Goal: Task Accomplishment & Management: Complete application form

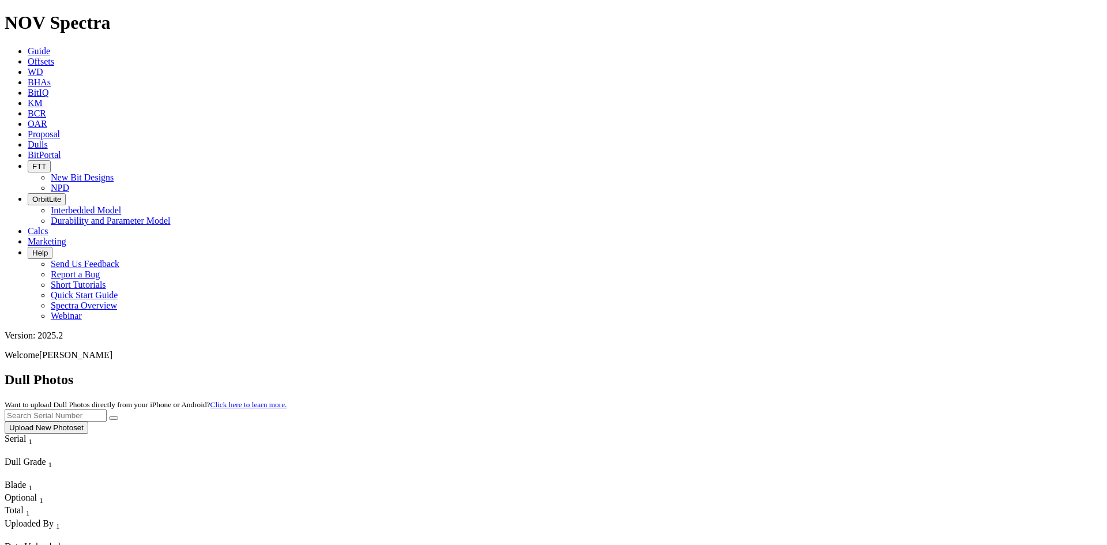
click at [107, 409] on input "text" at bounding box center [56, 415] width 102 height 12
paste input "A320907"
click at [114, 418] on icon "submit" at bounding box center [114, 418] width 0 height 0
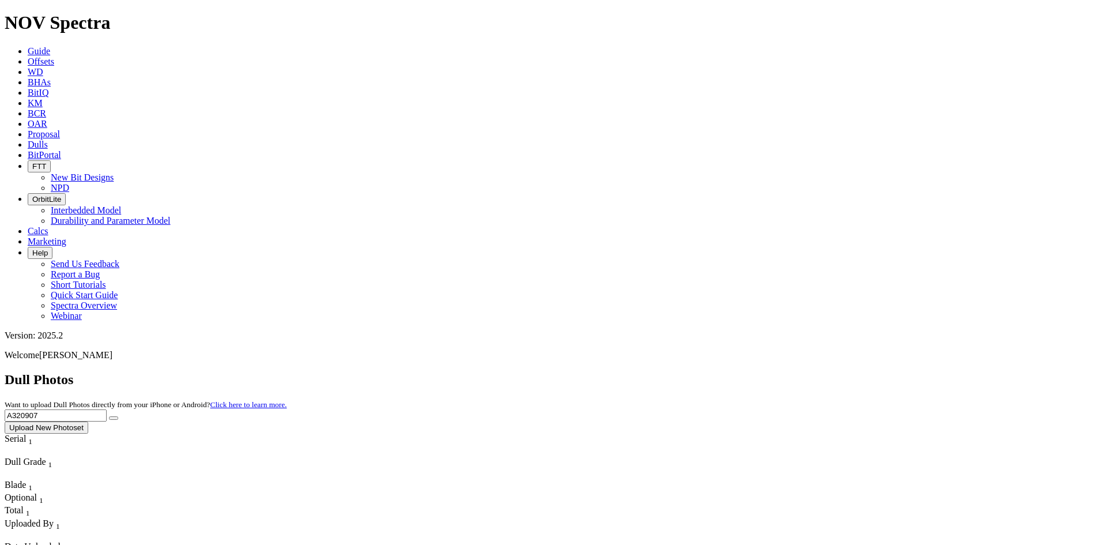
click at [107, 409] on input "A320907" at bounding box center [56, 415] width 102 height 12
paste input "19741"
click at [114, 418] on icon "submit" at bounding box center [114, 418] width 0 height 0
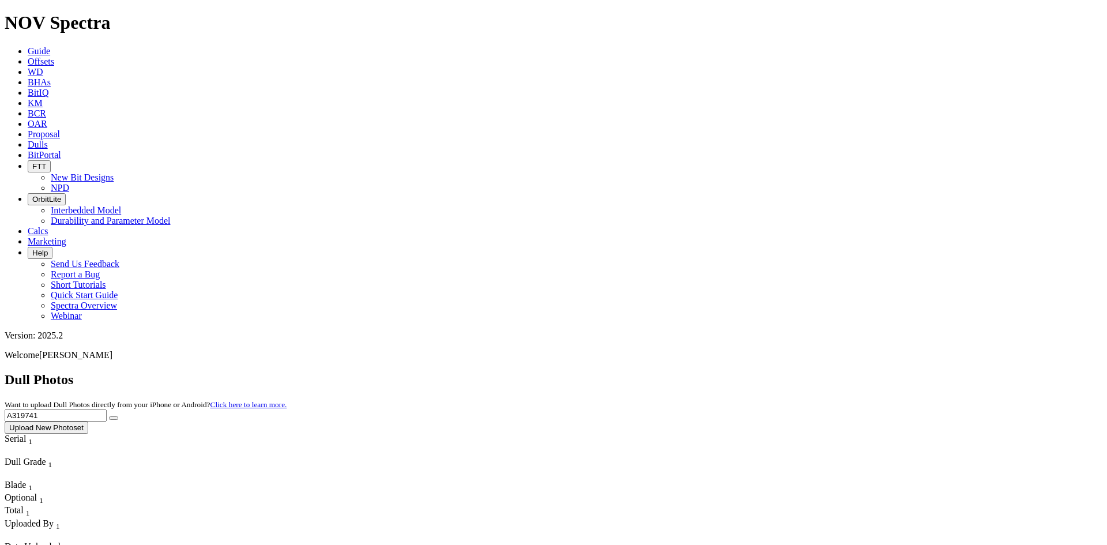
click at [107, 409] on input "A319741" at bounding box center [56, 415] width 102 height 12
paste input "20642"
type input "A320642"
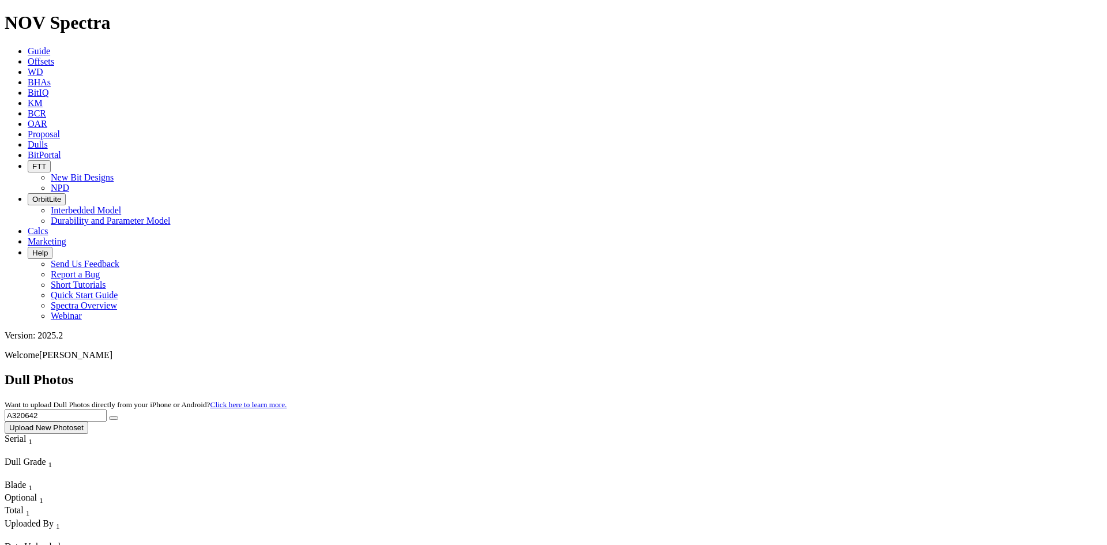
click at [118, 416] on button "submit" at bounding box center [113, 417] width 9 height 3
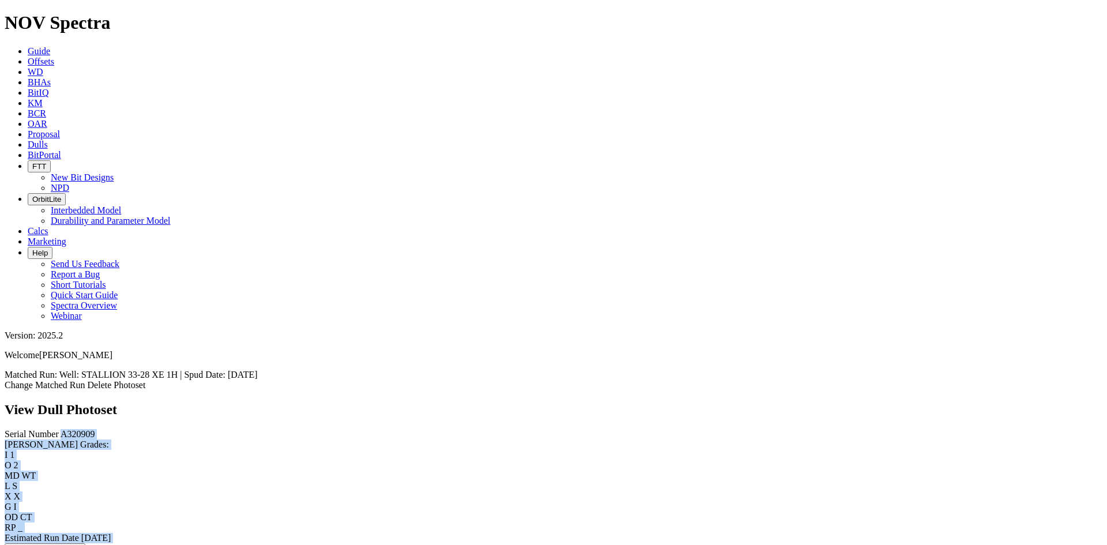
drag, startPoint x: 47, startPoint y: 100, endPoint x: 22, endPoint y: 101, distance: 24.3
click at [47, 429] on div "Serial Number A320909" at bounding box center [553, 434] width 1097 height 10
click at [58, 429] on div "Serial Number A320909" at bounding box center [553, 434] width 1097 height 10
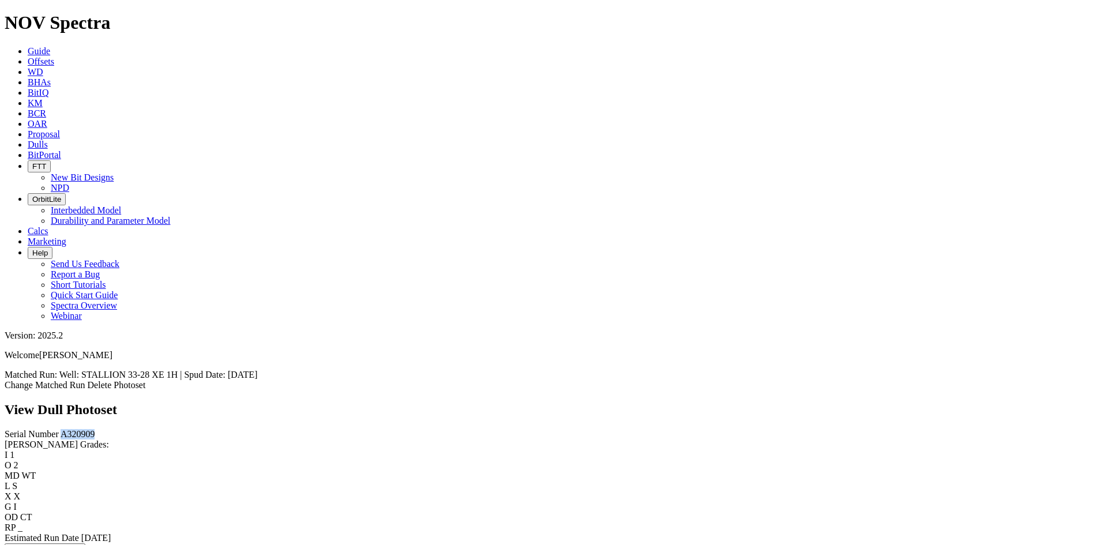
drag, startPoint x: 24, startPoint y: 101, endPoint x: 54, endPoint y: 107, distance: 31.0
click at [54, 429] on div "Serial Number A320909" at bounding box center [553, 434] width 1097 height 10
copy span "A320909"
click at [51, 77] on span "BHAs" at bounding box center [39, 82] width 23 height 10
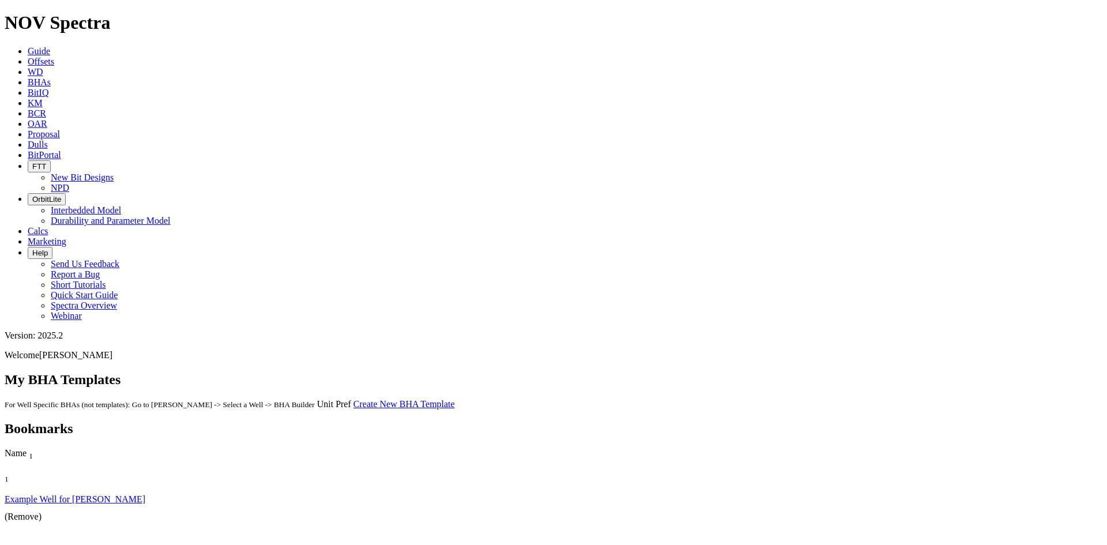
click at [54, 56] on span "Offsets" at bounding box center [41, 61] width 27 height 10
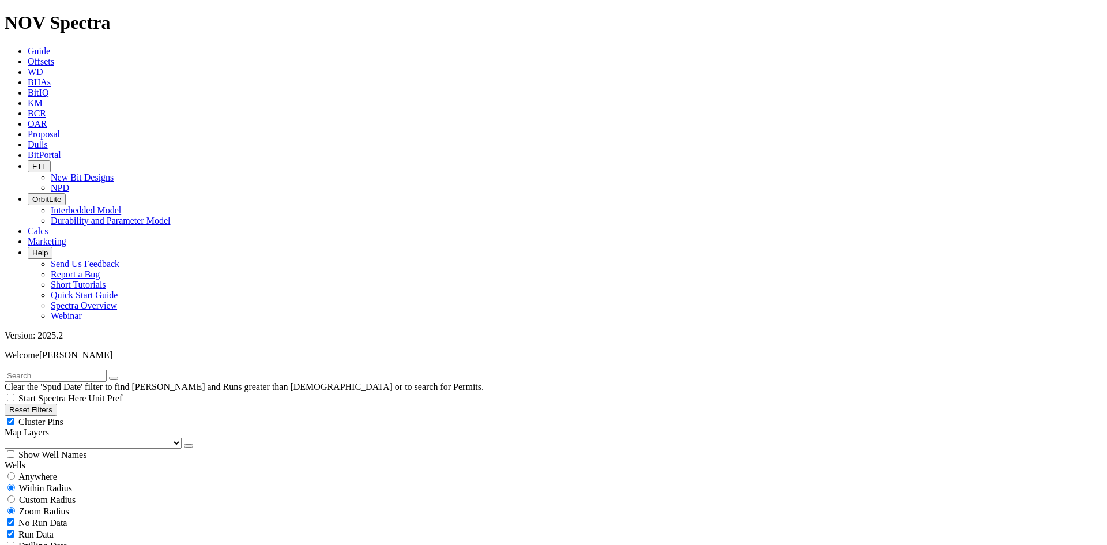
click at [102, 369] on input "text" at bounding box center [56, 375] width 102 height 12
paste input "A320909"
type input "A320909"
click at [120, 376] on button "submit" at bounding box center [124, 377] width 9 height 3
click at [48, 471] on span "Anywhere" at bounding box center [37, 476] width 39 height 10
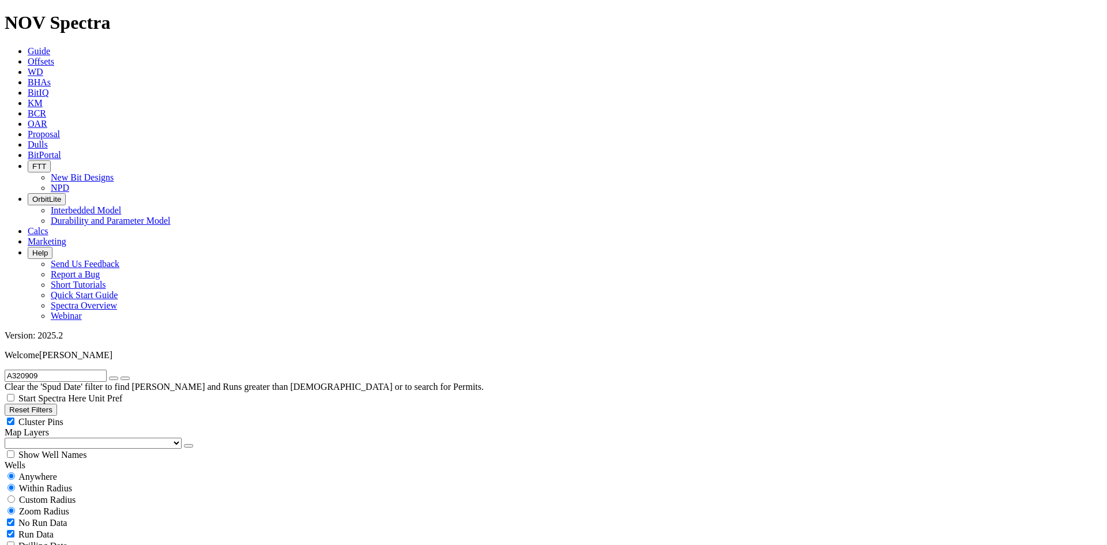
radio input "true"
radio input "false"
click at [114, 378] on icon "button" at bounding box center [114, 378] width 0 height 0
radio input "false"
radio input "true"
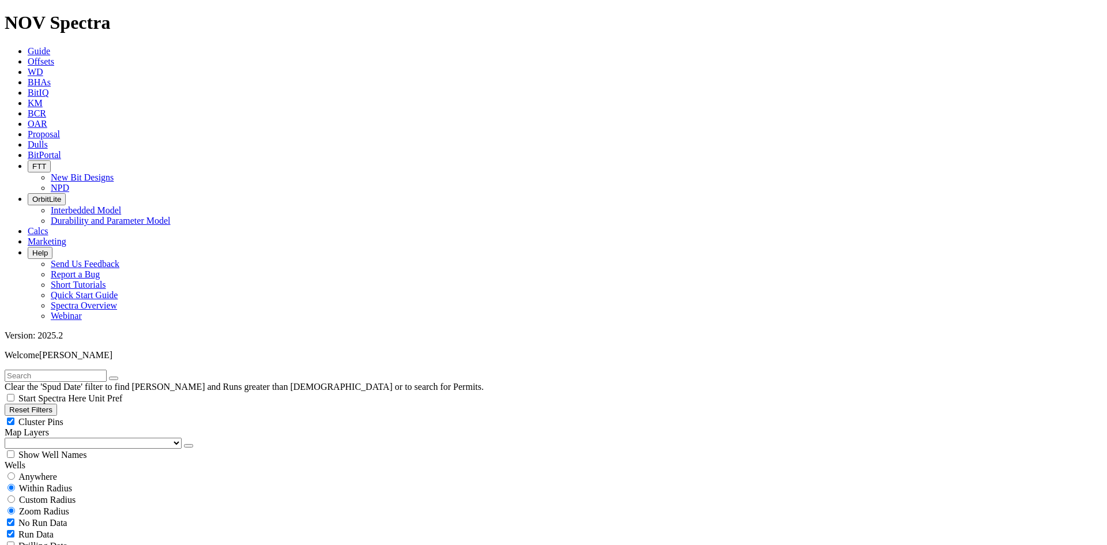
click at [95, 369] on input "text" at bounding box center [56, 375] width 102 height 12
click at [74, 369] on input "cf1" at bounding box center [56, 375] width 102 height 12
paste input "A320909"
type input "A320909"
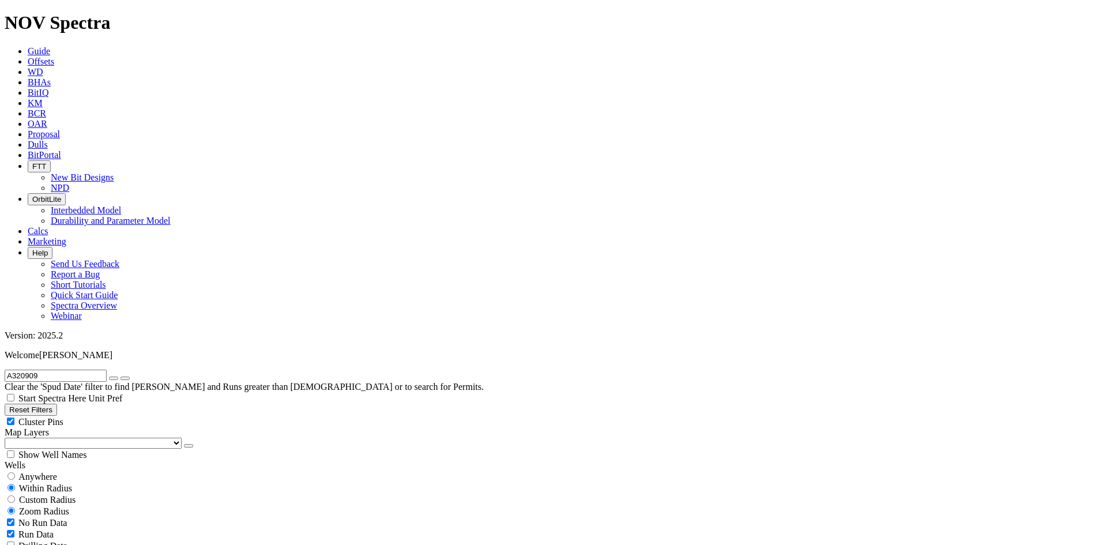
click at [114, 378] on icon "button" at bounding box center [114, 378] width 0 height 0
click at [89, 369] on input "text" at bounding box center [56, 375] width 102 height 12
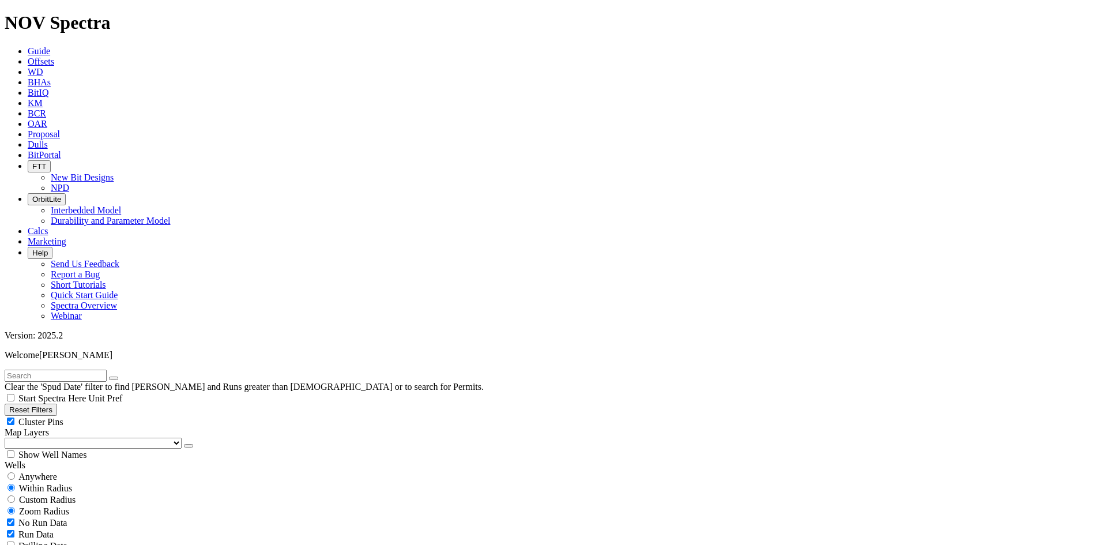
type input "CF1"
select select "8.75"
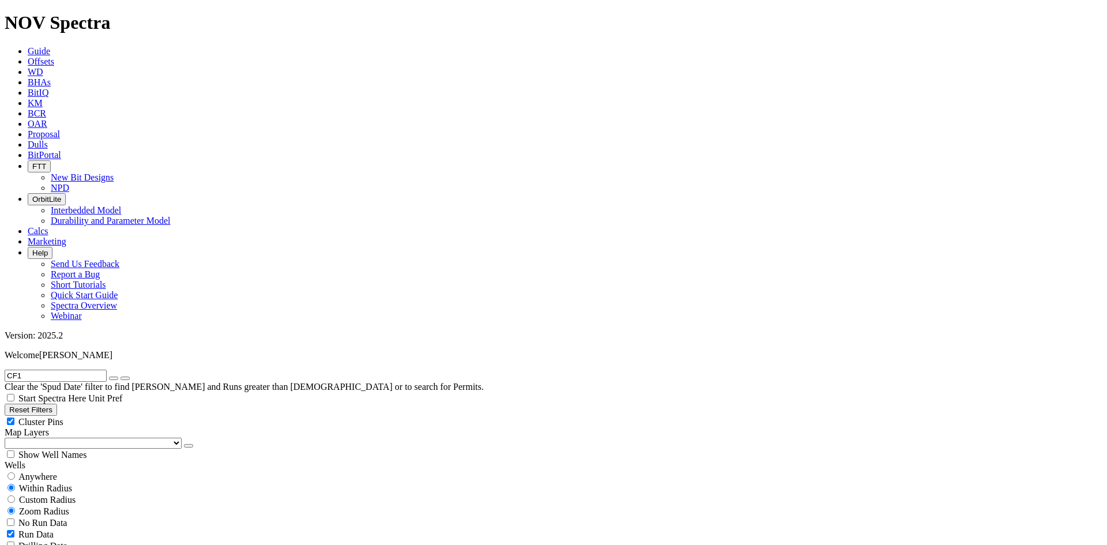
checkbox input "false"
select select "? number:8.75 ?"
click at [65, 369] on input "CF1" at bounding box center [56, 375] width 102 height 12
paste input "A320909"
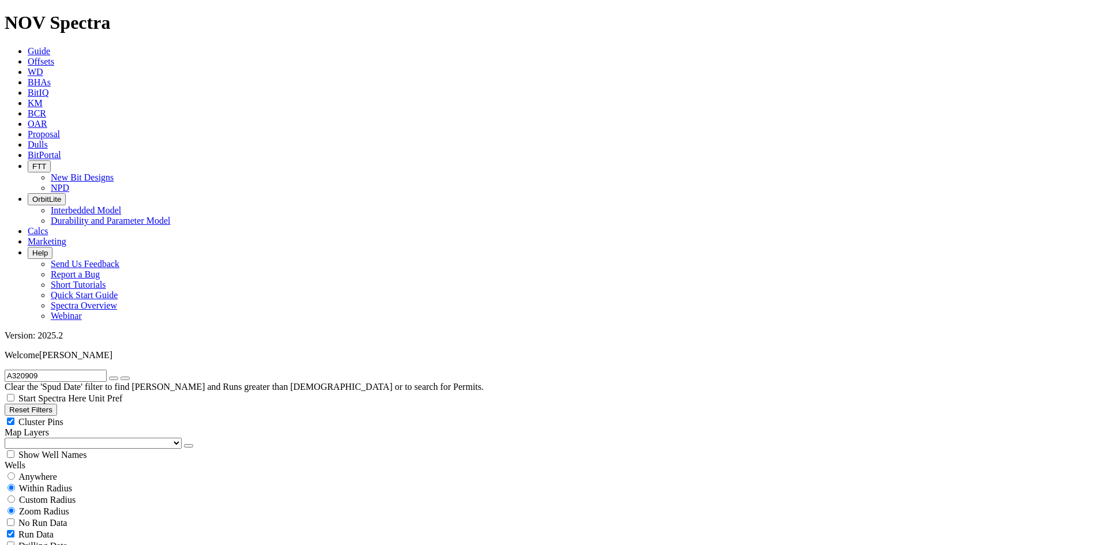
click at [55, 369] on input "A320909" at bounding box center [56, 375] width 102 height 12
type input "f"
type input "Cf1"
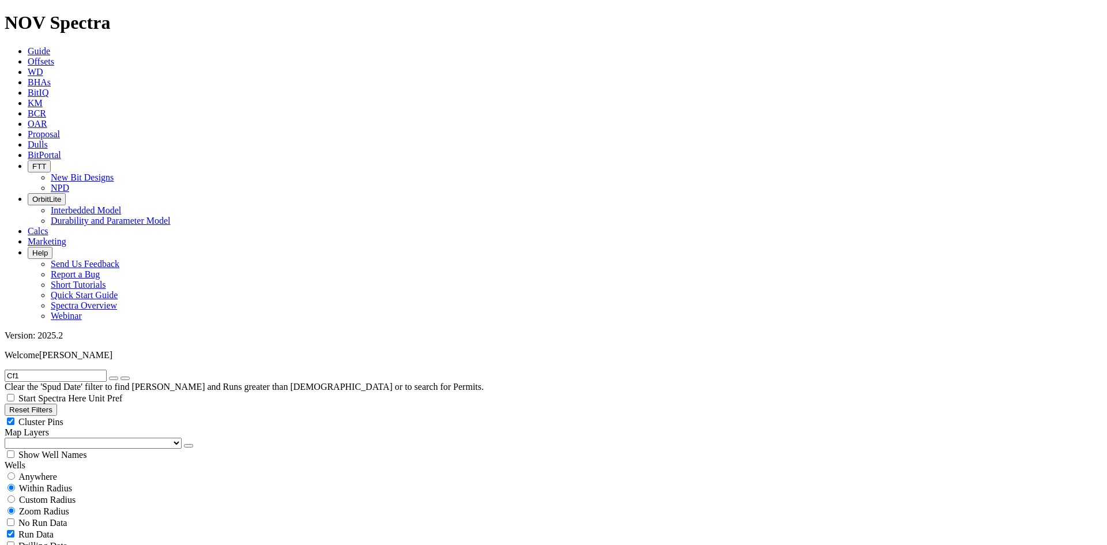
select select
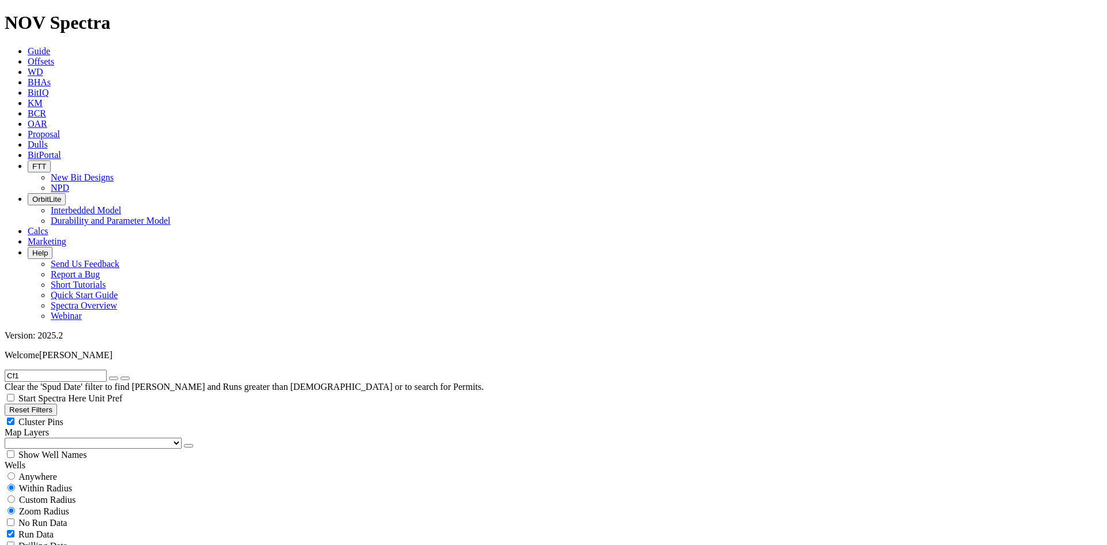
scroll to position [58, 0]
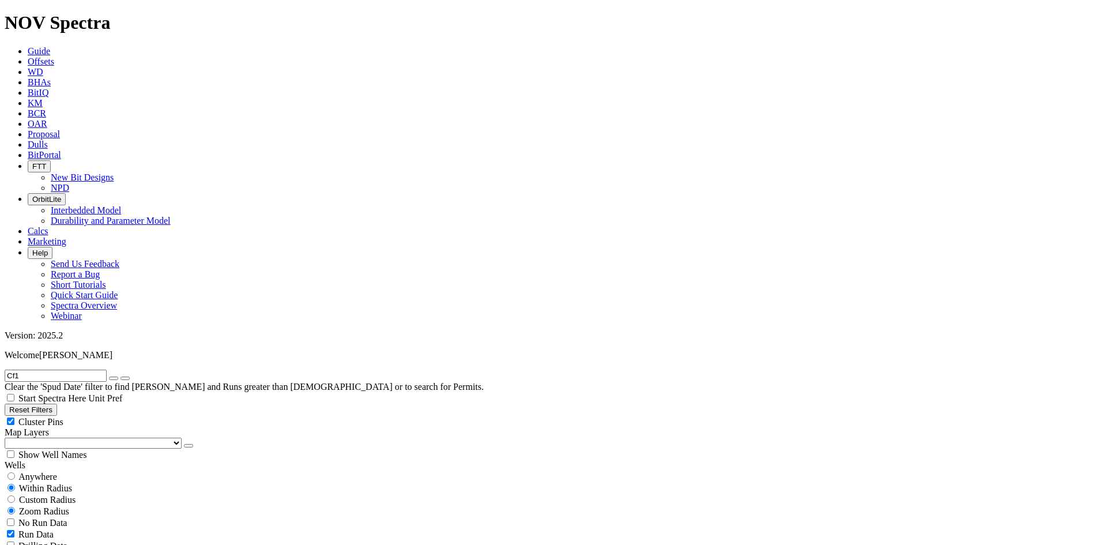
drag, startPoint x: 1092, startPoint y: 387, endPoint x: 1060, endPoint y: 428, distance: 52.1
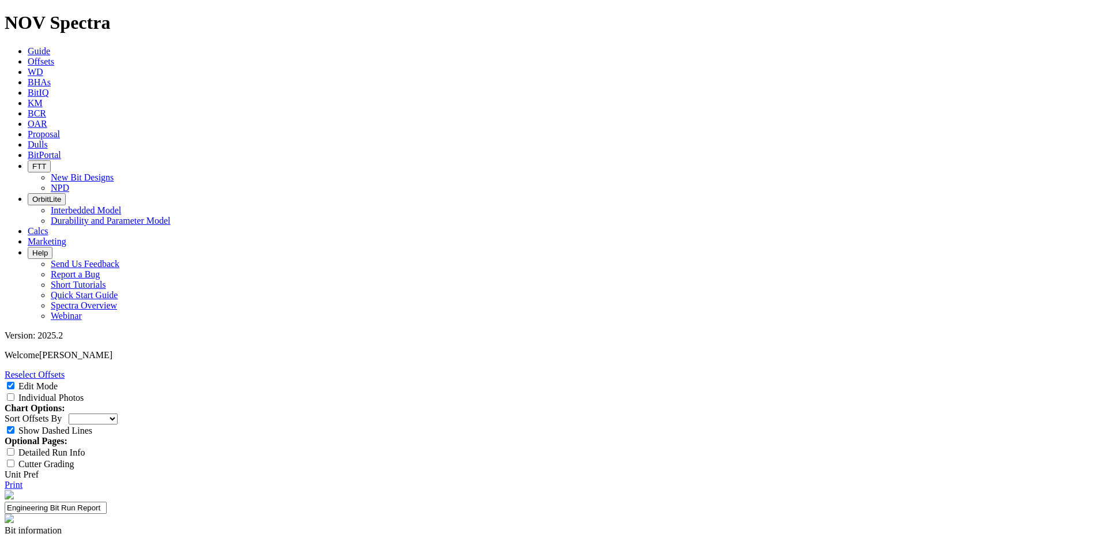
select select "Bit Material"
type input "F"
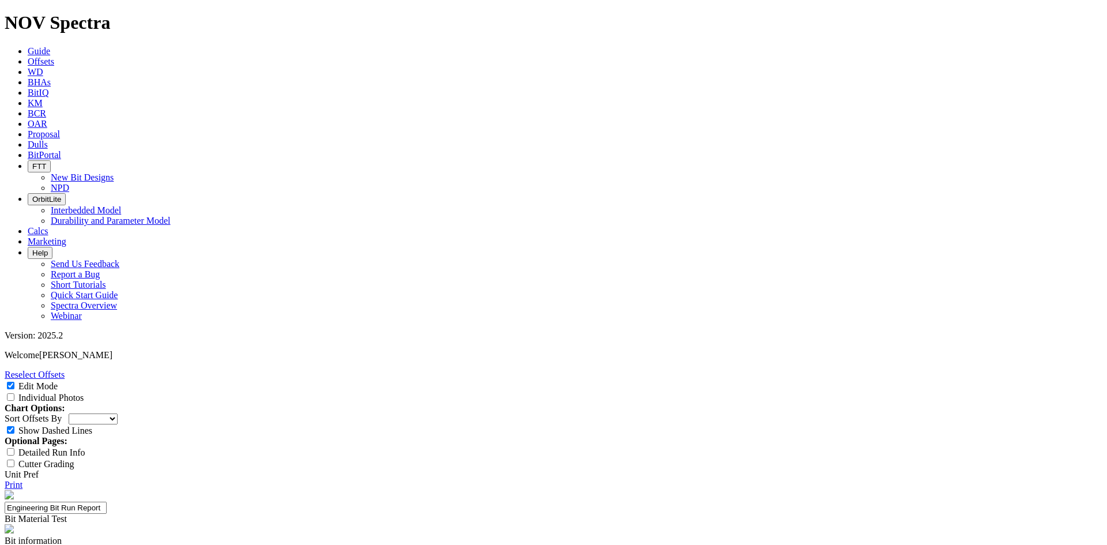
type input "FP028 Face Powder"
type textarea "Testing FP028 material vs Durashel"
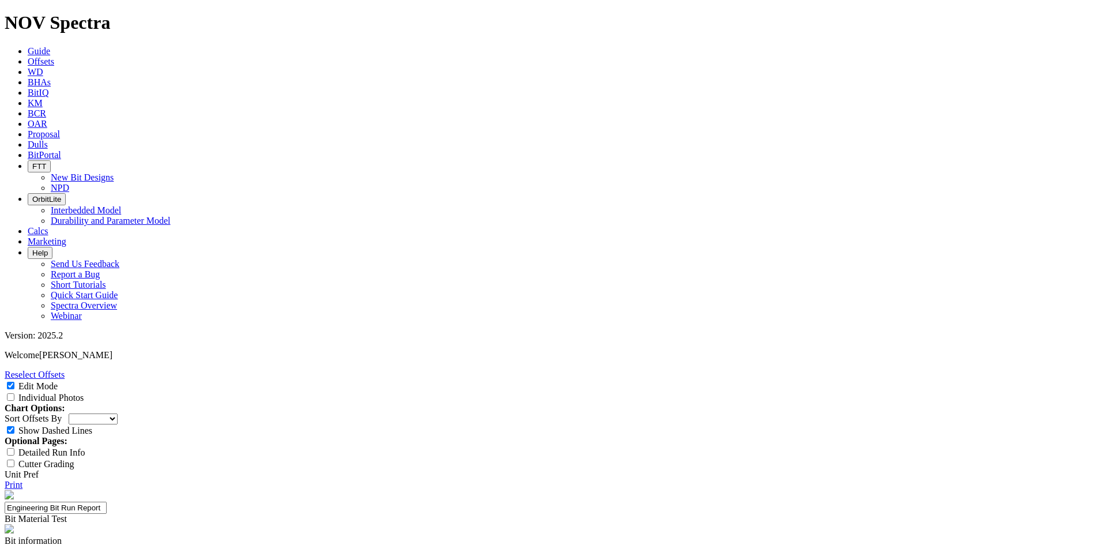
type textarea "Average run. No unusual events occured."
type input "N/A"
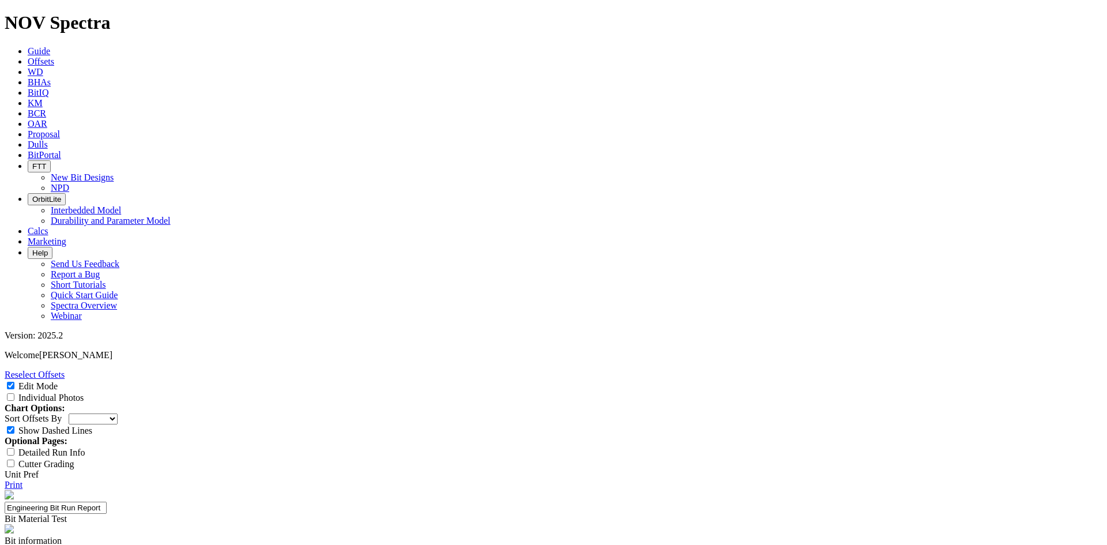
type textarea "Average run. No unusual events occurred."
select select "number:1"
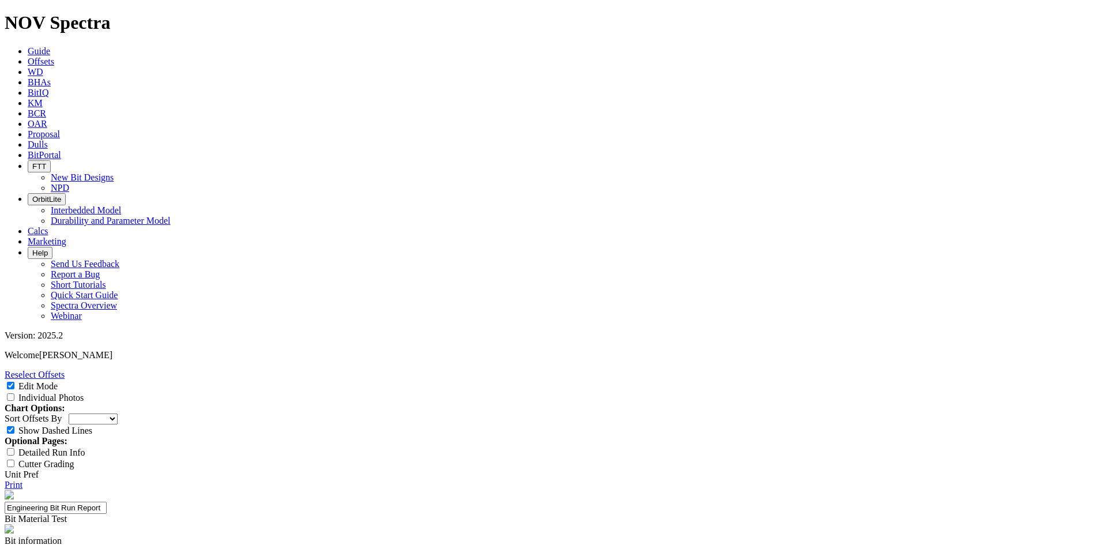
select select "number:1"
type textarea "Overall above average dull. FP028 looks great after one run."
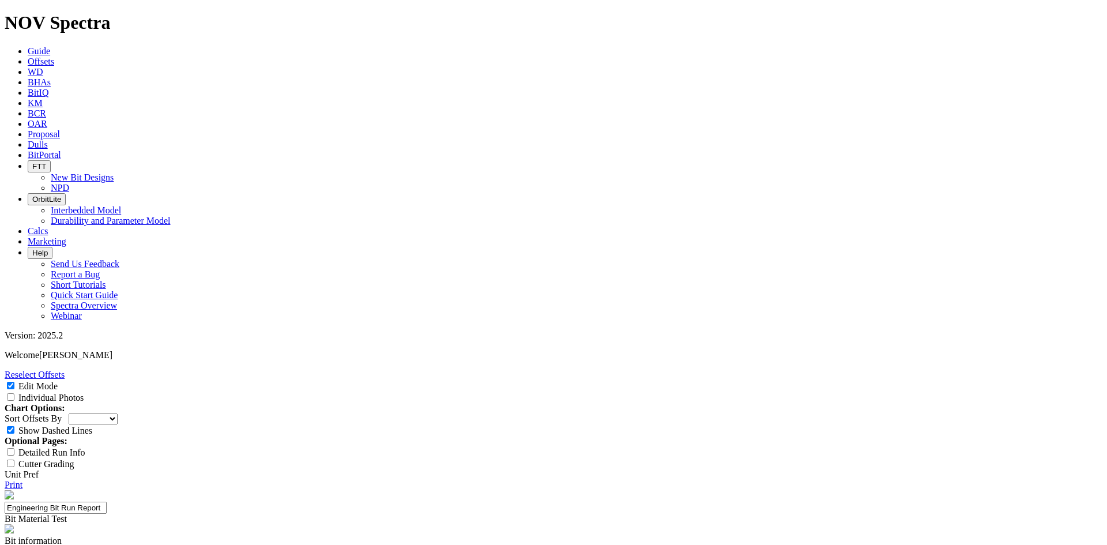
type input "1"
drag, startPoint x: 504, startPoint y: 289, endPoint x: 907, endPoint y: 255, distance: 403.7
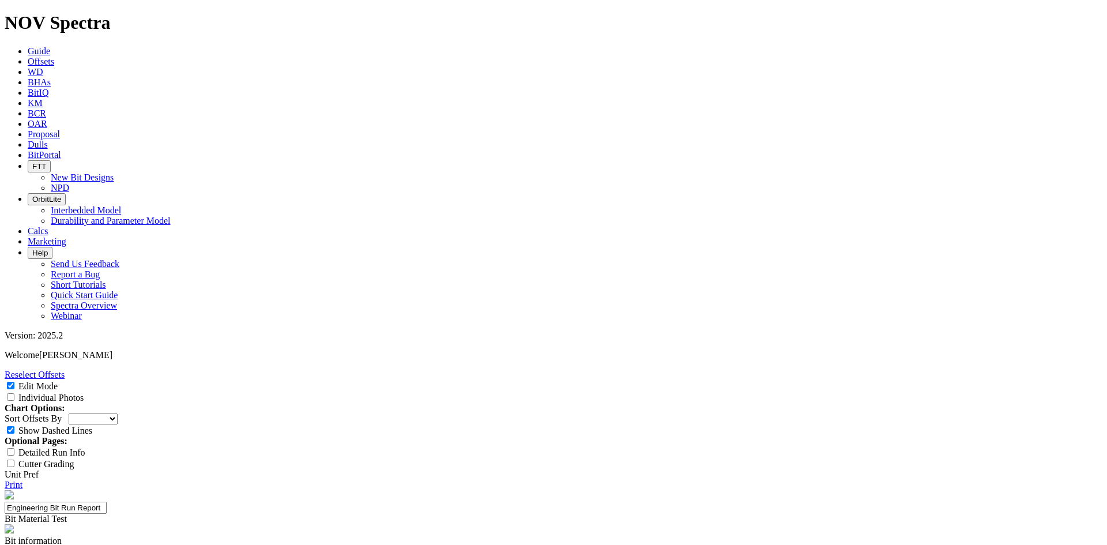
type textarea "Testing FP028 material vs Durashel."
click at [1020, 391] on div "Individual Photos" at bounding box center [553, 397] width 1097 height 12
click at [14, 393] on input "Individual Photos" at bounding box center [10, 396] width 7 height 7
checkbox input "true"
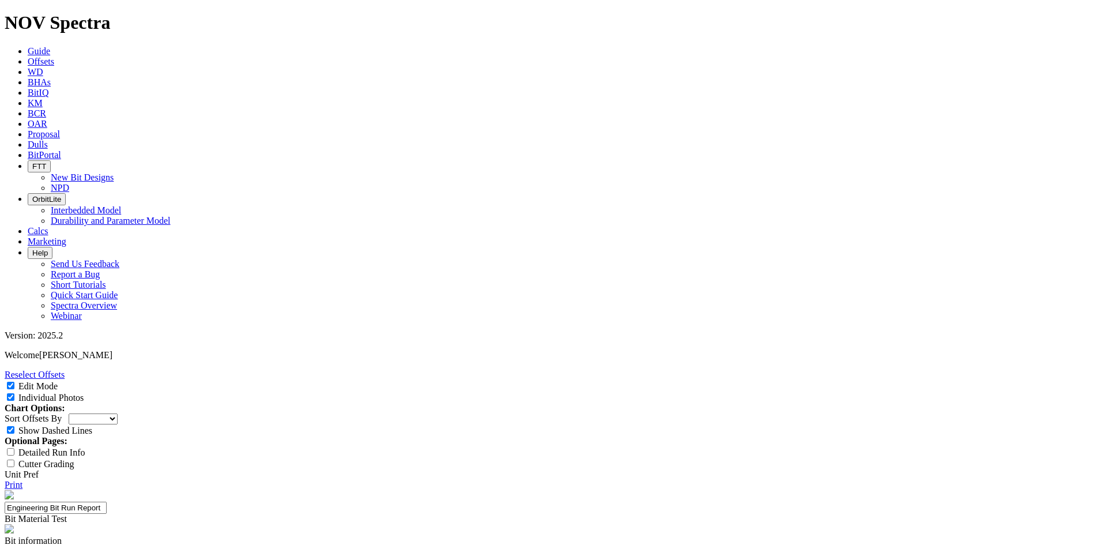
select select "Bit Material"
select select "number:1"
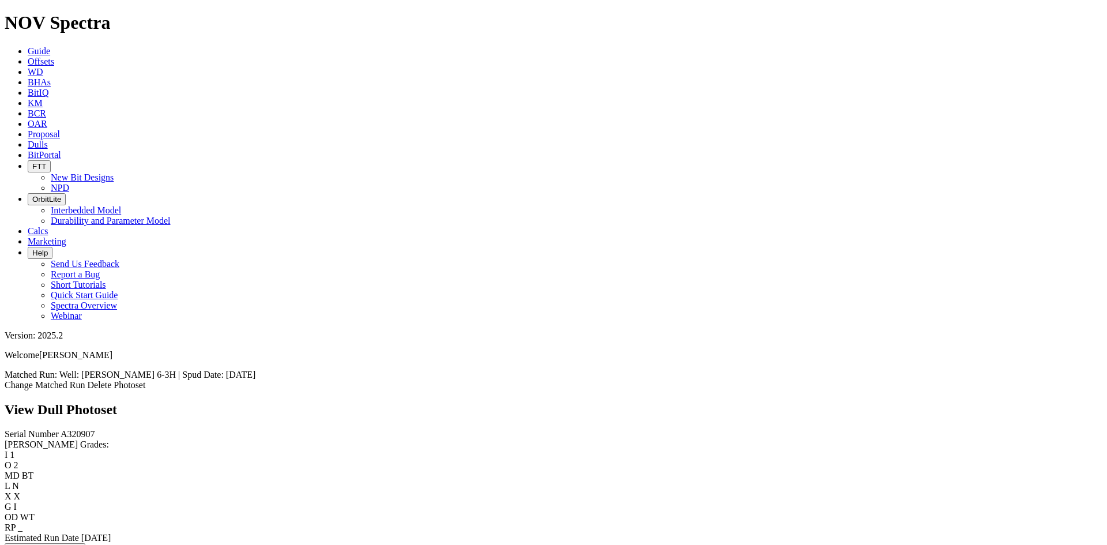
click at [54, 56] on span "Offsets" at bounding box center [41, 61] width 27 height 10
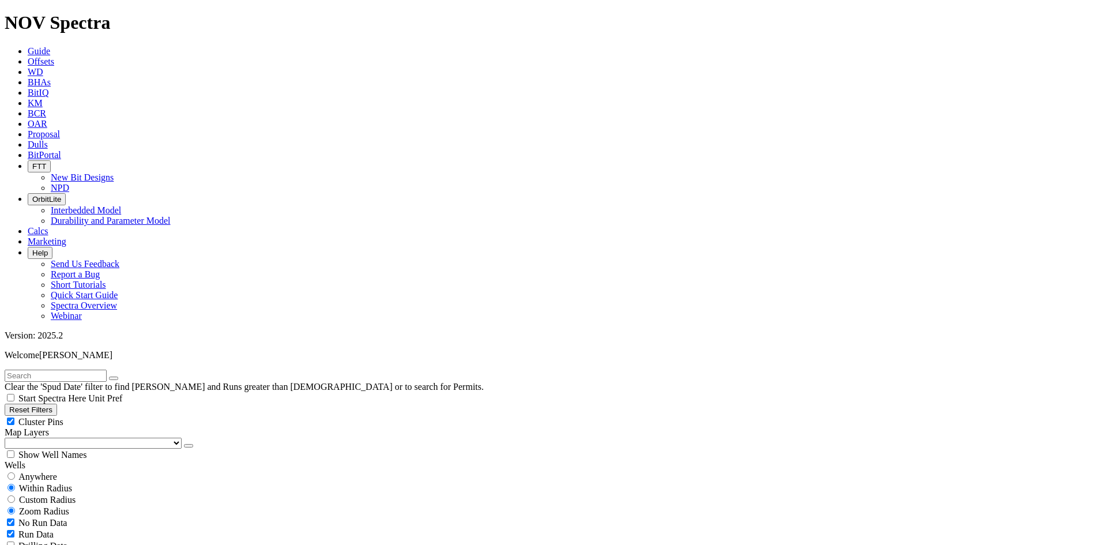
click at [107, 369] on input "text" at bounding box center [56, 375] width 102 height 12
type input "A320907"
click at [44, 471] on span "Anywhere" at bounding box center [37, 476] width 39 height 10
radio input "true"
radio input "false"
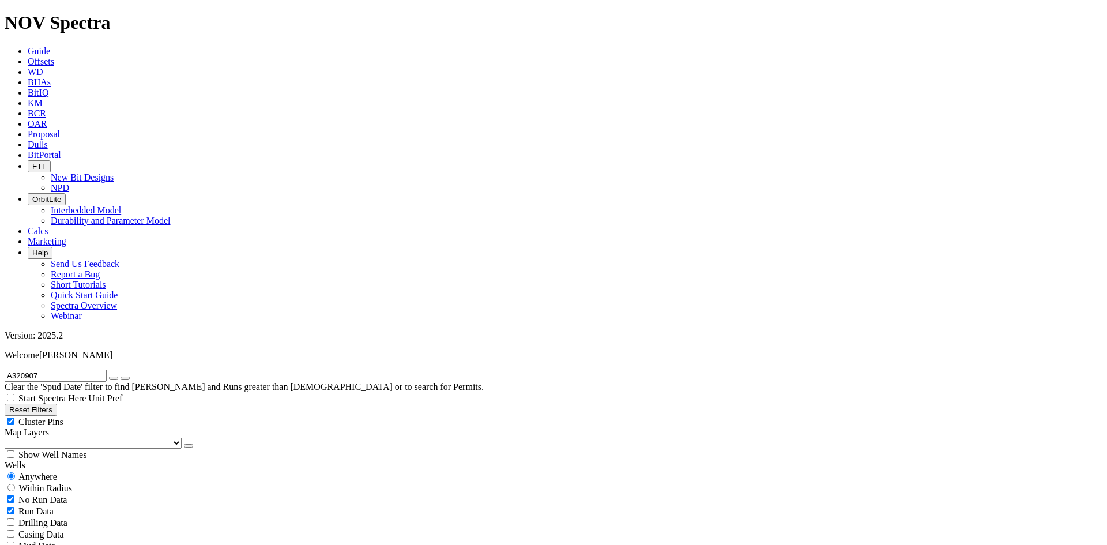
click at [118, 376] on button "button" at bounding box center [113, 377] width 9 height 3
radio input "false"
radio input "true"
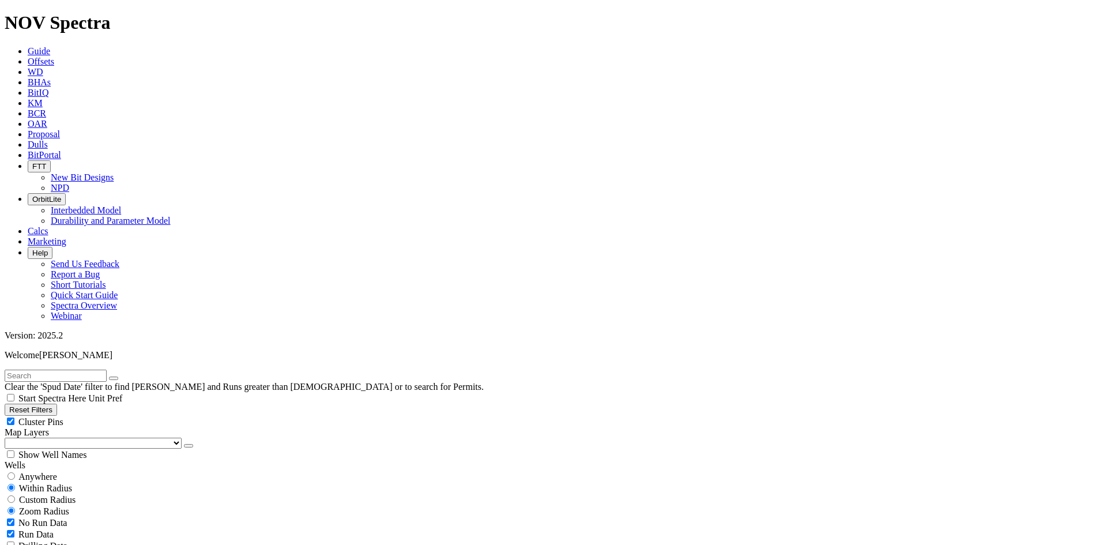
click at [107, 369] on input "text" at bounding box center [56, 375] width 102 height 12
type input "CF1"
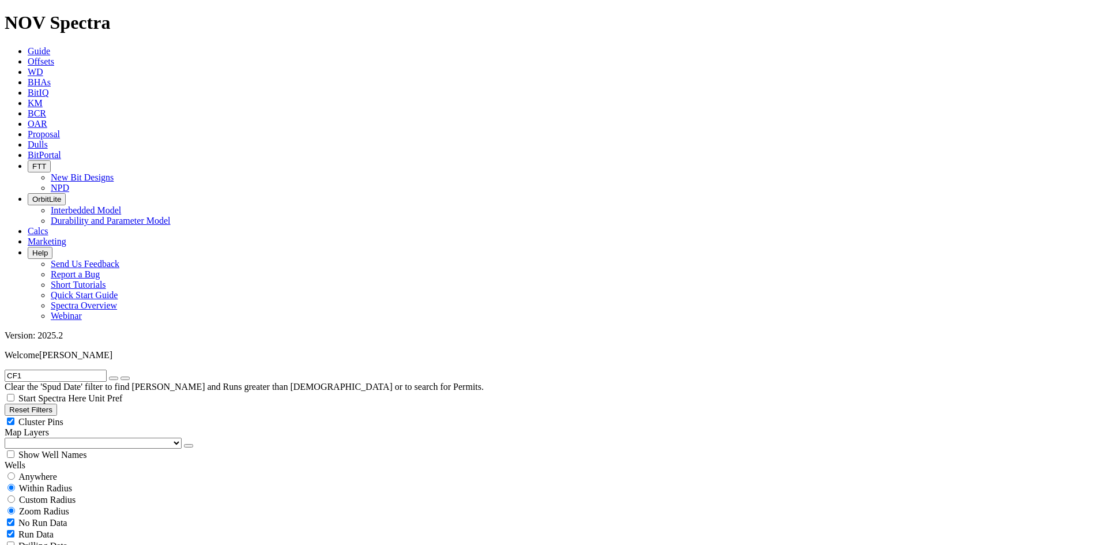
select select "8.75"
checkbox input "false"
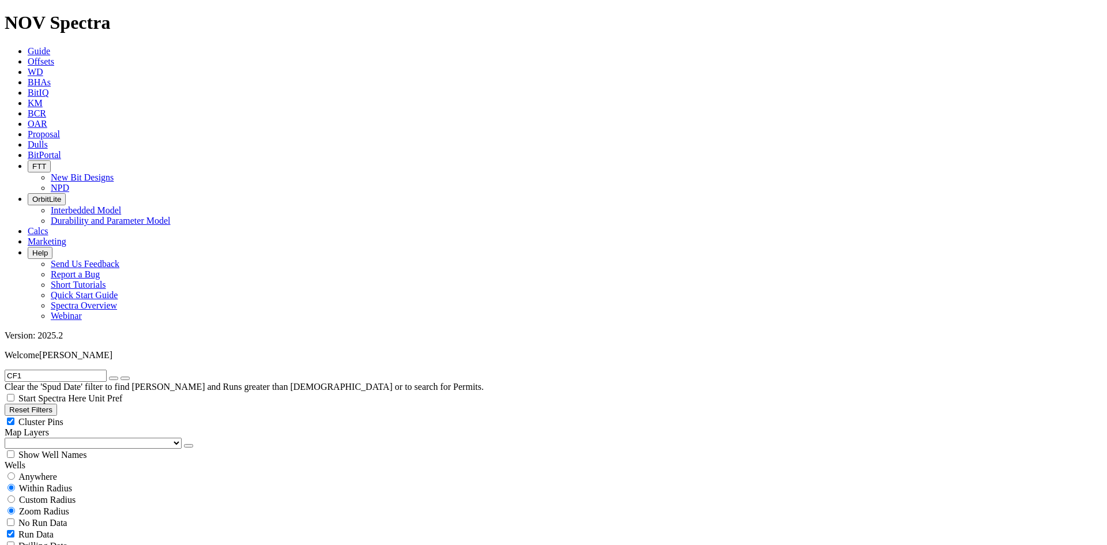
scroll to position [576, 0]
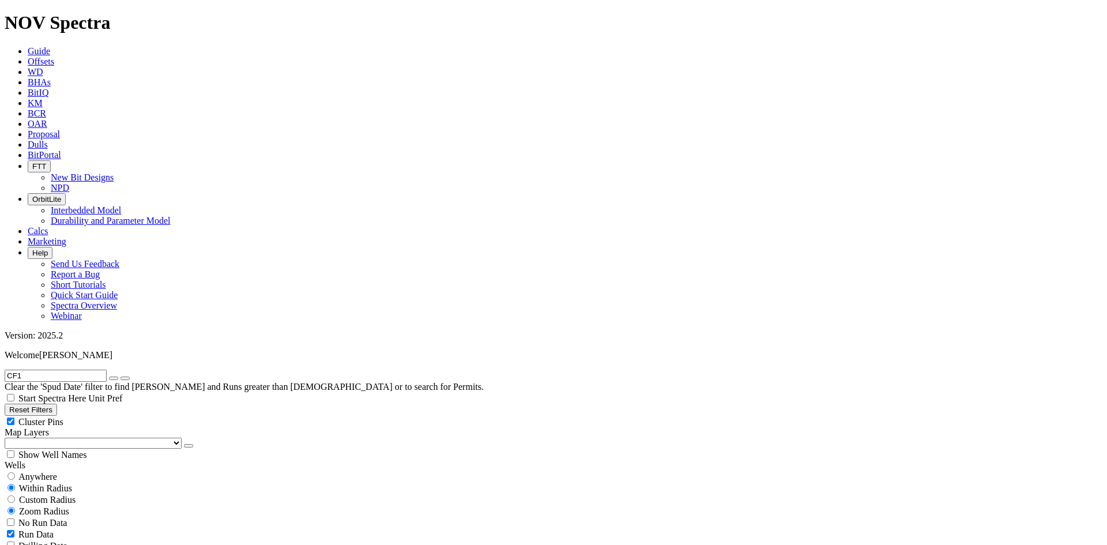
scroll to position [1095, 0]
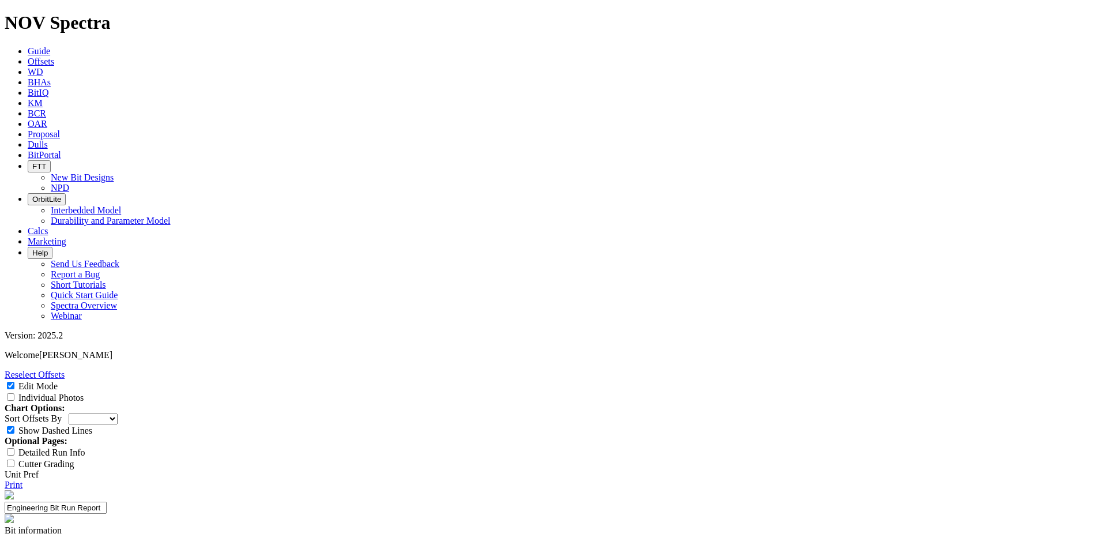
select select "Bit Material"
type input "FP028 Face Powder"
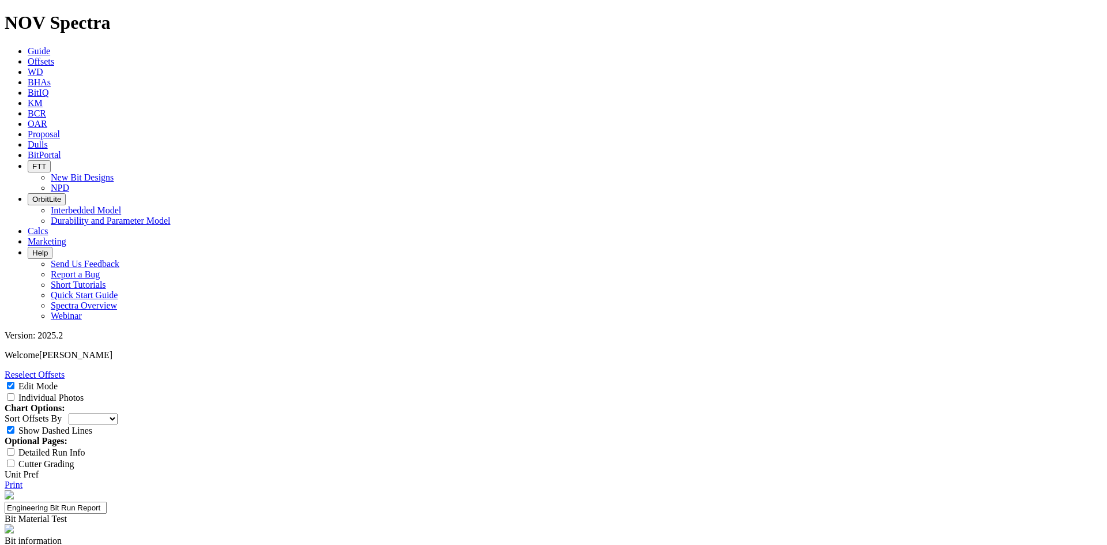
type textarea "Testing FP028 vs durashel."
type input "N/A"
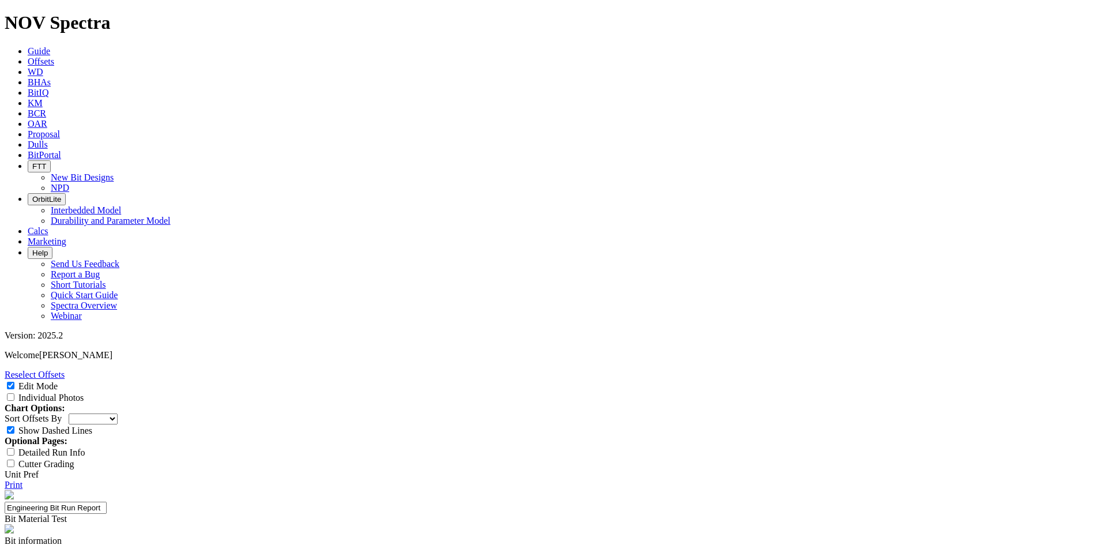
type input "1"
type textarea "Well below average dull. Some pocket support damage on the matrix."
type textarea "Below average run. No unusual drilling events."
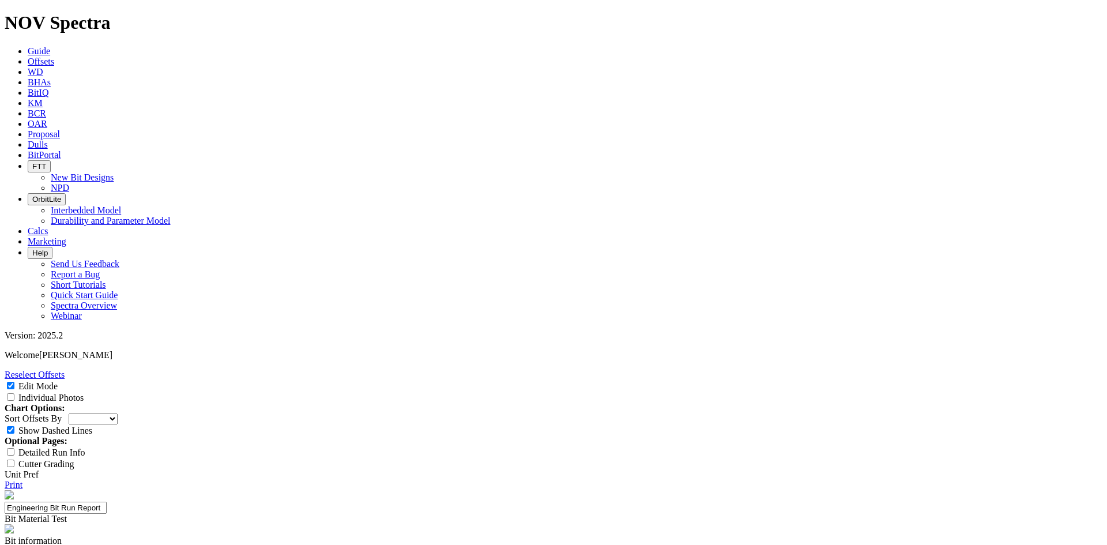
click at [14, 393] on input "Individual Photos" at bounding box center [10, 396] width 7 height 7
checkbox input "true"
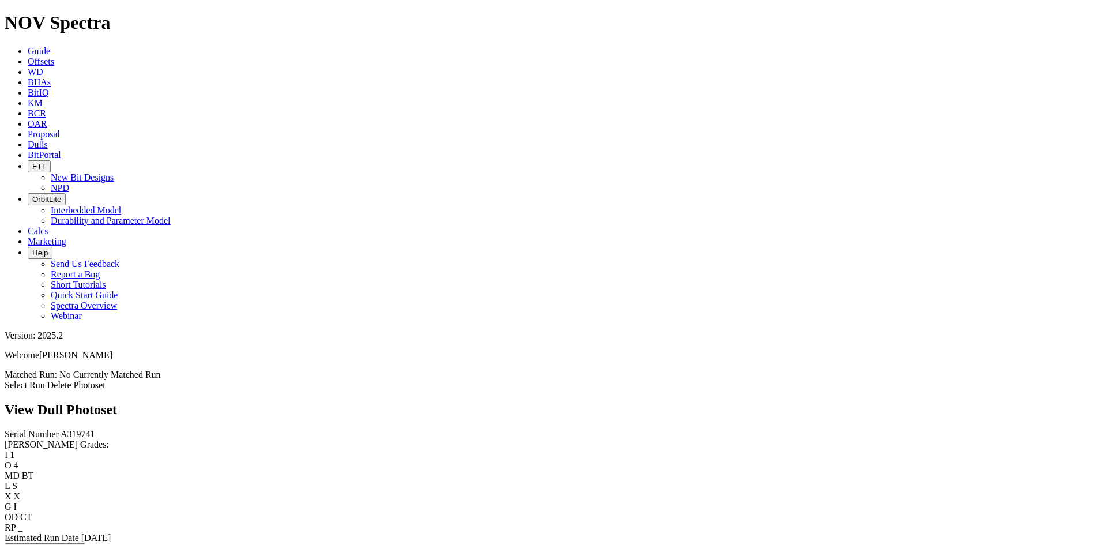
click at [45, 380] on link "Select Run" at bounding box center [25, 385] width 40 height 10
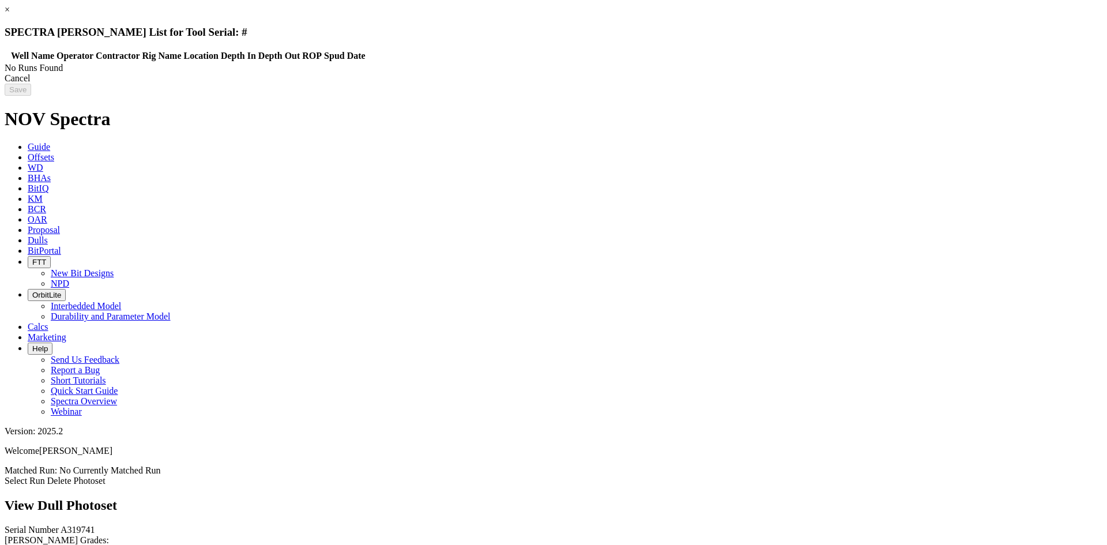
click at [10, 14] on link "×" at bounding box center [7, 10] width 5 height 10
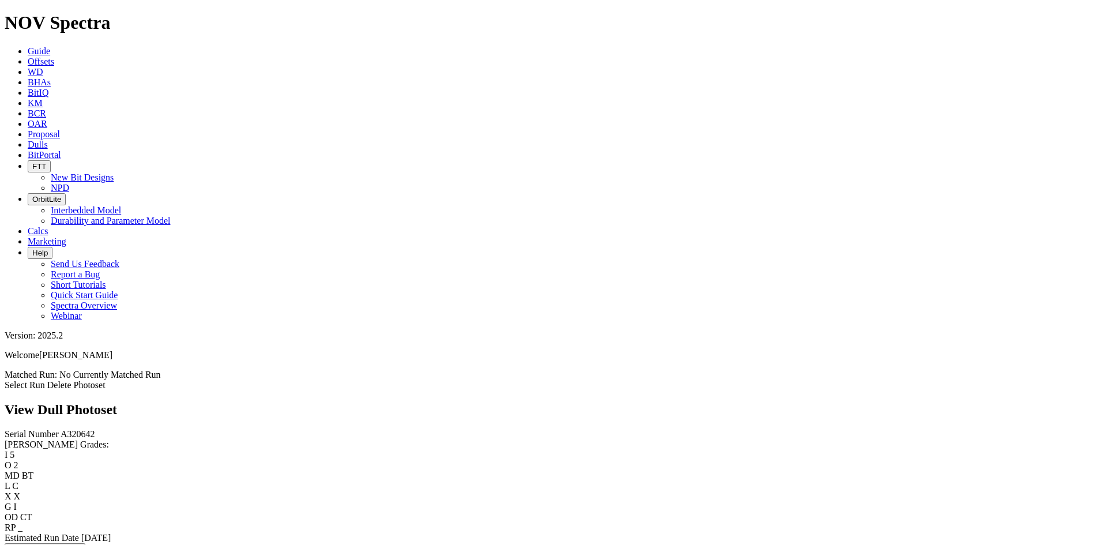
click at [45, 380] on link "Select Run" at bounding box center [25, 385] width 40 height 10
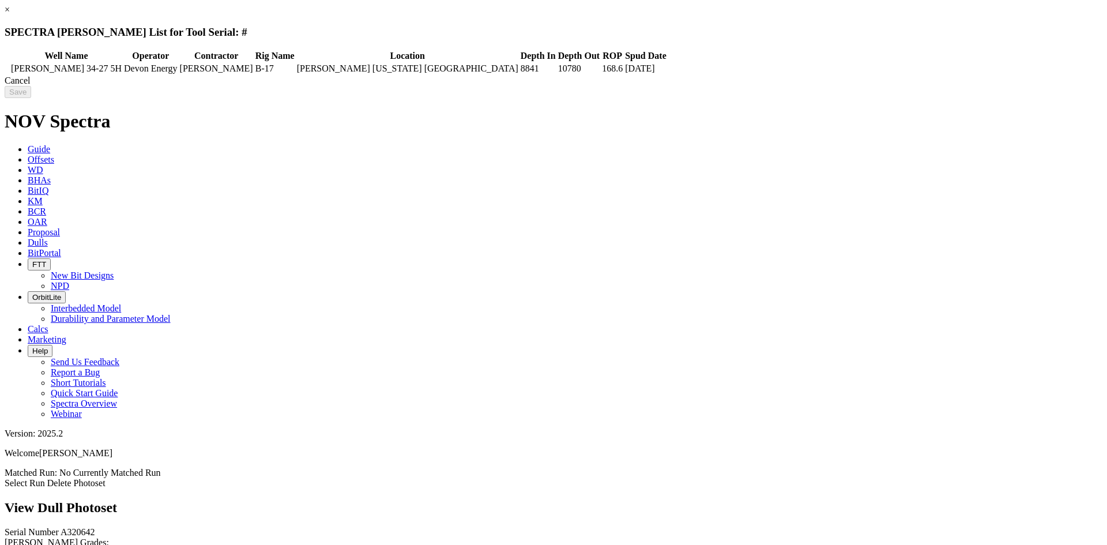
click at [6, 69] on icon at bounding box center [6, 69] width 0 height 0
click at [31, 96] on input "Save" at bounding box center [18, 92] width 27 height 12
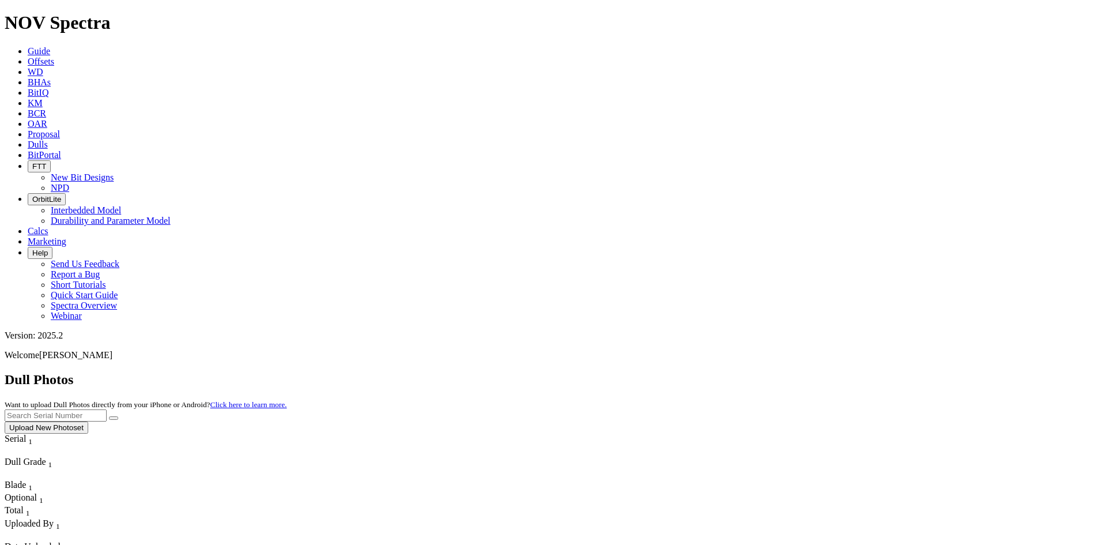
click at [107, 409] on input "text" at bounding box center [56, 415] width 102 height 12
paste input "A320642"
type input "A320642"
click at [118, 416] on button "submit" at bounding box center [113, 417] width 9 height 3
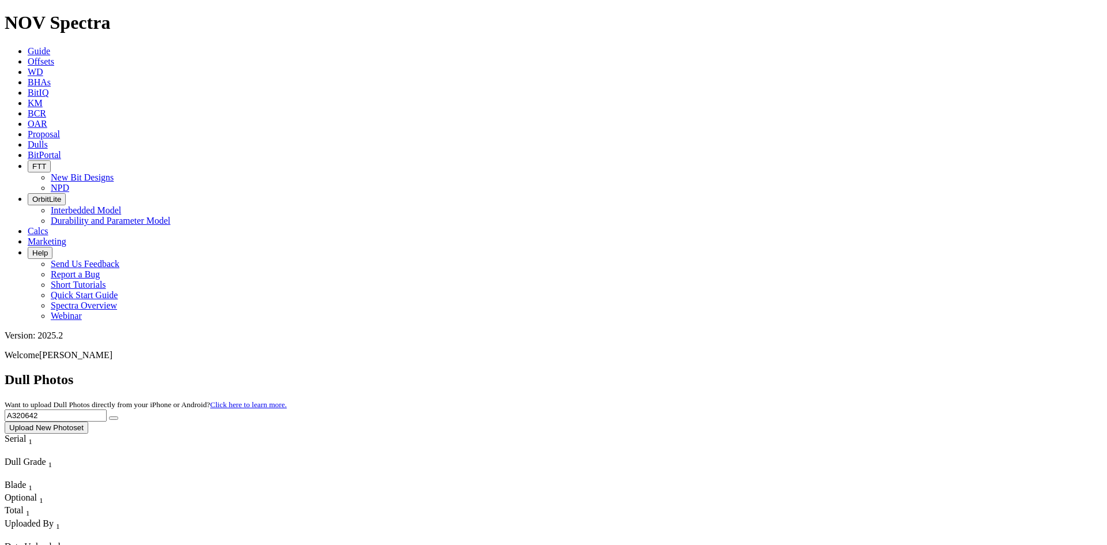
click at [54, 56] on span "Offsets" at bounding box center [41, 61] width 27 height 10
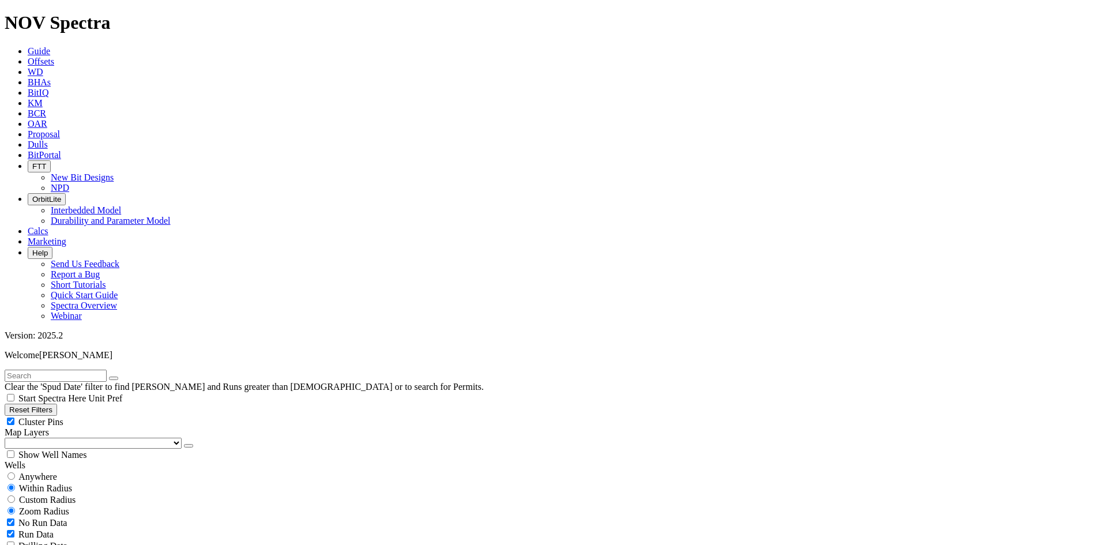
click at [63, 369] on input "text" at bounding box center [56, 375] width 102 height 12
paste input "A320642"
type input "A320642"
click at [66, 470] on div "Anywhere" at bounding box center [553, 476] width 1097 height 12
radio input "true"
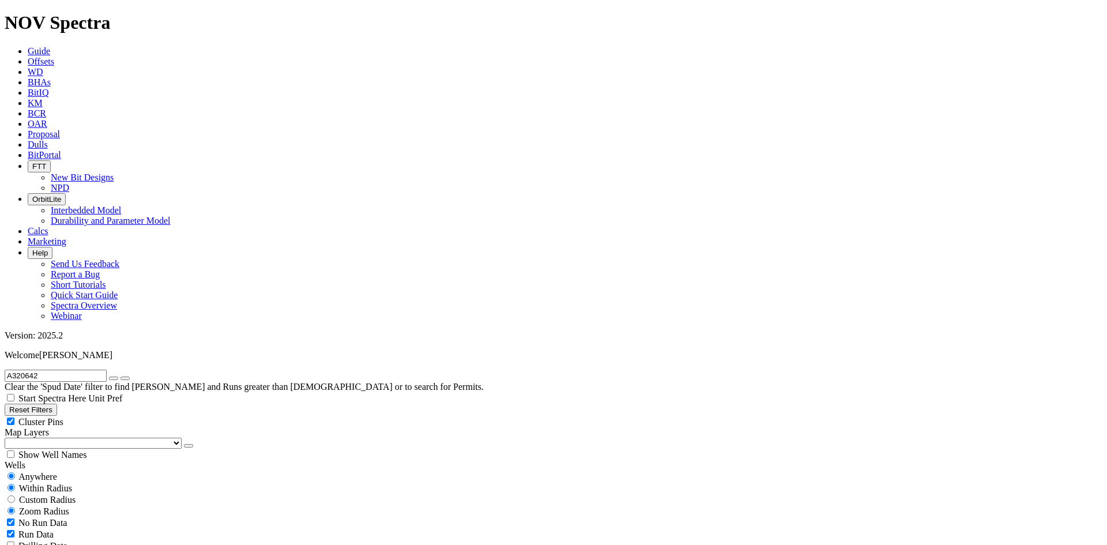
radio input "false"
click at [114, 378] on icon "button" at bounding box center [114, 378] width 0 height 0
radio input "false"
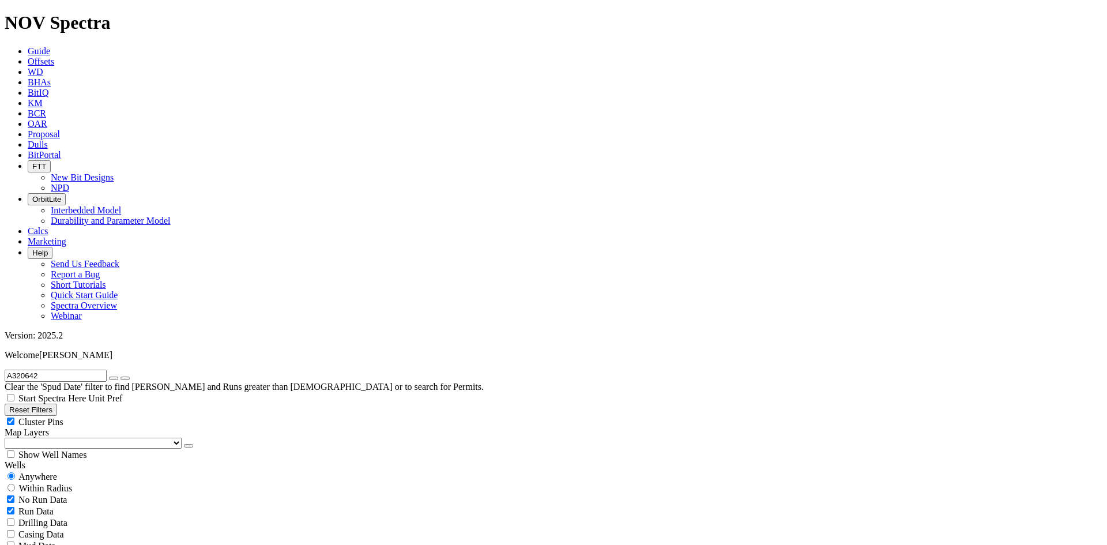
radio input "true"
select select "8.75"
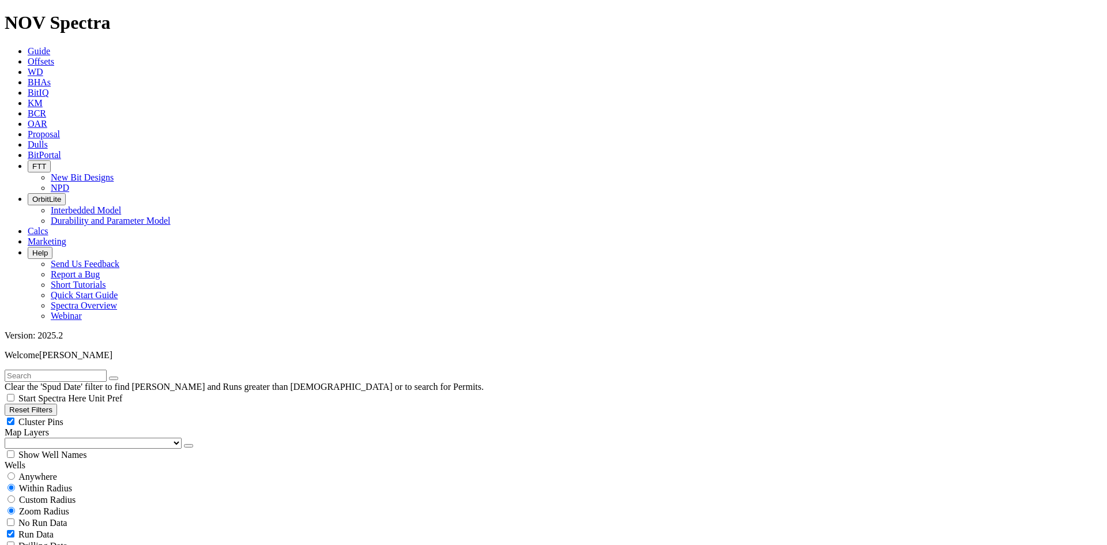
checkbox input "false"
select select "? number:8.75 ?"
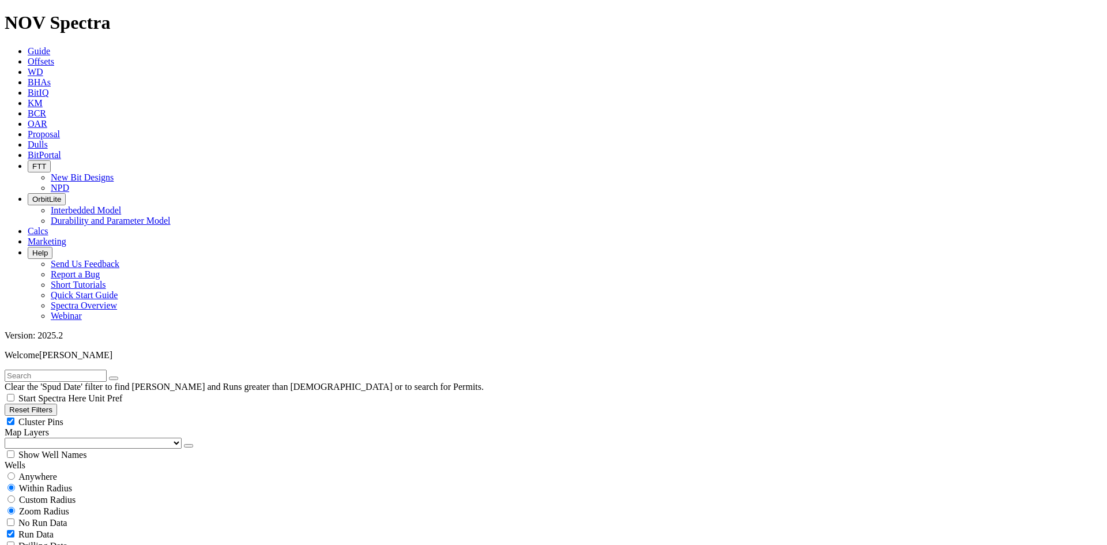
scroll to position [1960, 0]
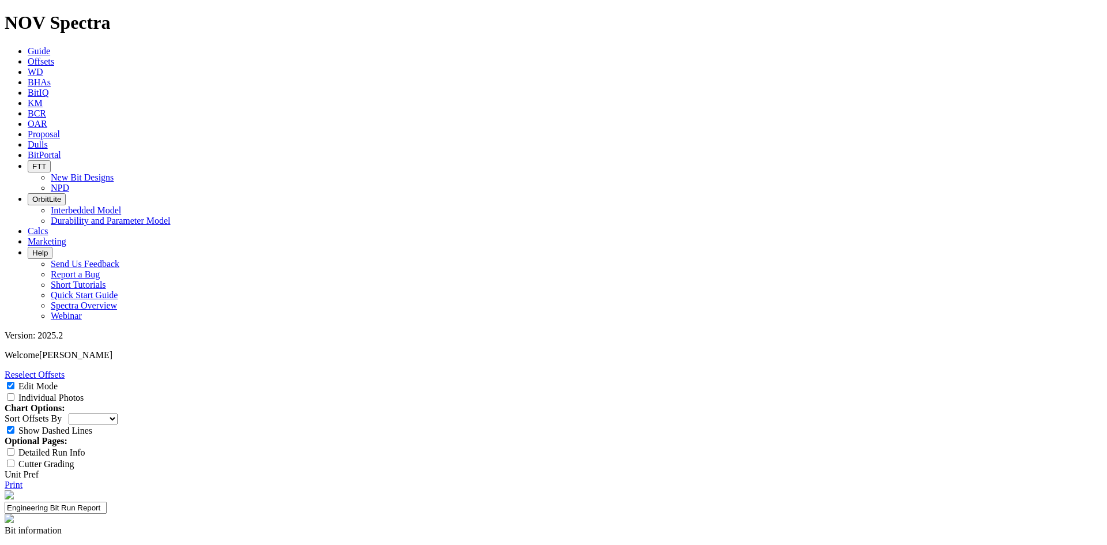
select select "New Bit Design"
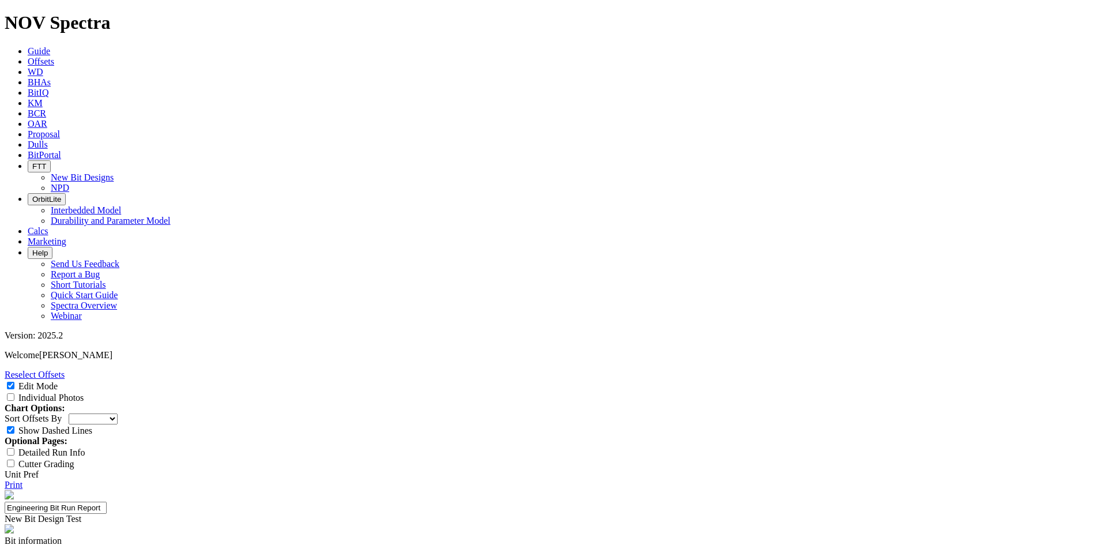
paste input "25-0242"
type input "25-0242"
type textarea "Testing 14.5 mil in bottom hole section in Williston basin. This specific bit i…"
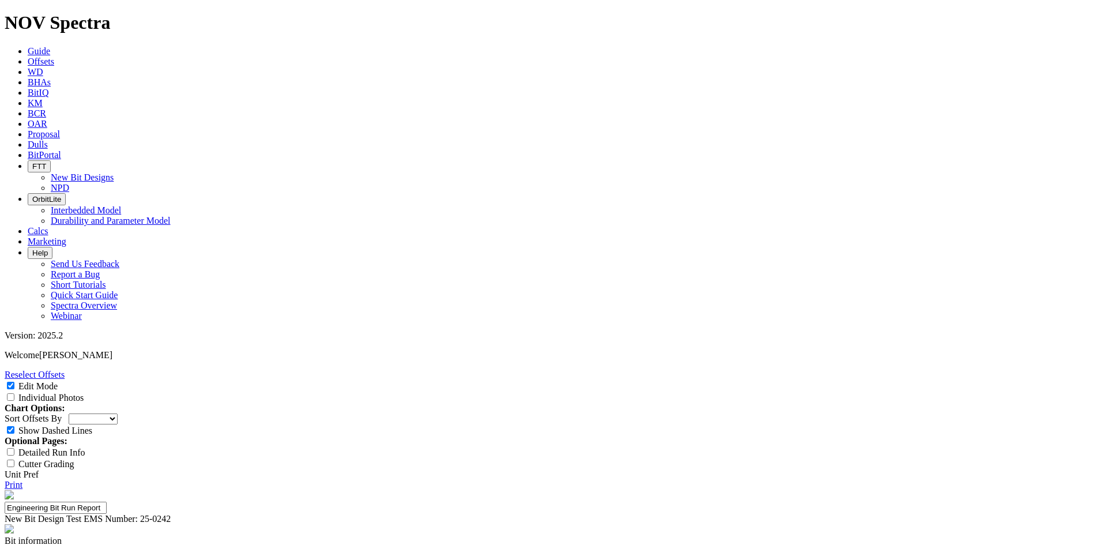
type input "8.75" RH54-A1"
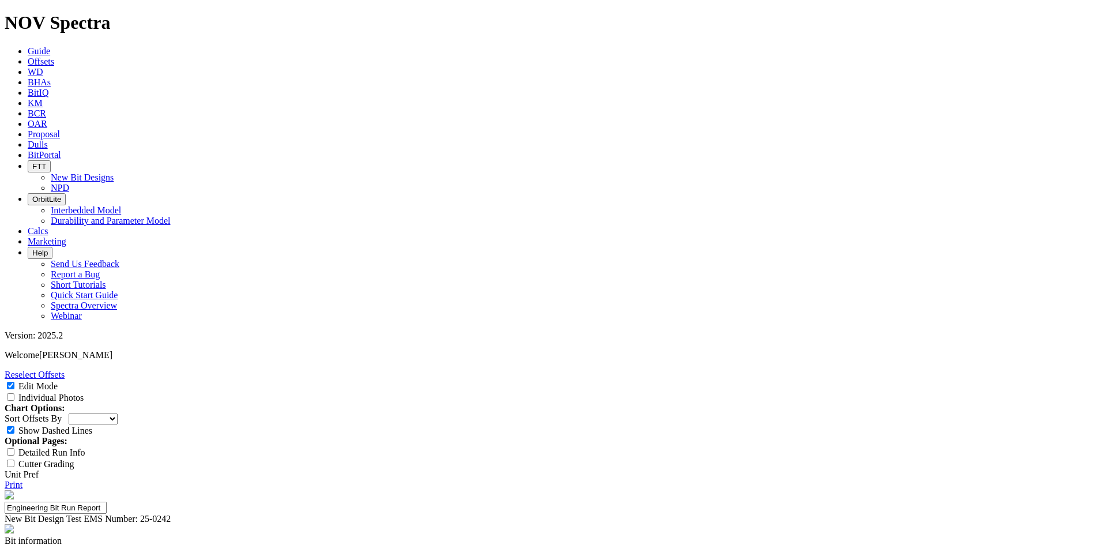
type textarea "Well below average dull. Cone and nose damage can likely be fixed with a cutter…"
type textarea "Great run although the poor dull has the customer uncertain if they will run it…"
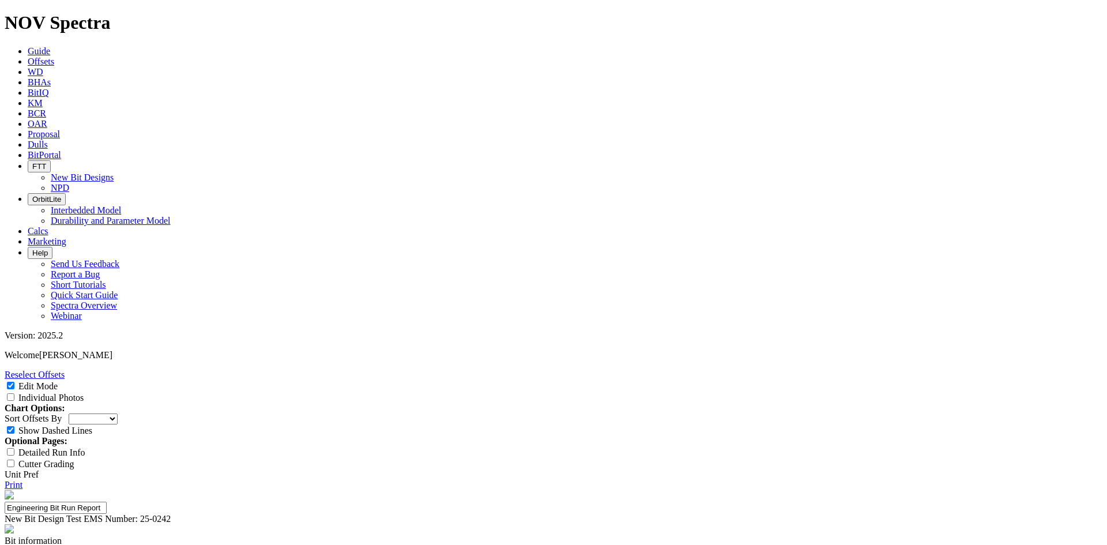
click at [14, 393] on input "Individual Photos" at bounding box center [10, 396] width 7 height 7
checkbox input "true"
click at [22, 480] on link "Print" at bounding box center [14, 485] width 18 height 10
click at [48, 139] on link "Dulls" at bounding box center [38, 144] width 20 height 10
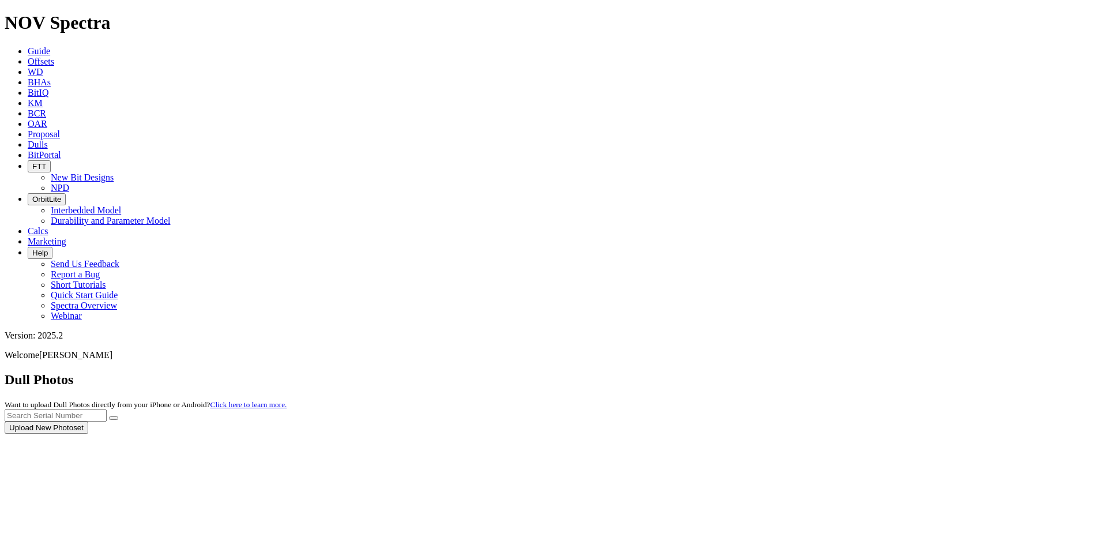
click at [892, 433] on div at bounding box center [553, 433] width 1097 height 0
click at [894, 433] on div at bounding box center [553, 433] width 1097 height 0
click at [107, 409] on input "text" at bounding box center [56, 415] width 102 height 12
paste input "A315574"
click at [118, 416] on button "submit" at bounding box center [113, 417] width 9 height 3
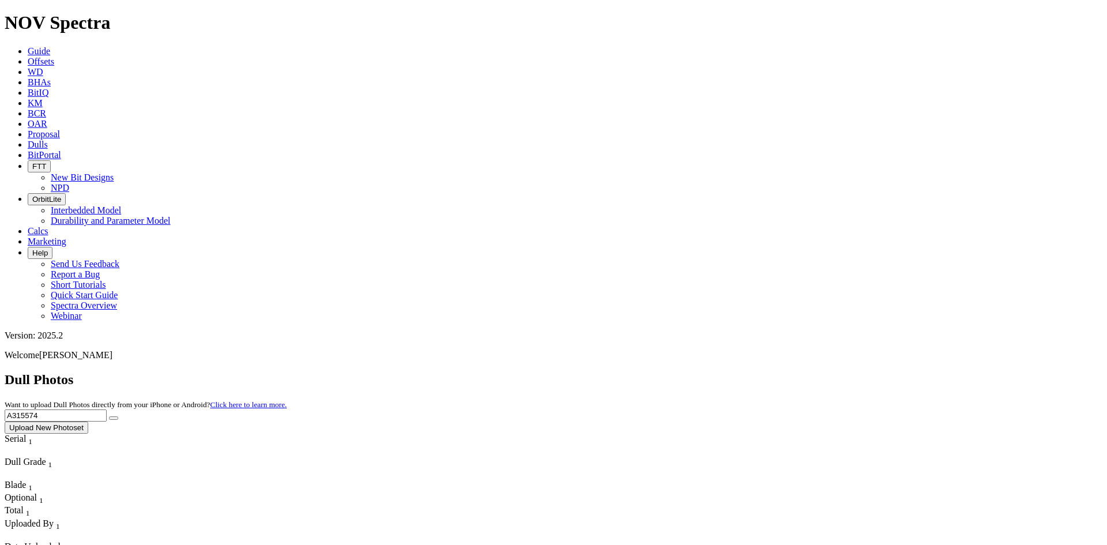
click at [107, 409] on input "A315574" at bounding box center [56, 415] width 102 height 12
paste input "0868"
click at [118, 416] on button "submit" at bounding box center [113, 417] width 9 height 3
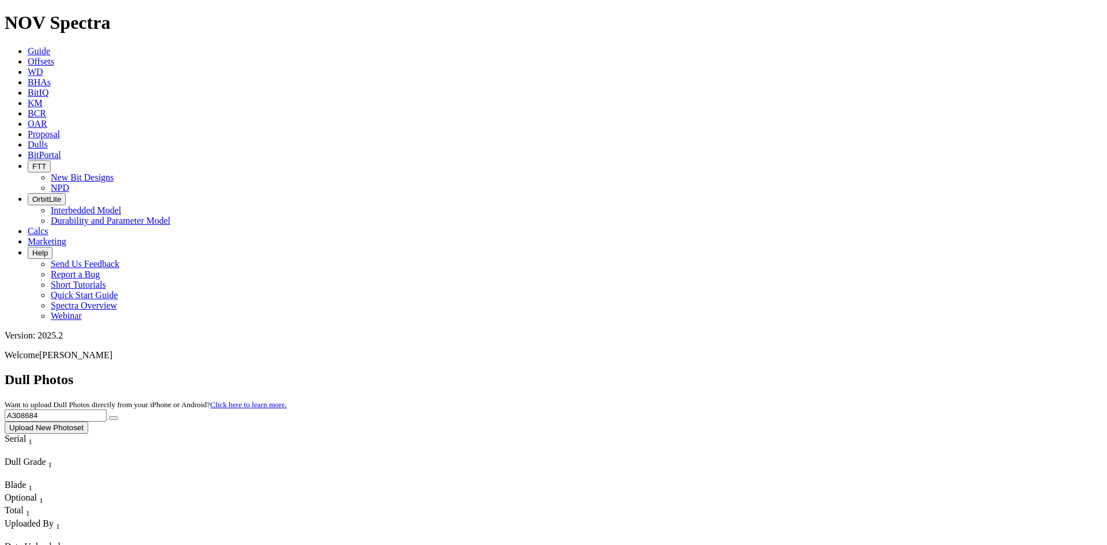
click at [107, 409] on input "A308684" at bounding box center [56, 415] width 102 height 12
paste input "16478"
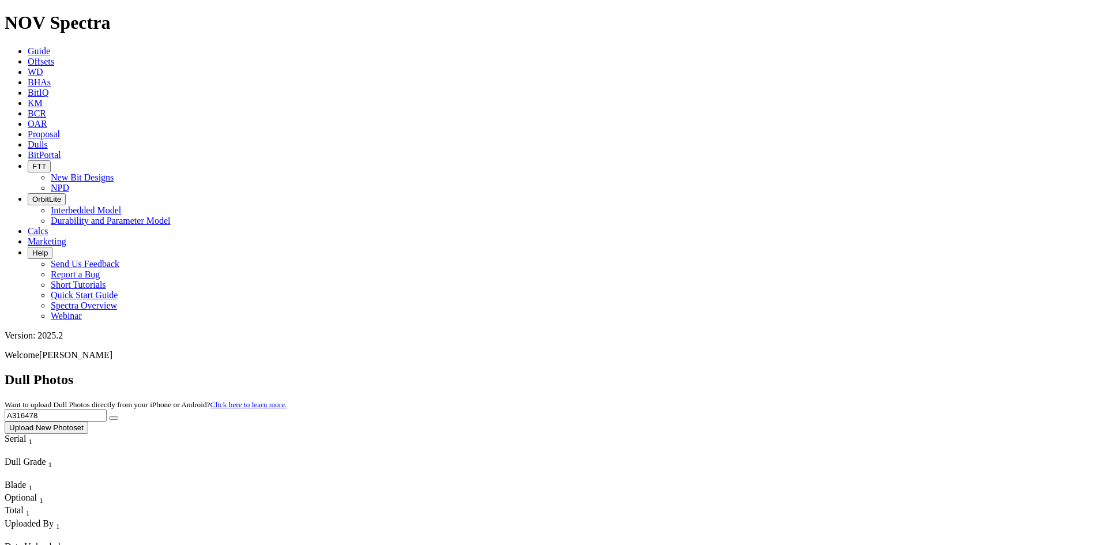
type input "A316478"
click at [118, 416] on button "submit" at bounding box center [113, 417] width 9 height 3
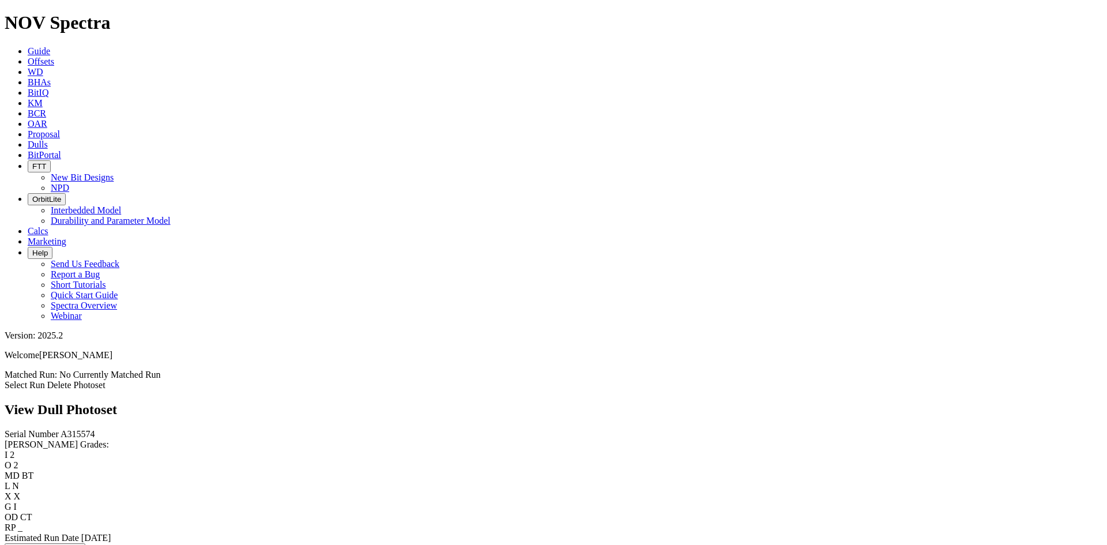
click at [45, 380] on link "Select Run" at bounding box center [25, 385] width 40 height 10
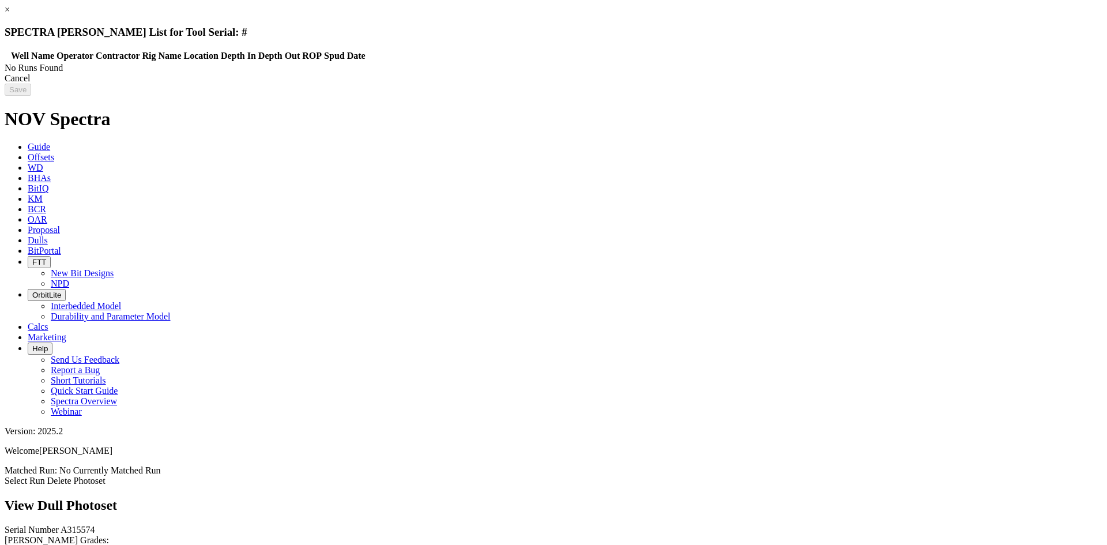
click at [867, 84] on div "Cancel" at bounding box center [553, 78] width 1097 height 10
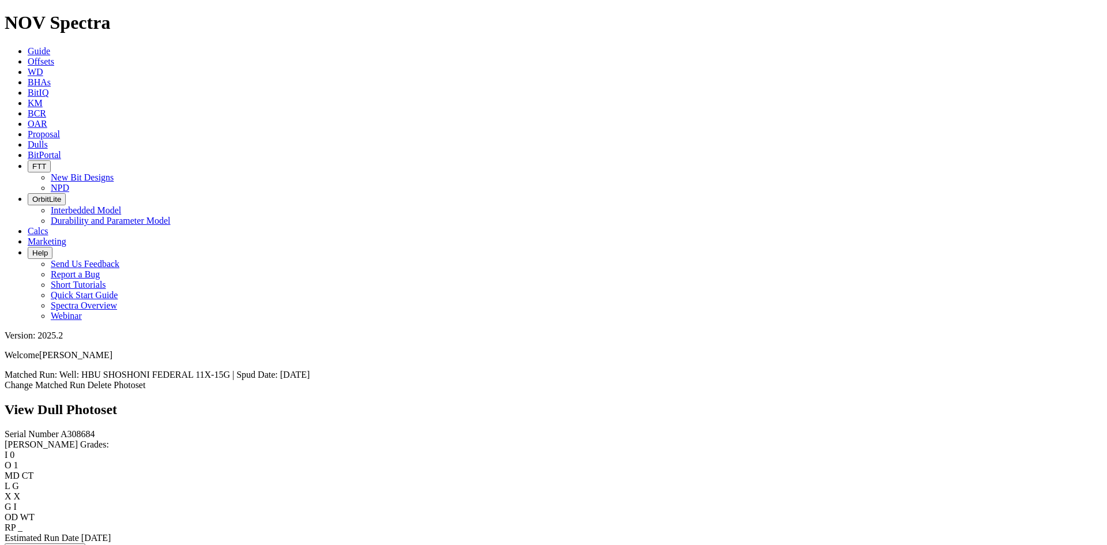
click at [85, 380] on link "Change Matched Run" at bounding box center [45, 385] width 81 height 10
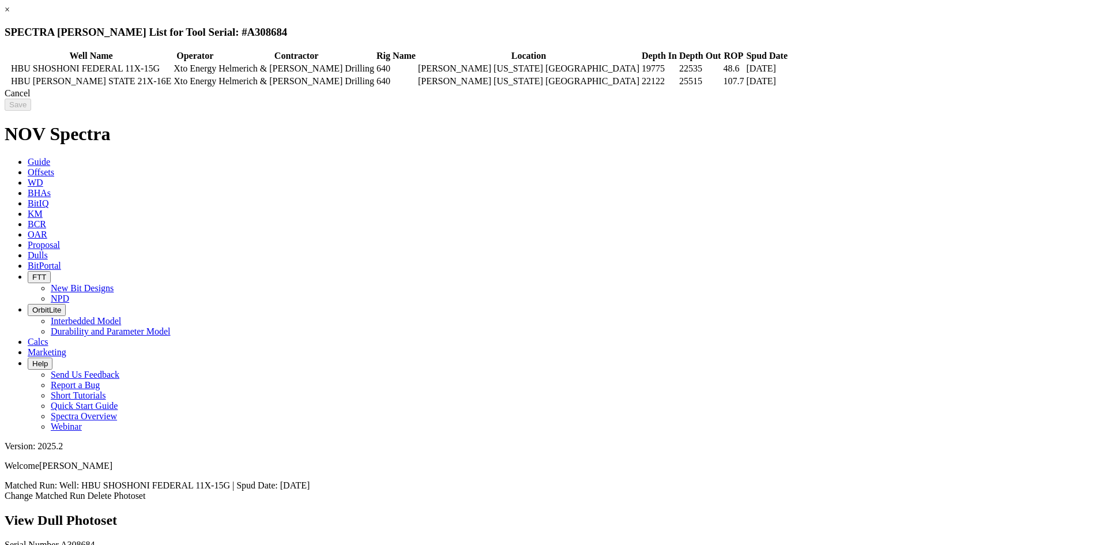
click at [880, 99] on div "Cancel" at bounding box center [553, 93] width 1097 height 10
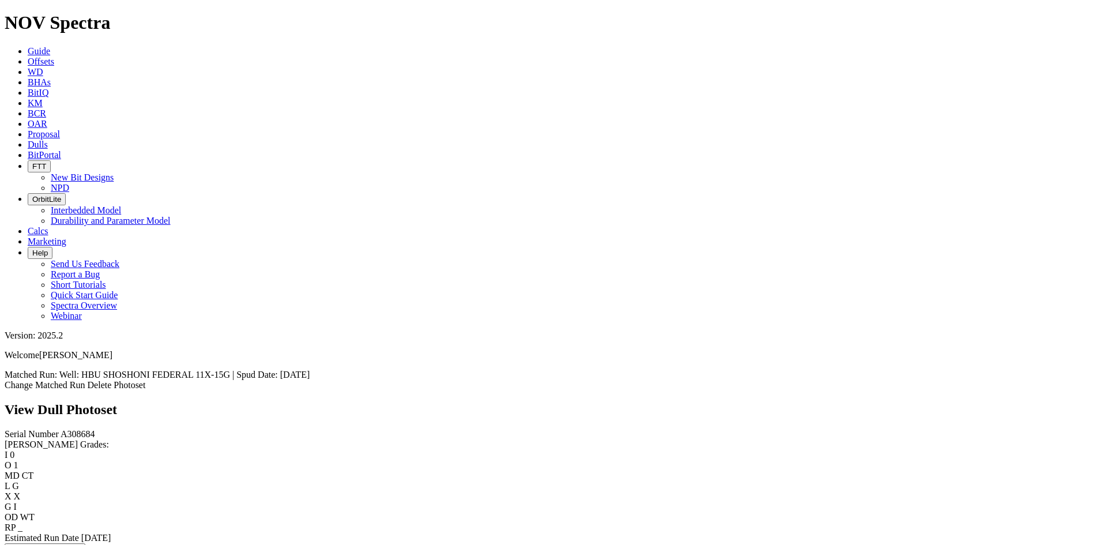
click at [54, 56] on link "Offsets" at bounding box center [41, 61] width 27 height 10
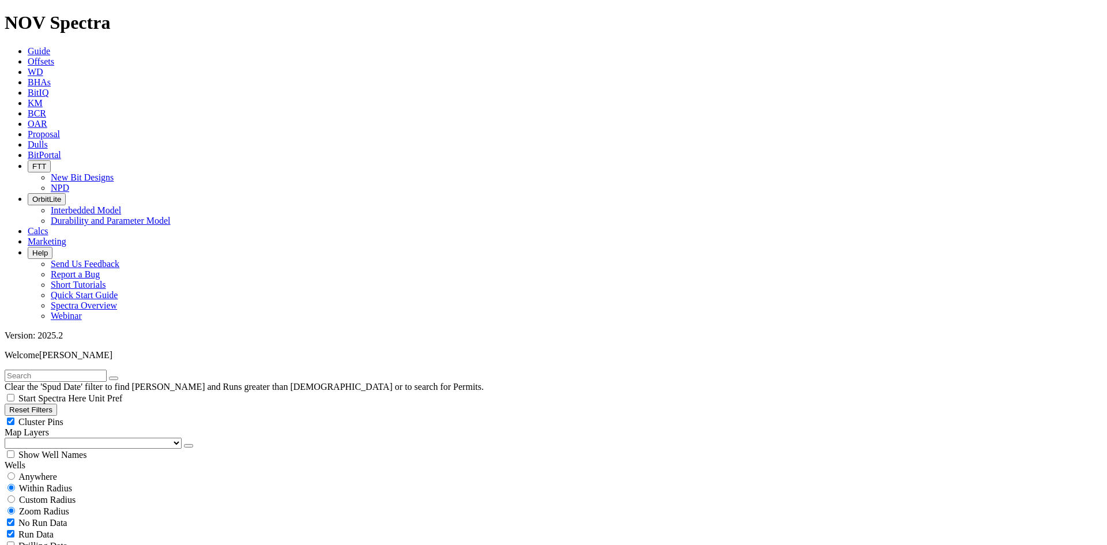
click at [60, 369] on input "text" at bounding box center [56, 375] width 102 height 12
paste input "A308684"
type input "A308684"
click at [54, 471] on span "Anywhere" at bounding box center [37, 476] width 39 height 10
radio input "true"
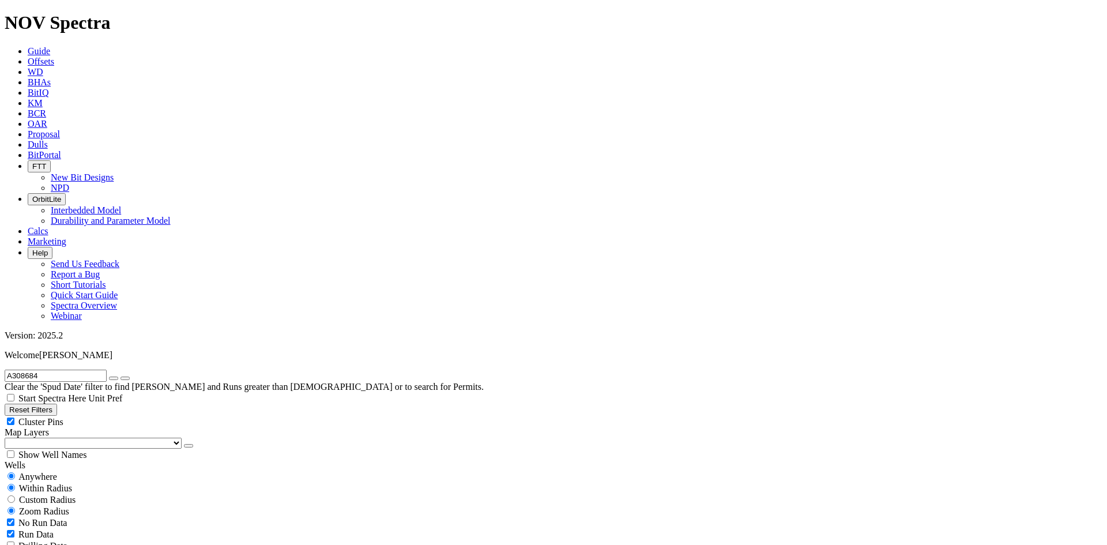
radio input "false"
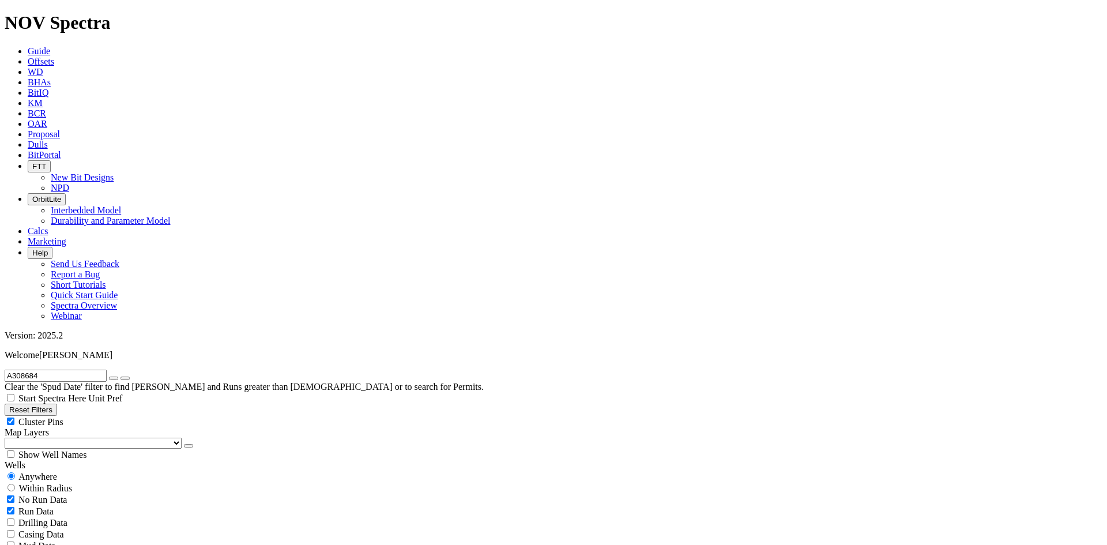
click at [114, 378] on icon "button" at bounding box center [114, 378] width 0 height 0
radio input "false"
radio input "true"
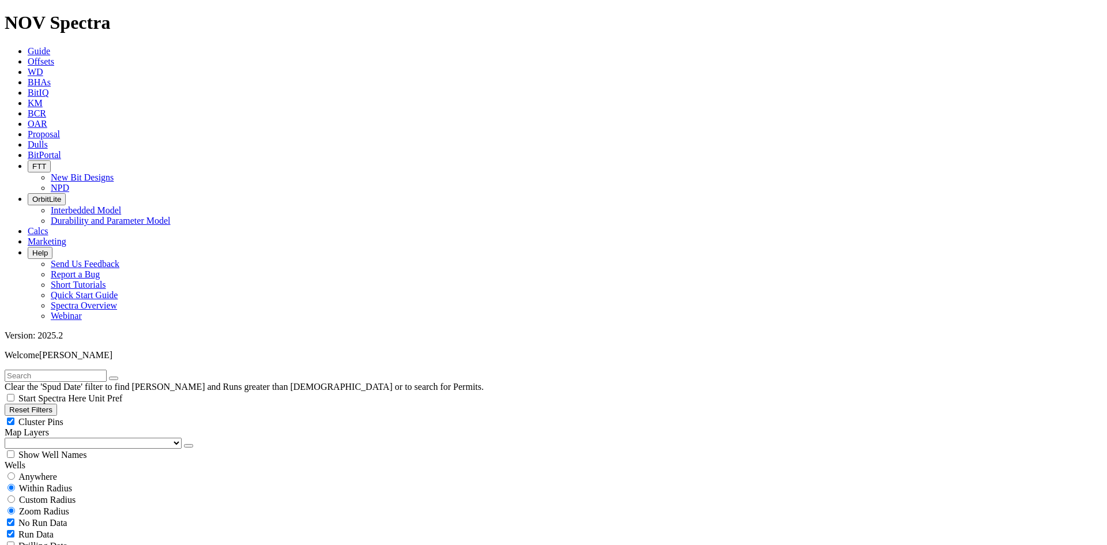
select select "6"
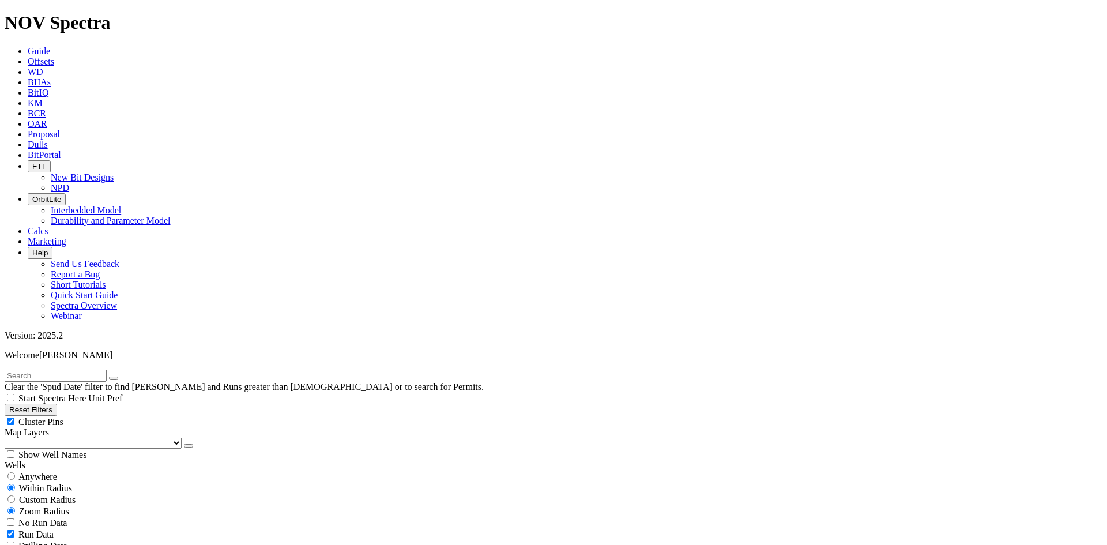
checkbox input "false"
select select "? number:6 ?"
click at [57, 369] on div "Clear the 'Spud Date' filter to find [PERSON_NAME] and Runs greater than [DEMOG…" at bounding box center [553, 380] width 1097 height 22
click at [56, 369] on input "text" at bounding box center [56, 375] width 102 height 12
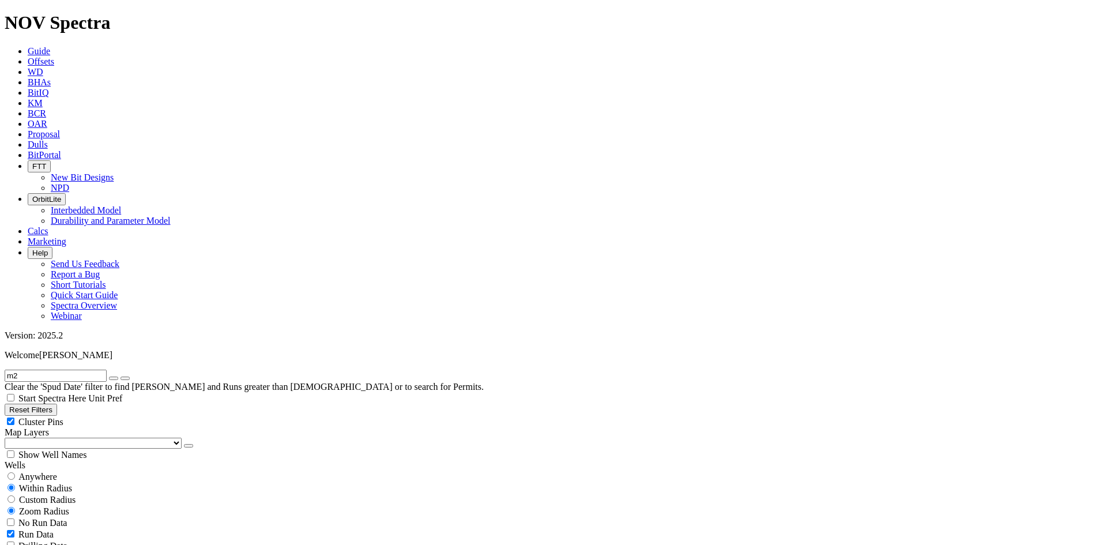
type input "m2"
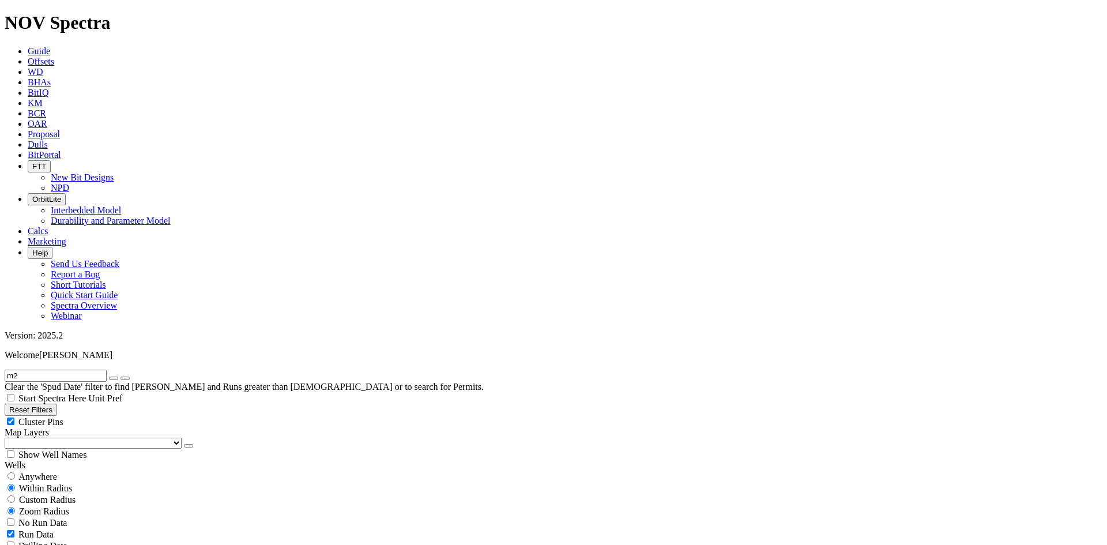
scroll to position [795, 0]
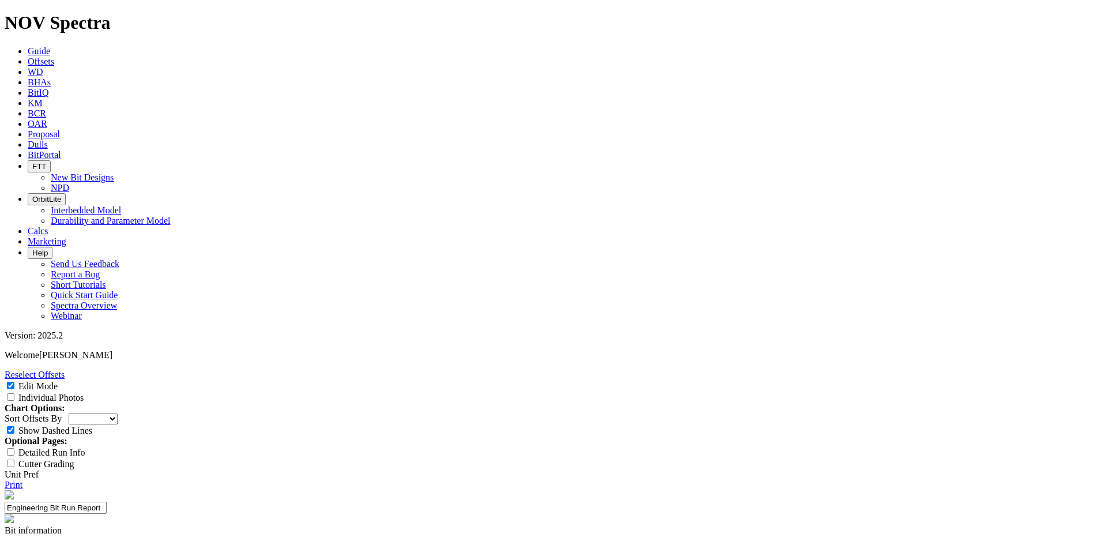
select select "Cutter"
type input "E"
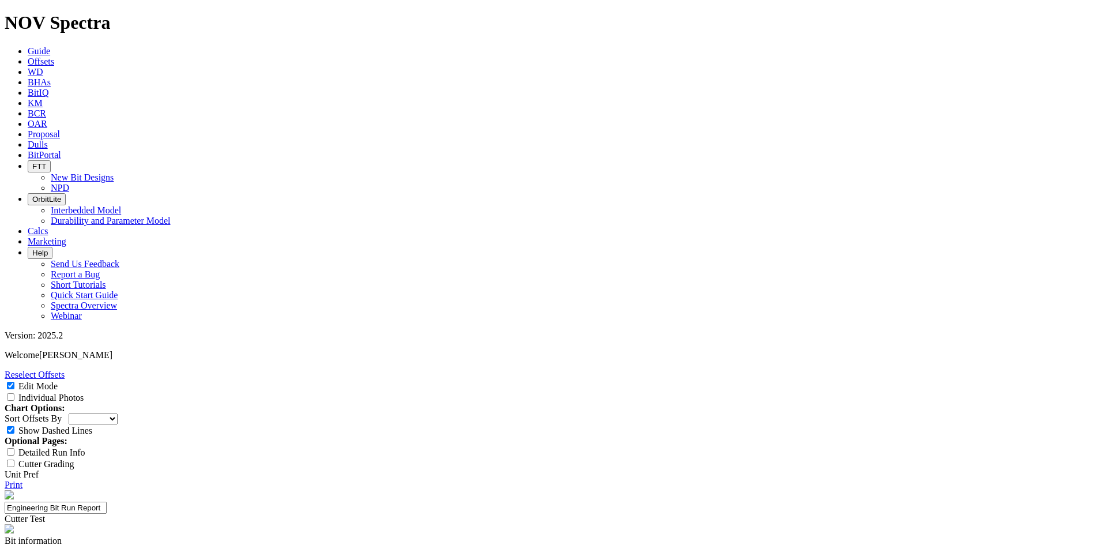
drag, startPoint x: 513, startPoint y: 166, endPoint x: 503, endPoint y: 166, distance: 9.8
type input "1313 ET200 3D"
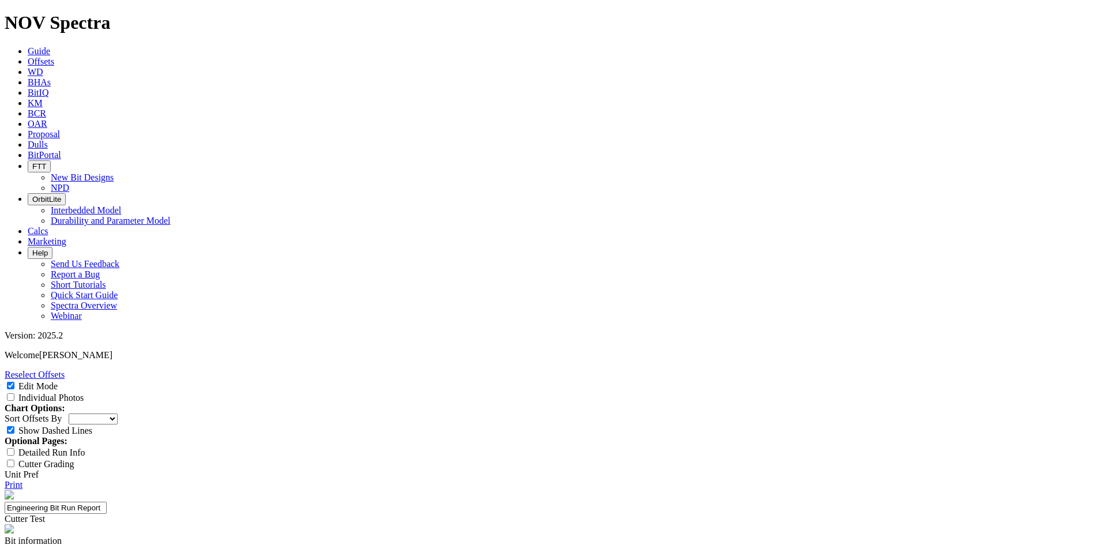
type textarea "Testing 1313 ET200 3D vs ET138 3Ds's."
type input "N/A"
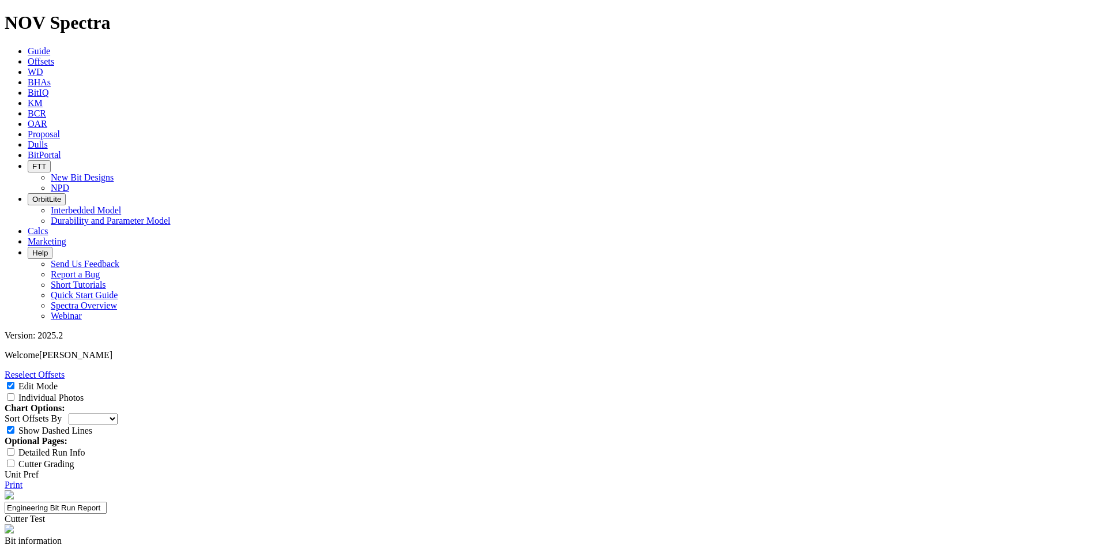
type textarea "Well below ROP and interval. Bit was used to finish lateral after a motor failu…"
type textarea "Dull was decent, likely do to the small interval."
type textarea "Testing 1313 ET200 3D vs ET138 3Ds's. No longer running ET200's in TF1 laterals."
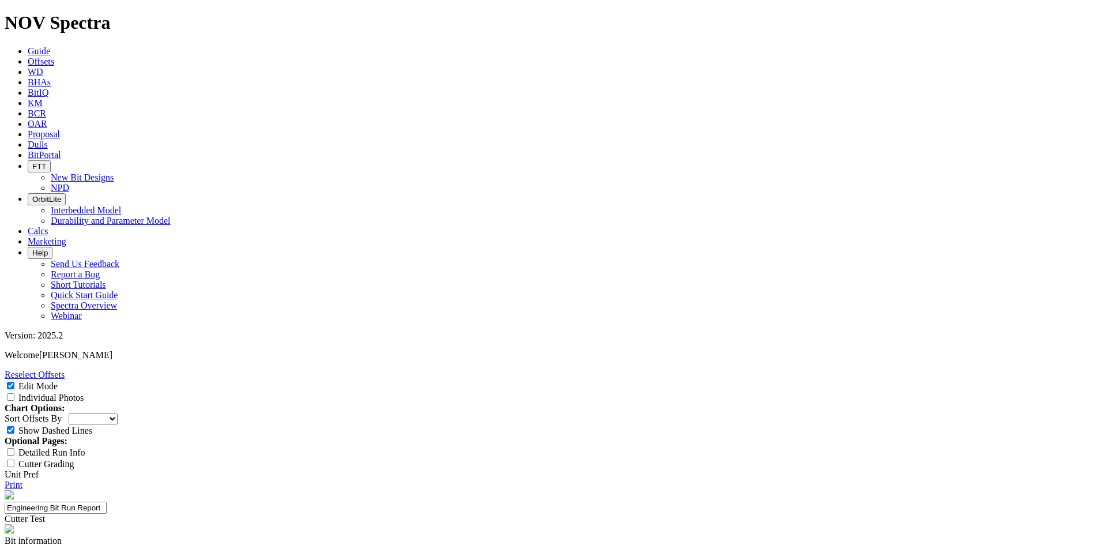
click at [84, 393] on label "Individual Photos" at bounding box center [50, 398] width 65 height 10
click at [14, 393] on input "Individual Photos" at bounding box center [10, 396] width 7 height 7
checkbox input "true"
drag, startPoint x: 731, startPoint y: 328, endPoint x: 788, endPoint y: 350, distance: 61.3
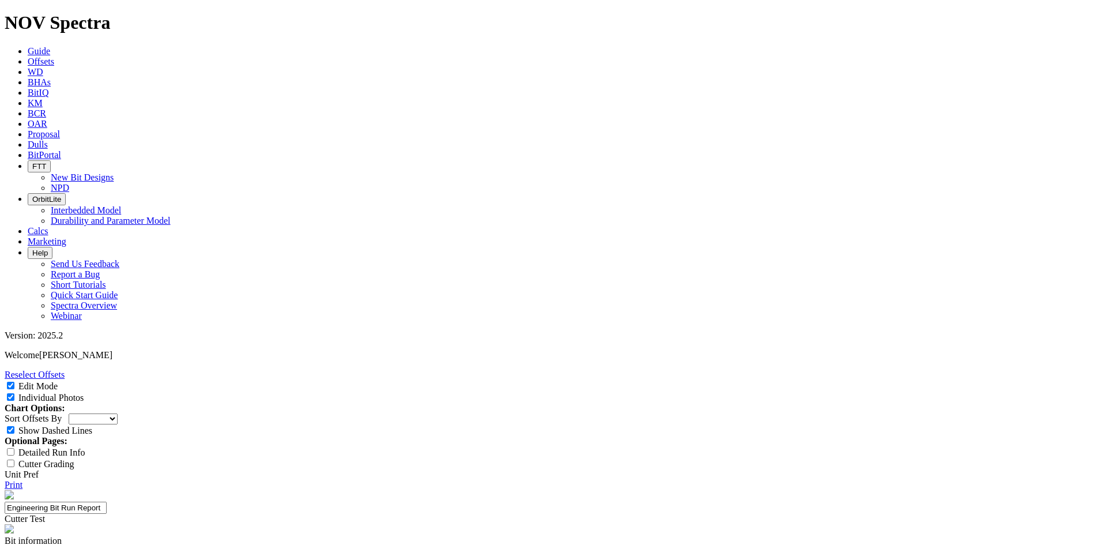
drag, startPoint x: 699, startPoint y: 509, endPoint x: 553, endPoint y: 507, distance: 145.8
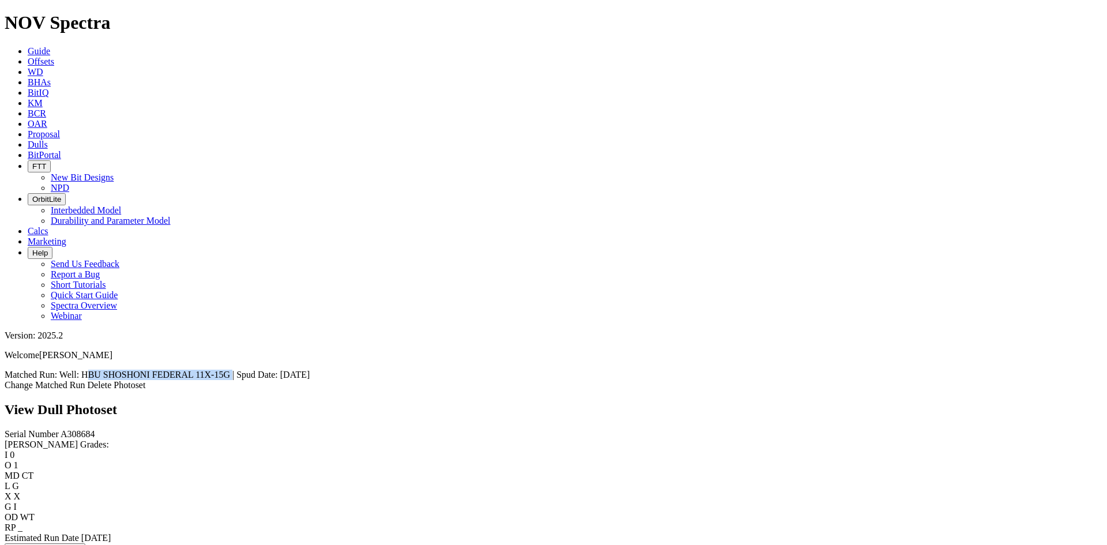
drag, startPoint x: 863, startPoint y: 51, endPoint x: 992, endPoint y: 48, distance: 128.5
click at [310, 369] on span "Well: HBU SHOSHONI FEDERAL 11X-15G | Spud Date: [DATE]" at bounding box center [184, 374] width 250 height 10
copy span "HBU SHOSHONI FEDERAL 11X-15G"
click at [5, 380] on icon at bounding box center [5, 385] width 0 height 10
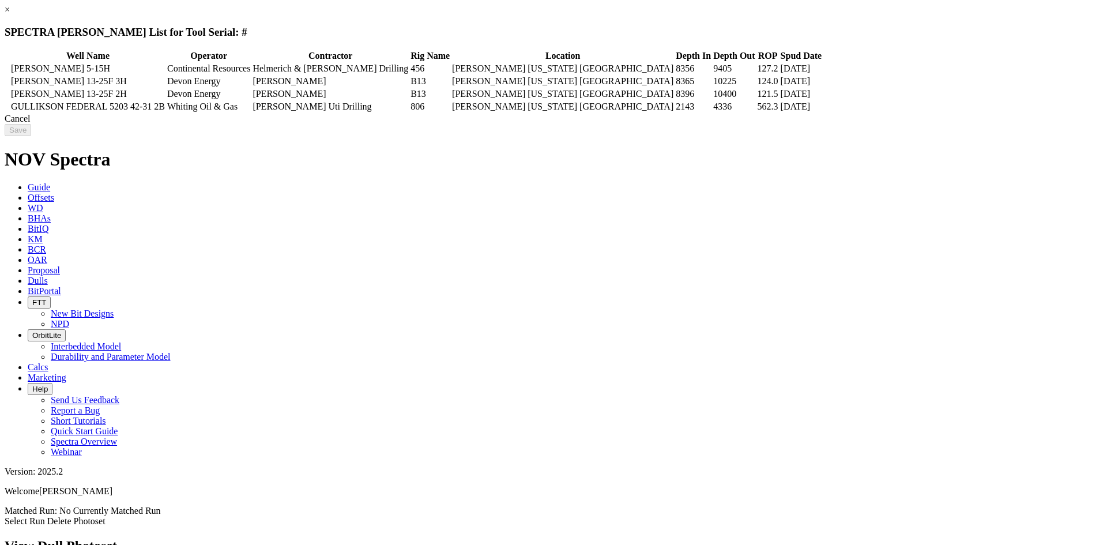
click at [409, 99] on td "[PERSON_NAME]" at bounding box center [330, 94] width 157 height 12
click at [31, 136] on input "Save" at bounding box center [18, 130] width 27 height 12
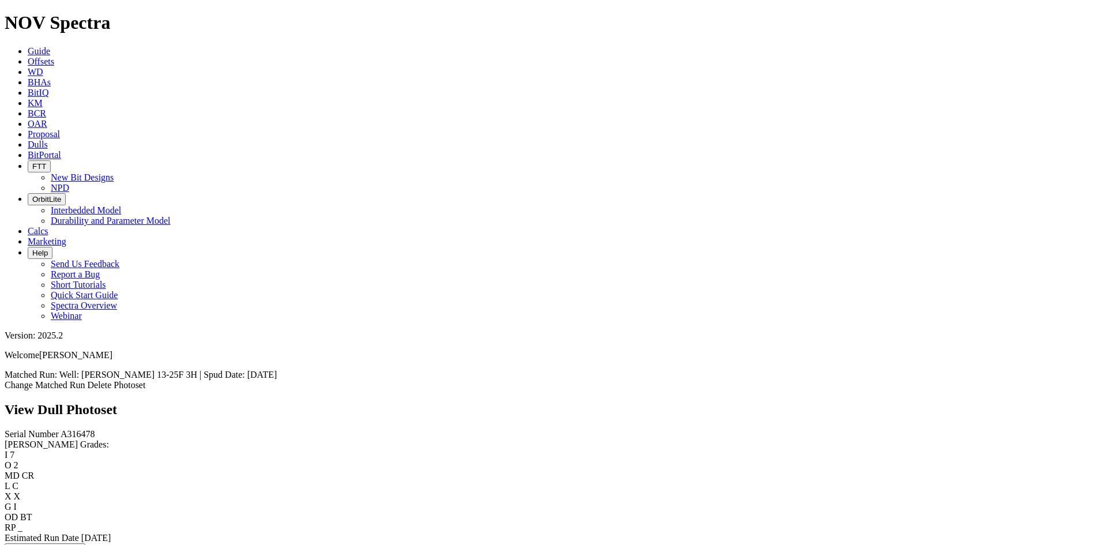
click at [85, 380] on link "Change Matched Run" at bounding box center [45, 385] width 81 height 10
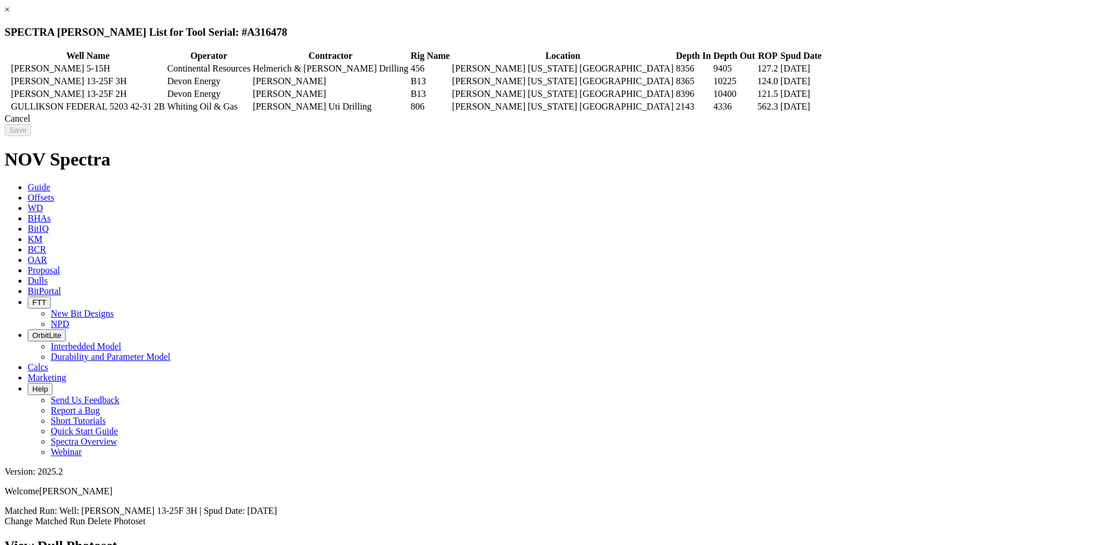
click at [882, 124] on div "Cancel" at bounding box center [553, 119] width 1097 height 10
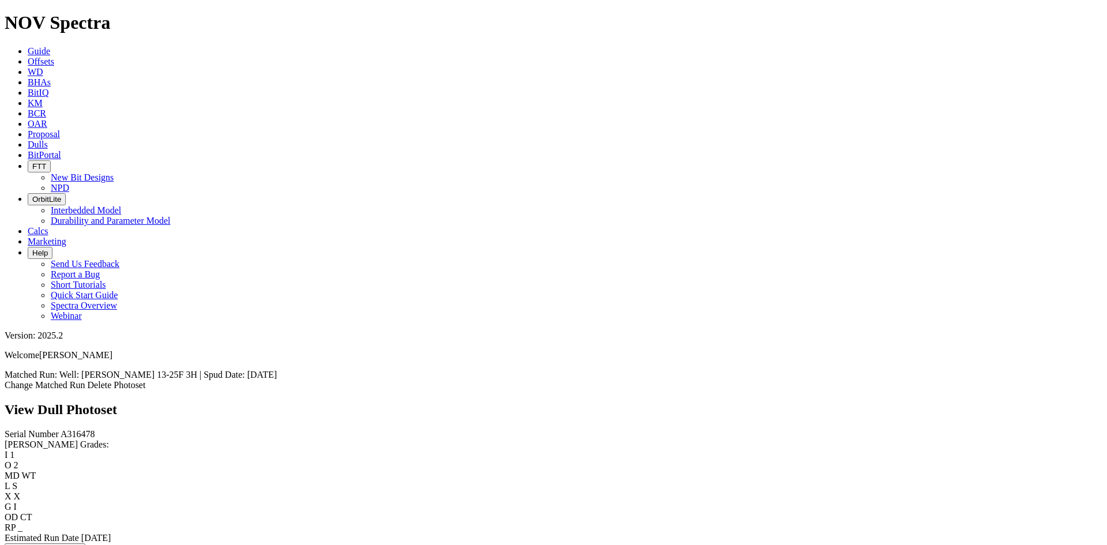
click at [85, 380] on link "Change Matched Run" at bounding box center [45, 385] width 81 height 10
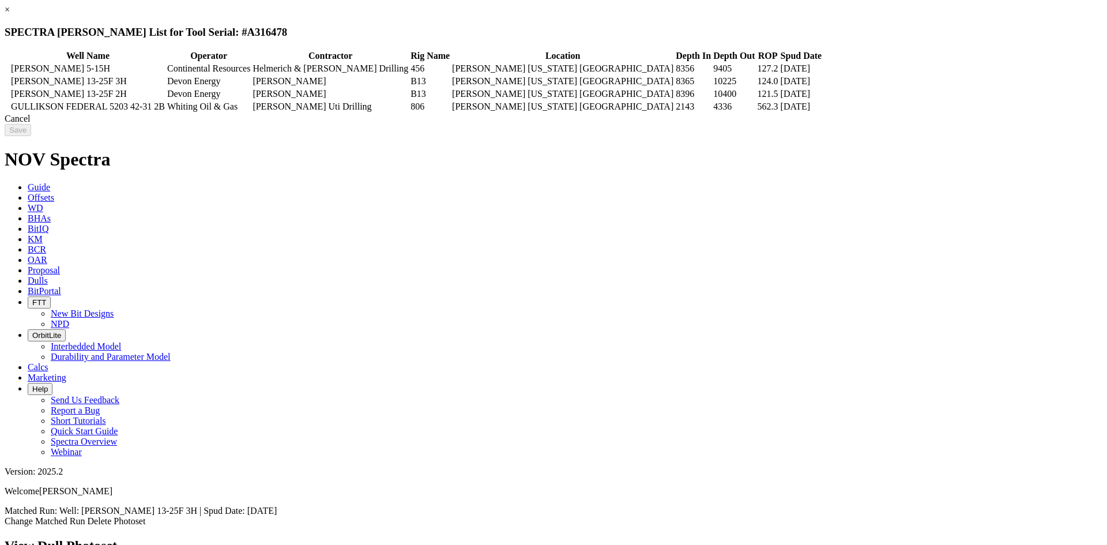
click at [409, 64] on td "Helmerich & Payne Drilling" at bounding box center [330, 69] width 157 height 12
click at [31, 136] on input "Save" at bounding box center [18, 130] width 27 height 12
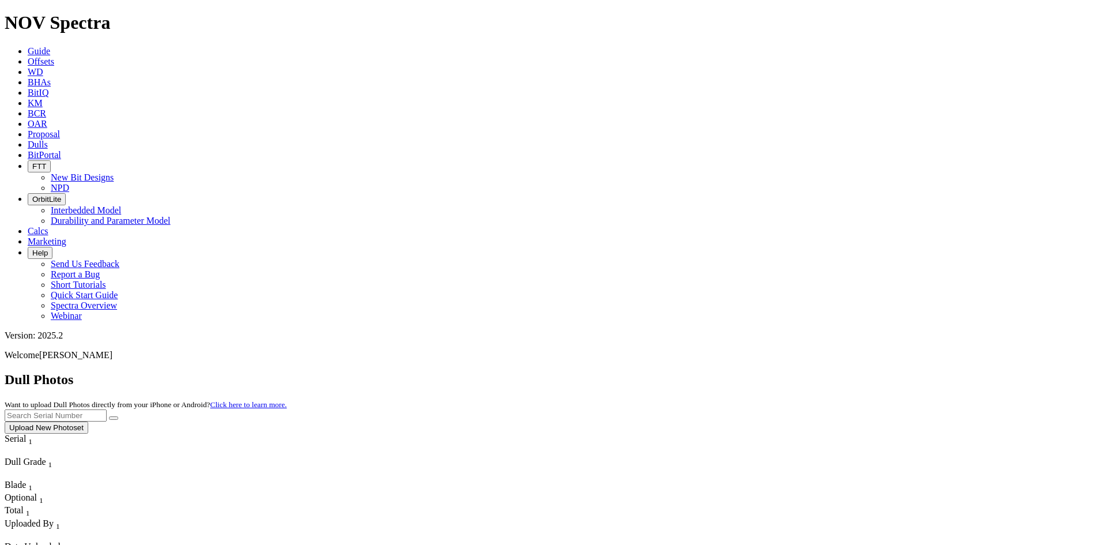
click at [107, 409] on input "text" at bounding box center [56, 415] width 102 height 12
paste input "A316478"
type input "A316478"
click at [114, 418] on icon "submit" at bounding box center [114, 418] width 0 height 0
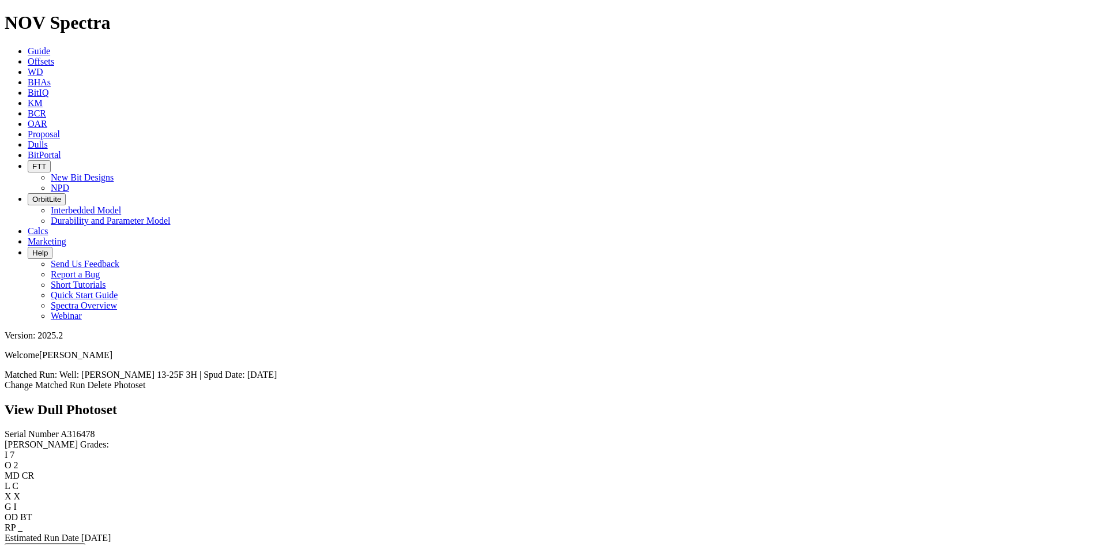
click at [85, 380] on link "Change Matched Run" at bounding box center [45, 385] width 81 height 10
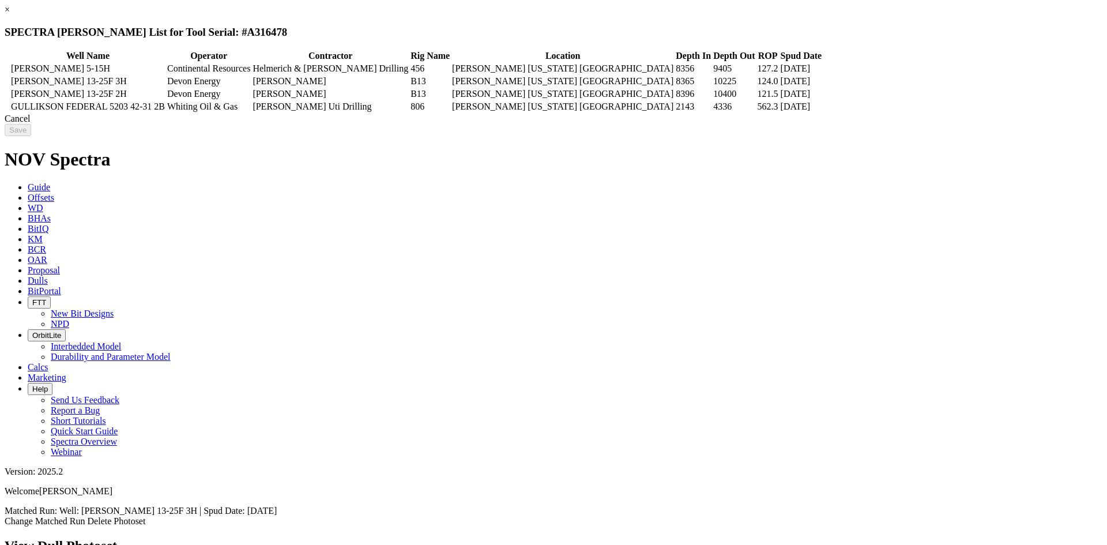
click at [251, 67] on td "Continental Resources" at bounding box center [209, 69] width 84 height 12
click at [31, 136] on input "Save" at bounding box center [18, 130] width 27 height 12
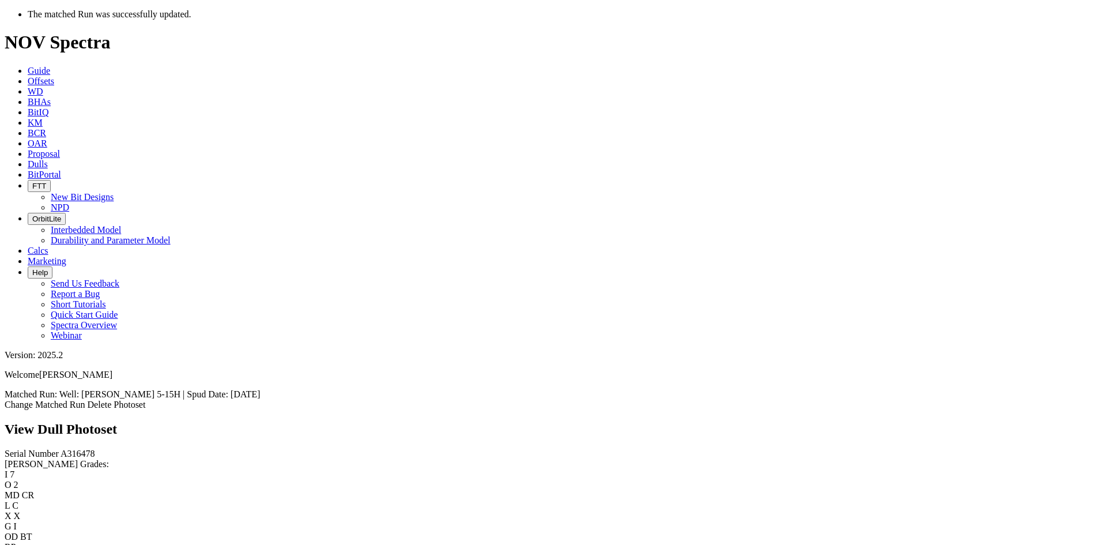
click at [386, 421] on div "View Dull Photoset" at bounding box center [553, 429] width 1097 height 16
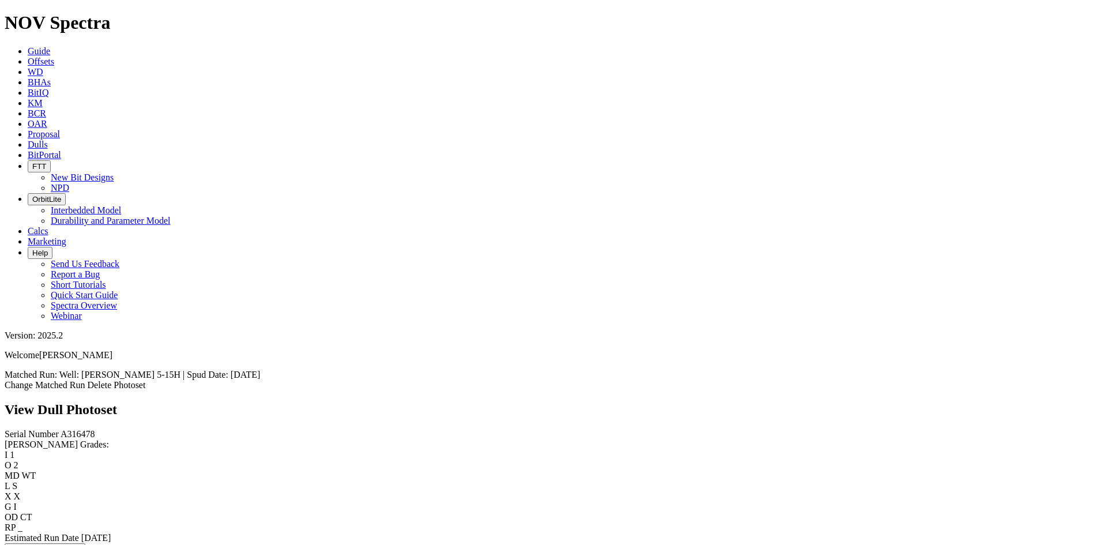
click at [85, 380] on link "Change Matched Run" at bounding box center [45, 385] width 81 height 10
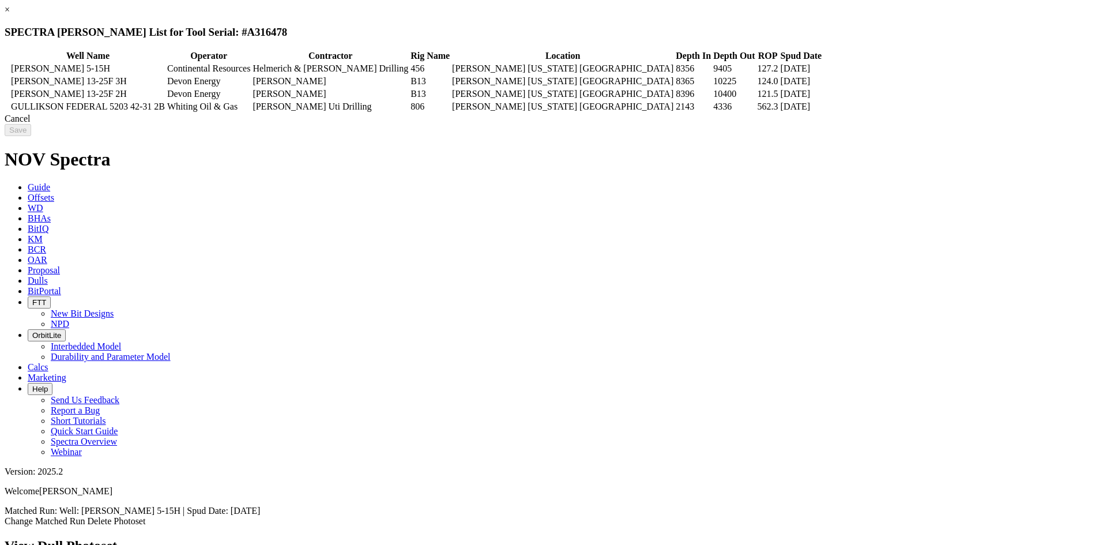
click at [409, 80] on td "[PERSON_NAME]" at bounding box center [330, 82] width 157 height 12
click at [31, 136] on input "Save" at bounding box center [18, 130] width 27 height 12
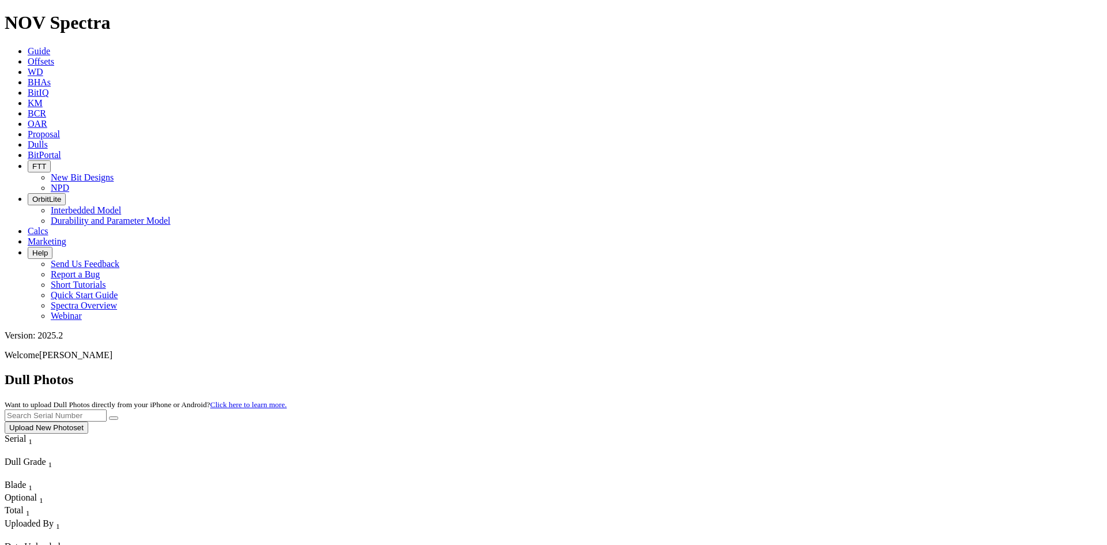
click at [107, 409] on input "text" at bounding box center [56, 415] width 102 height 12
paste input "A316478"
click at [118, 416] on button "submit" at bounding box center [113, 417] width 9 height 3
click at [107, 409] on input "A316478" at bounding box center [56, 415] width 102 height 12
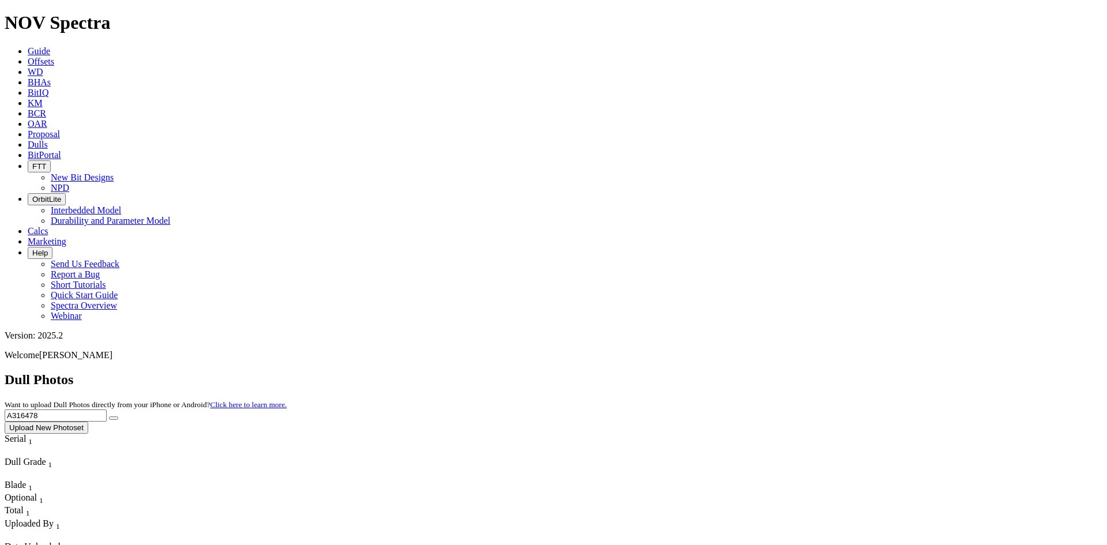
click at [107, 409] on input "A316478" at bounding box center [56, 415] width 102 height 12
paste input "20201"
type input "A320201"
click at [118, 416] on button "submit" at bounding box center [113, 417] width 9 height 3
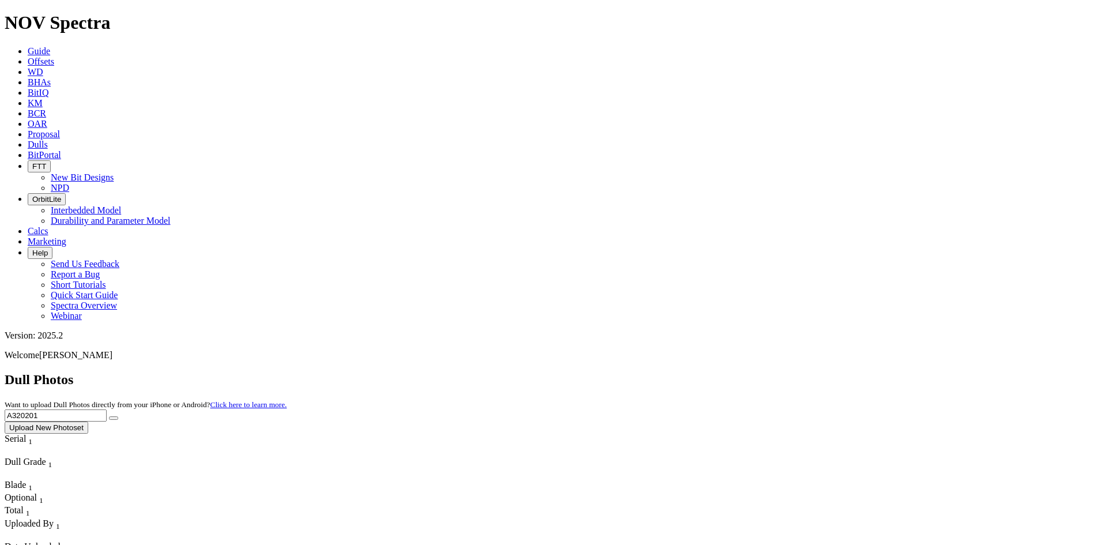
click at [54, 56] on span "Offsets" at bounding box center [41, 61] width 27 height 10
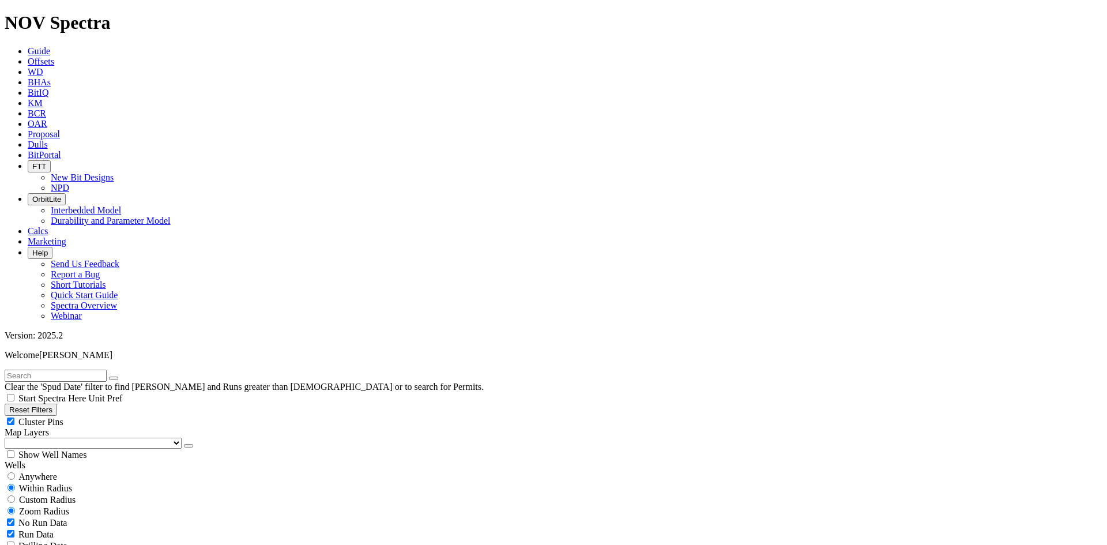
click at [107, 369] on input "text" at bounding box center [56, 375] width 102 height 12
paste input "A320201"
type input "A320201"
click at [69, 470] on div "Anywhere" at bounding box center [553, 476] width 1097 height 12
radio input "true"
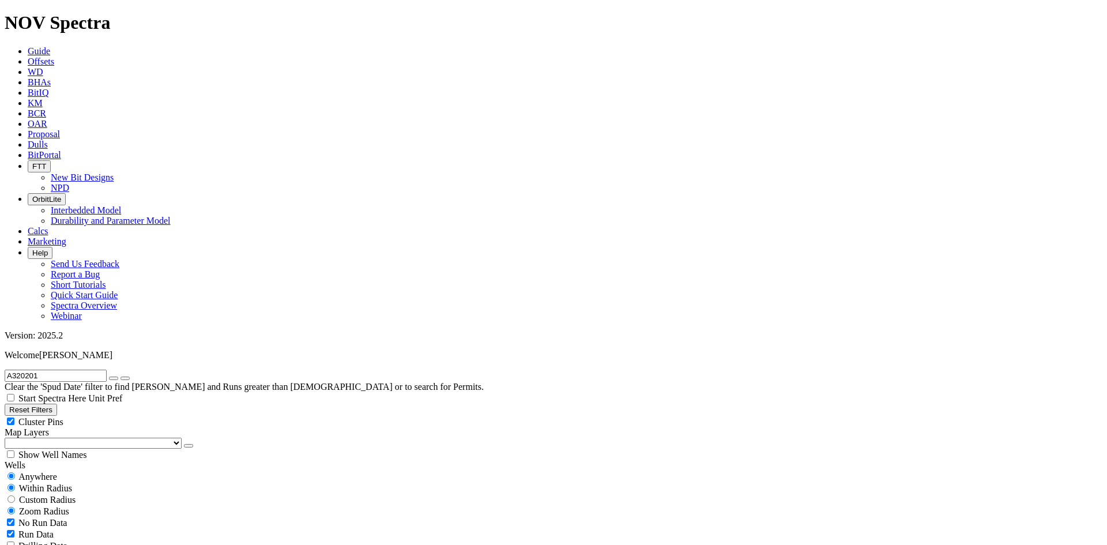
radio input "false"
select select "8.75"
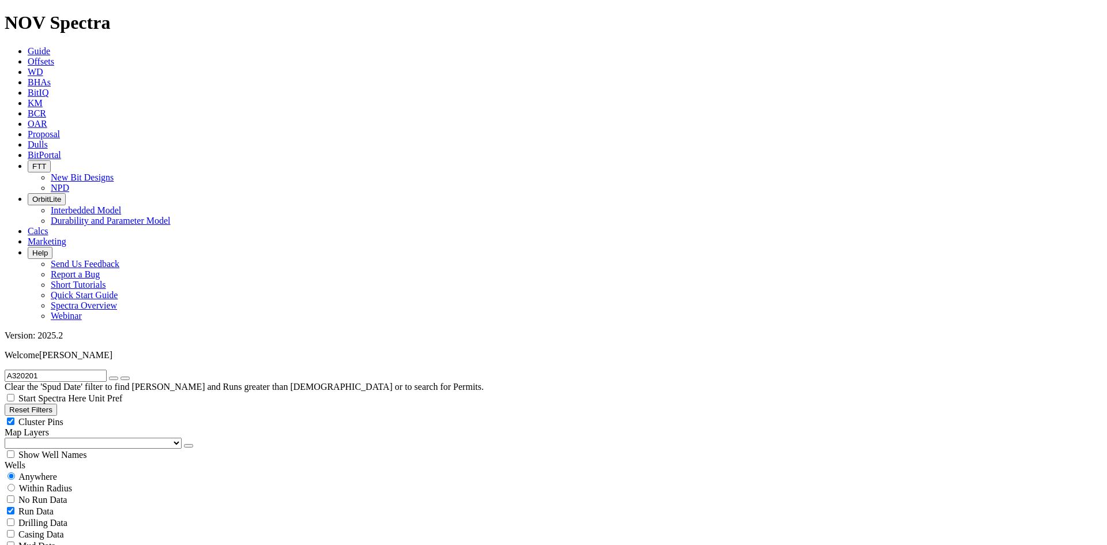
checkbox input "false"
radio input "false"
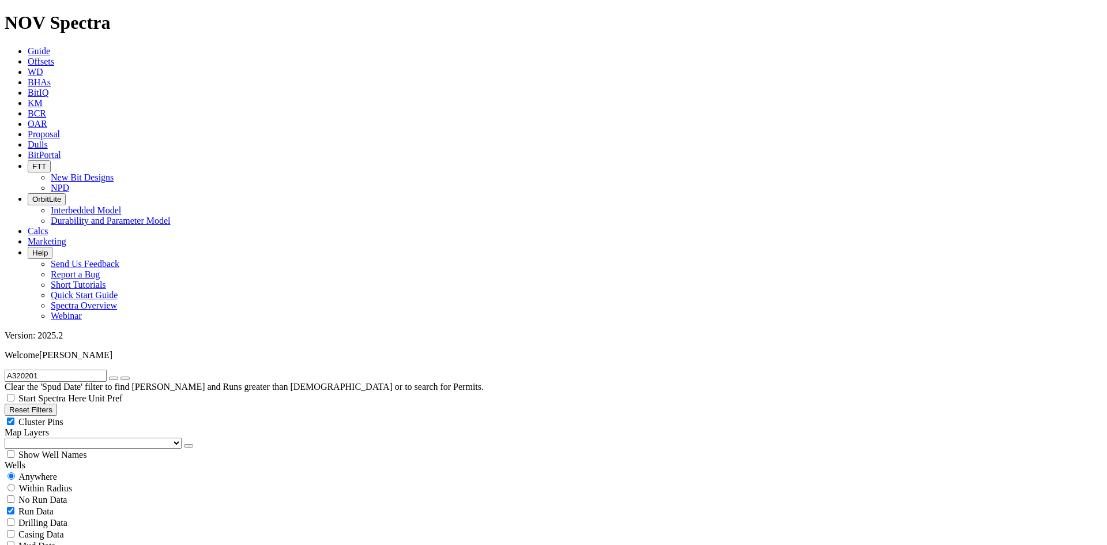
radio input "true"
click at [114, 378] on icon "button" at bounding box center [114, 378] width 0 height 0
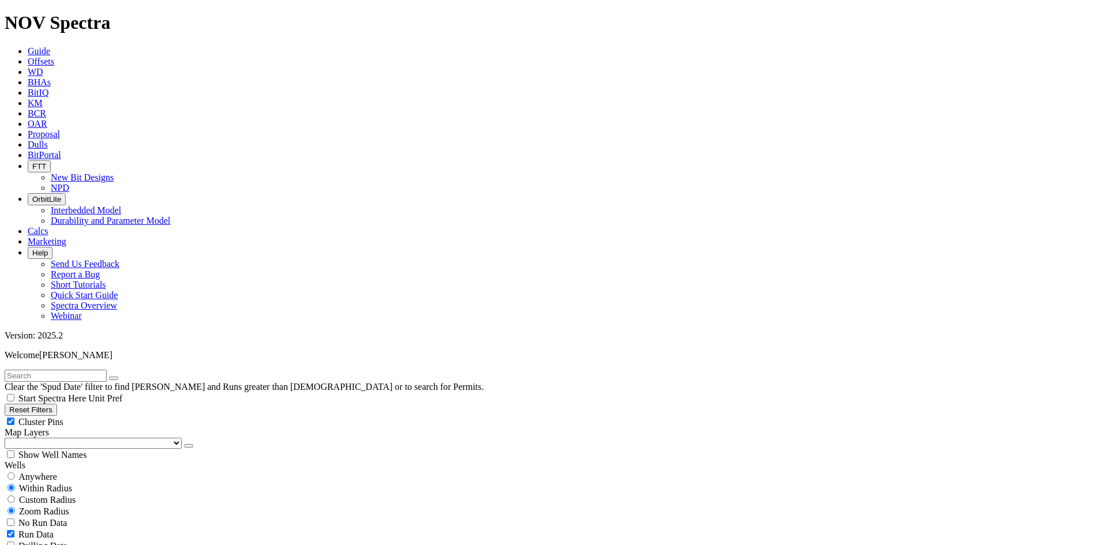
click at [62, 369] on input "text" at bounding box center [56, 375] width 102 height 12
type input "CF1"
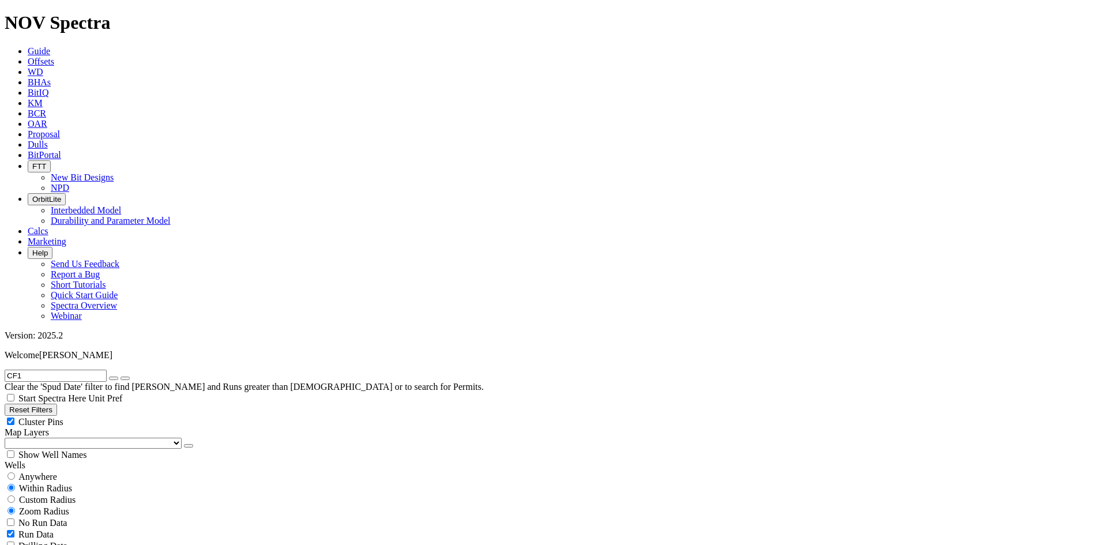
scroll to position [346, 0]
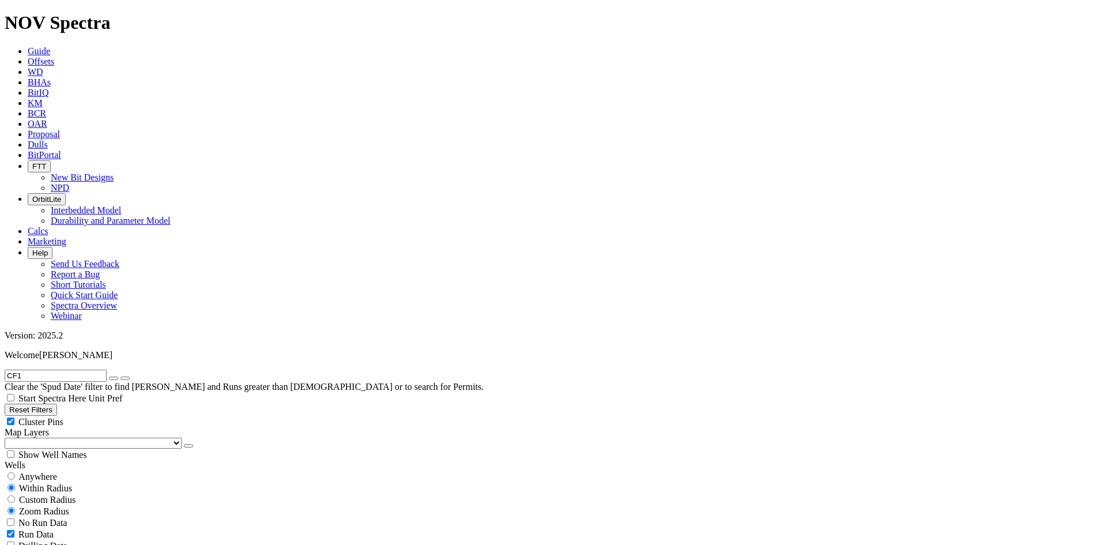
scroll to position [231, 0]
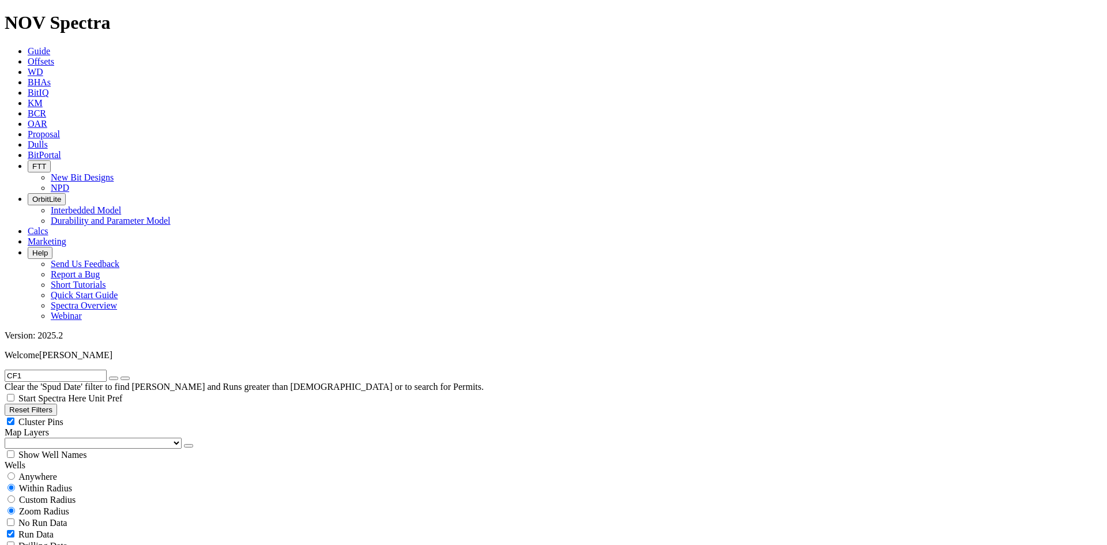
drag, startPoint x: 1093, startPoint y: 307, endPoint x: 1073, endPoint y: 354, distance: 51.2
drag, startPoint x: 1085, startPoint y: 277, endPoint x: 1077, endPoint y: 315, distance: 38.9
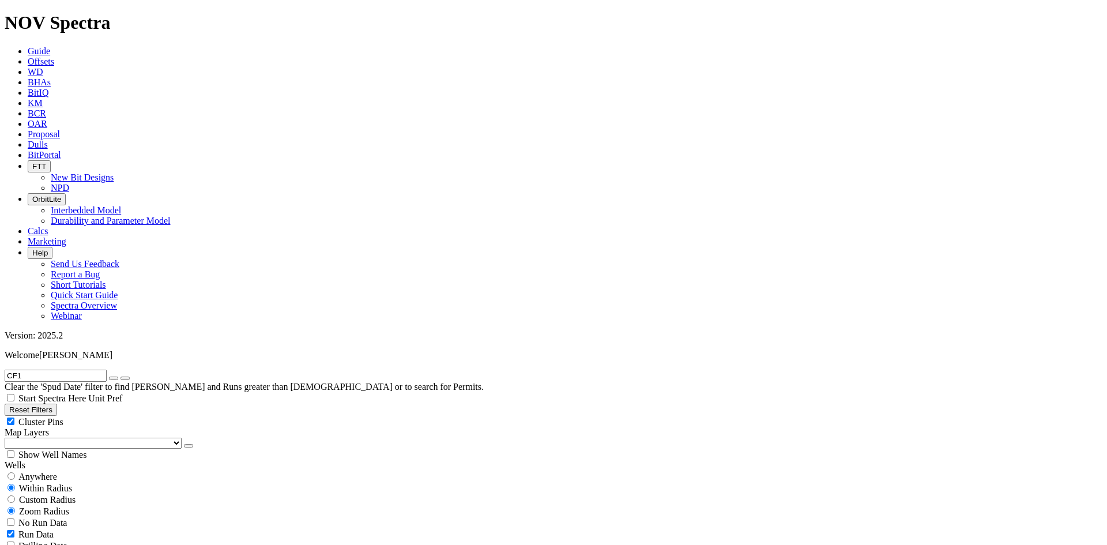
scroll to position [1326, 0]
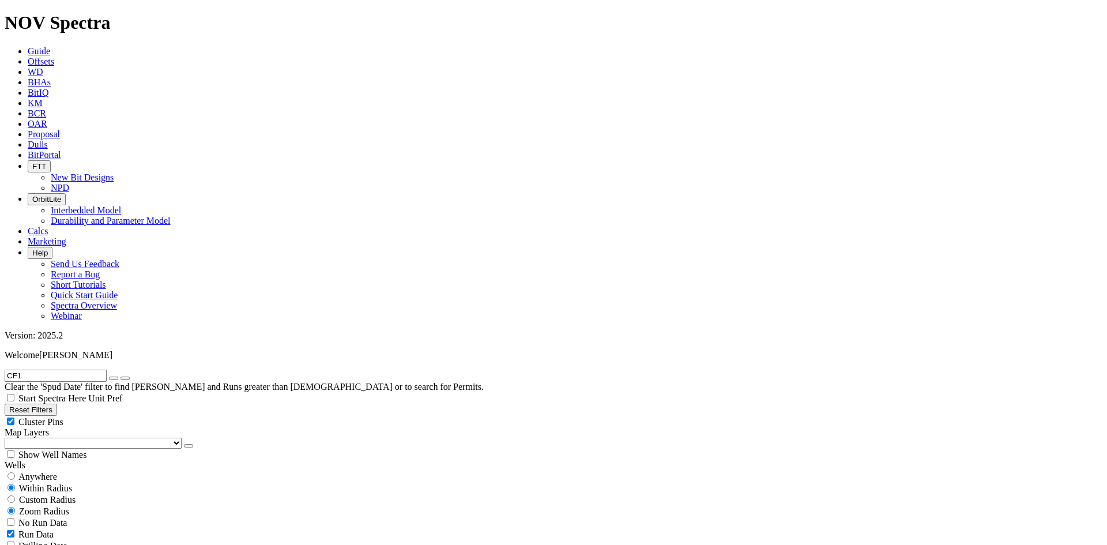
scroll to position [2075, 0]
drag, startPoint x: 1090, startPoint y: 346, endPoint x: 1076, endPoint y: 368, distance: 26.7
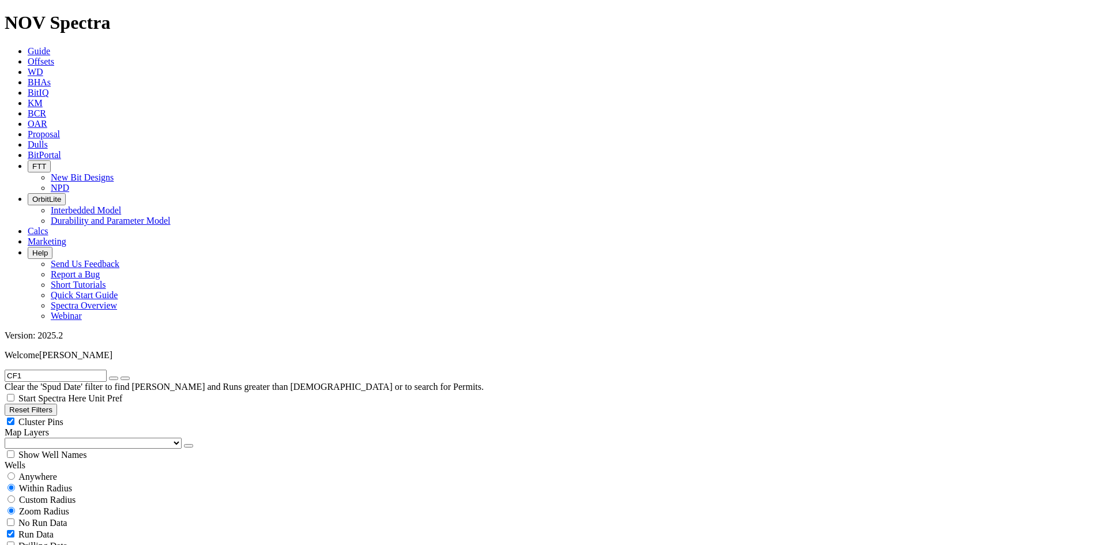
scroll to position [2363, 0]
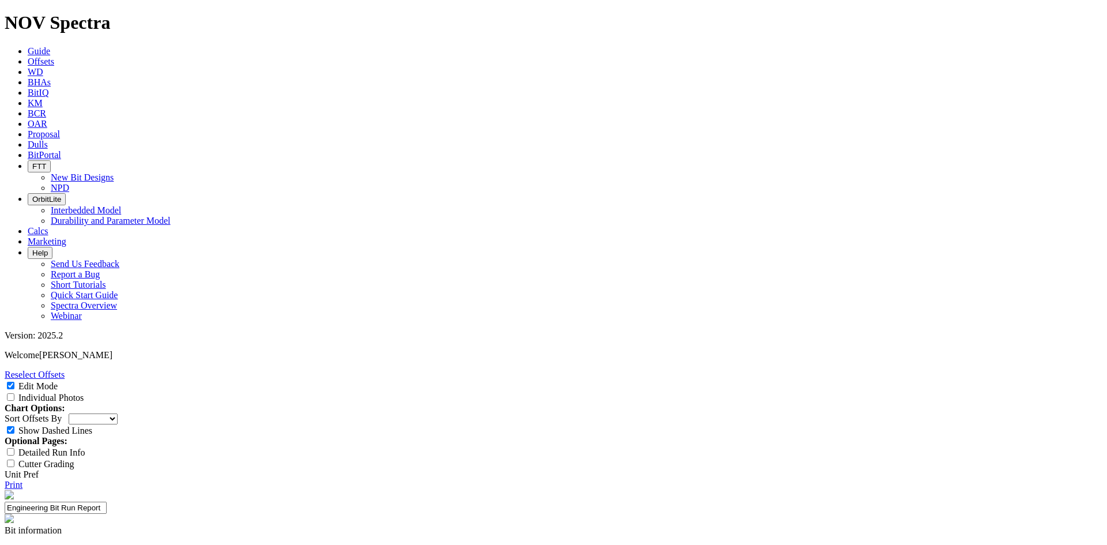
select select "Cutter"
type input "1613 ET174 IP"
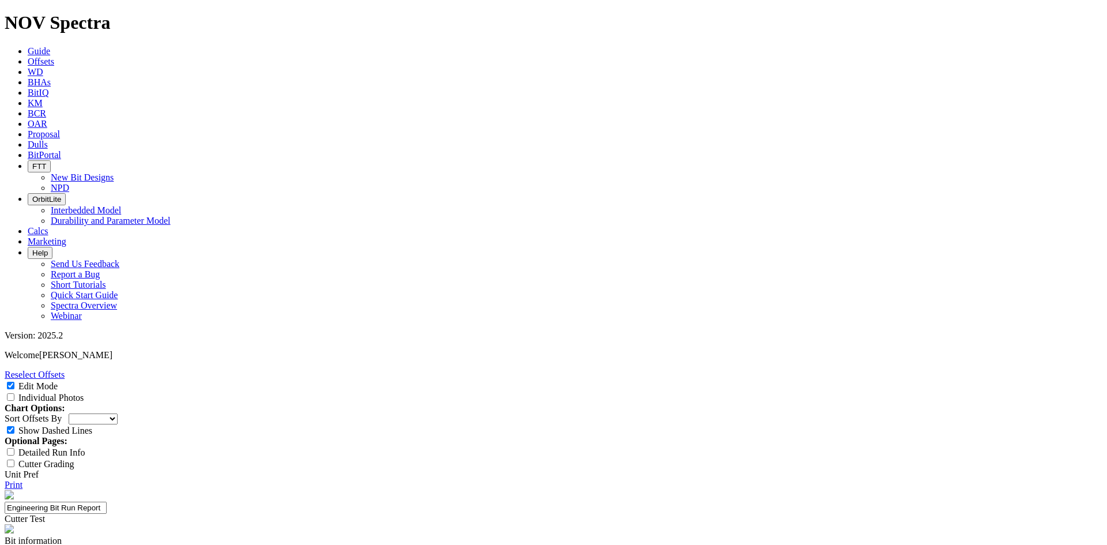
type textarea "Testing 1613 ET174 IP vs ET174 standard chamfer."
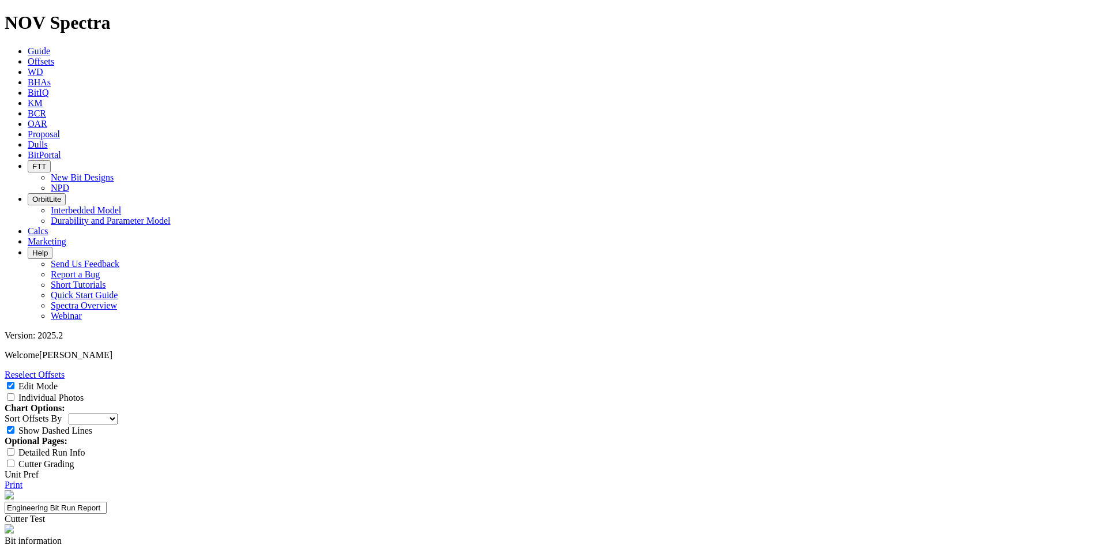
type input "N/A"
type input "1"
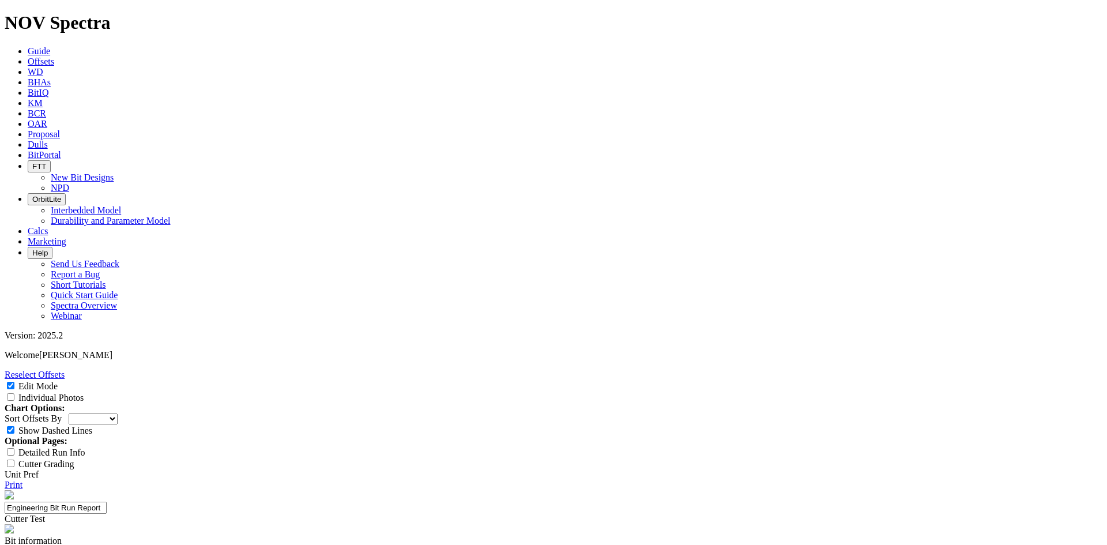
type textarea "Well above average run. Can likely dial in where IPs are placed in the bit rath…"
type textarea "Below average ROP with above average dull. A great stepping off point to contin…"
click at [14, 393] on input "Individual Photos" at bounding box center [10, 396] width 7 height 7
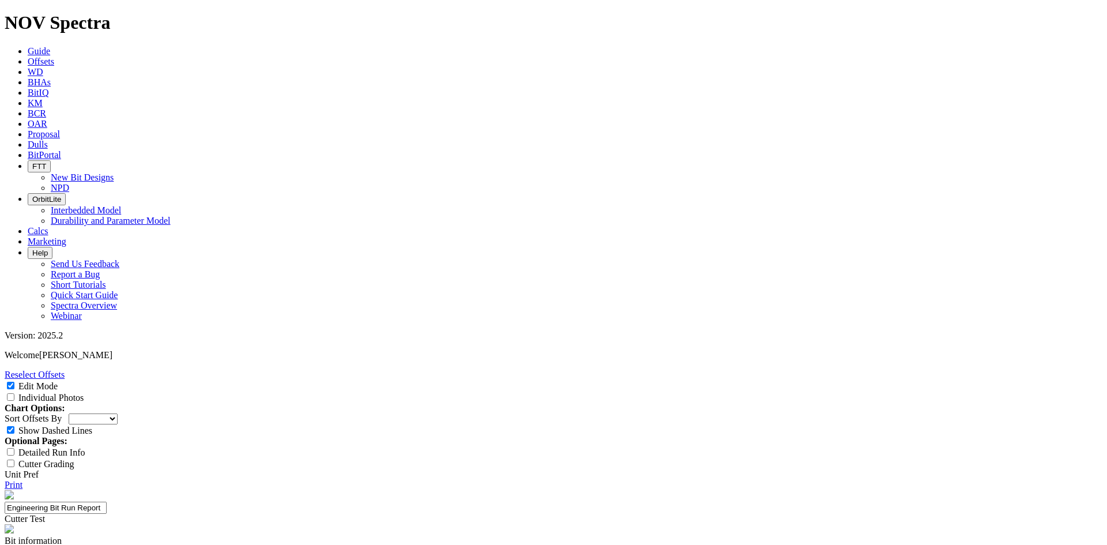
checkbox input "true"
click at [28, 139] on icon at bounding box center [28, 144] width 0 height 10
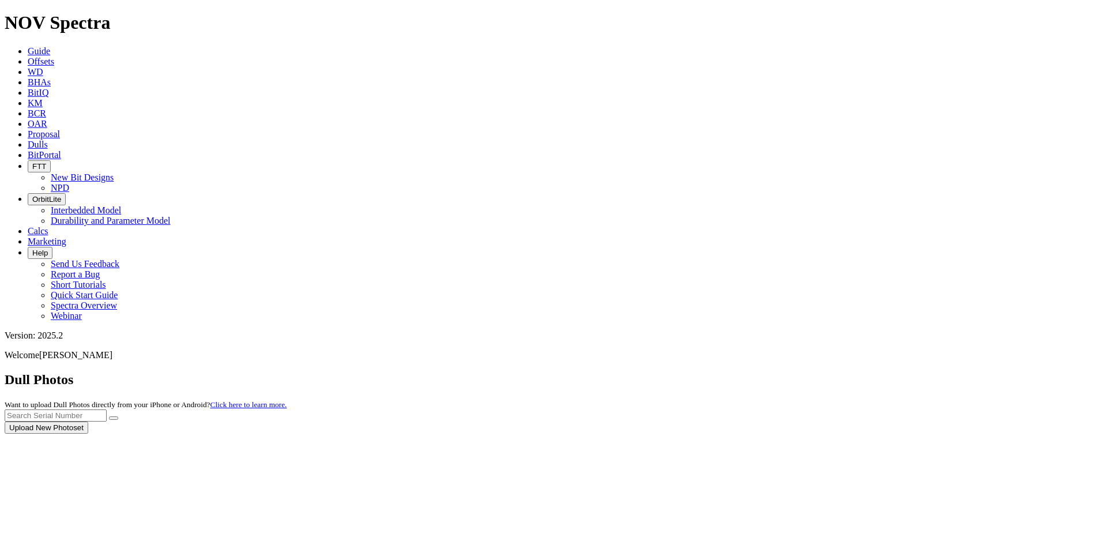
click at [901, 433] on div at bounding box center [553, 433] width 1097 height 0
click at [107, 409] on input "text" at bounding box center [56, 415] width 102 height 12
paste input "A319405"
type input "A319405"
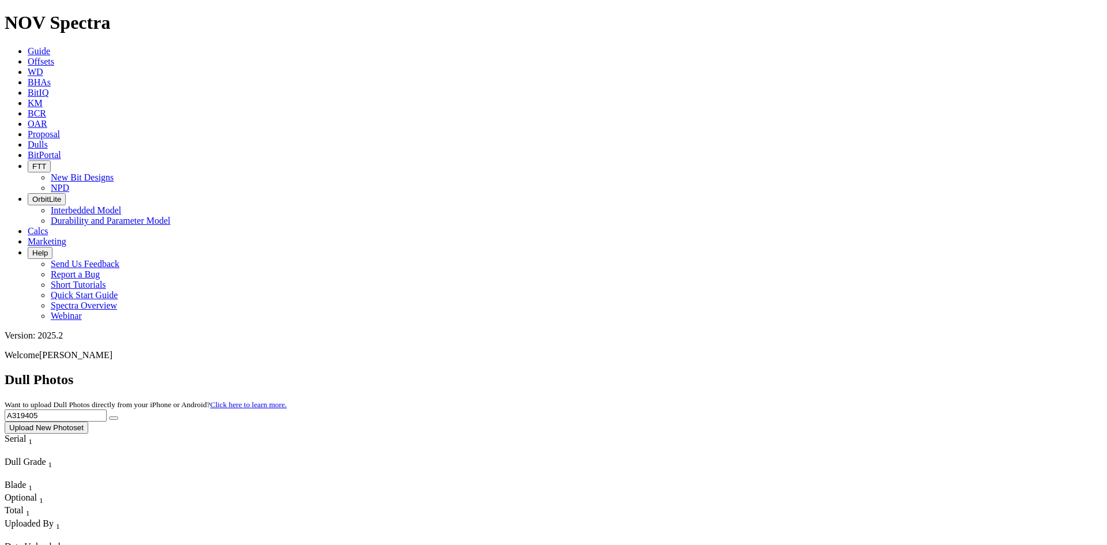
click at [118, 416] on button "submit" at bounding box center [113, 417] width 9 height 3
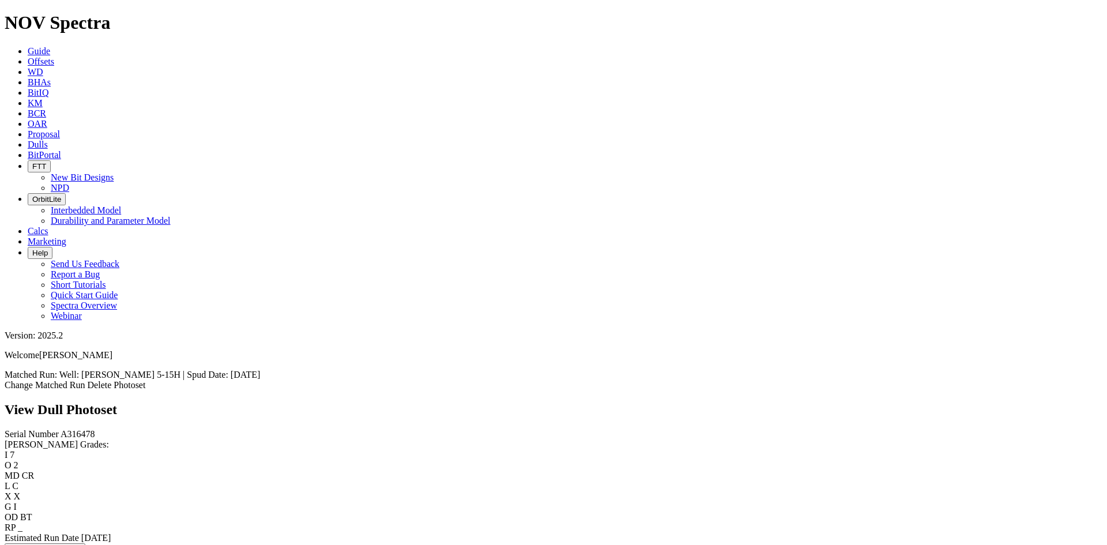
click at [54, 56] on span "Offsets" at bounding box center [41, 61] width 27 height 10
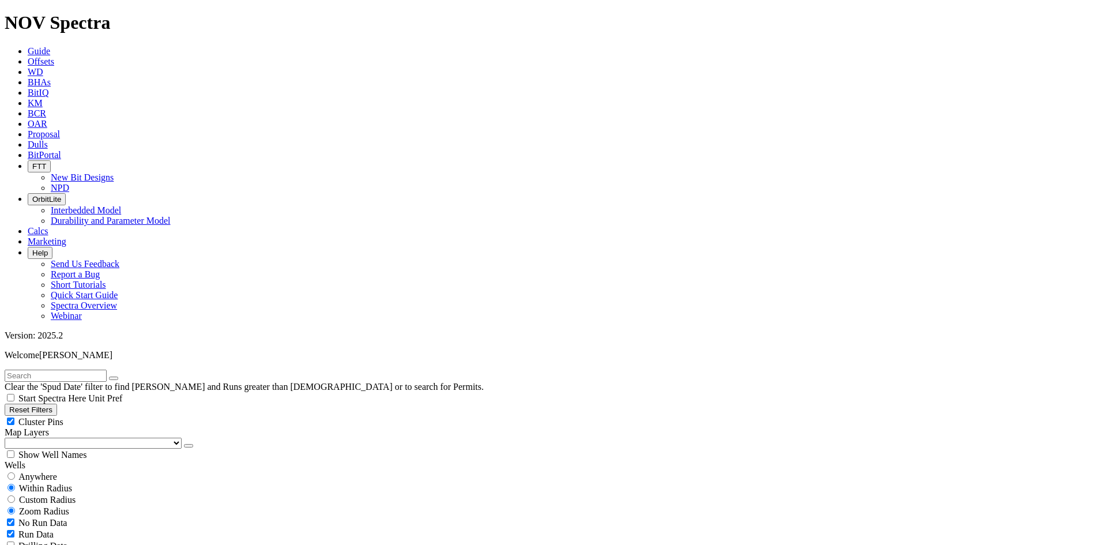
click at [63, 369] on input "text" at bounding box center [56, 375] width 102 height 12
paste input "A316478"
type input "A316478"
click at [43, 471] on span "Anywhere" at bounding box center [37, 476] width 39 height 10
radio input "true"
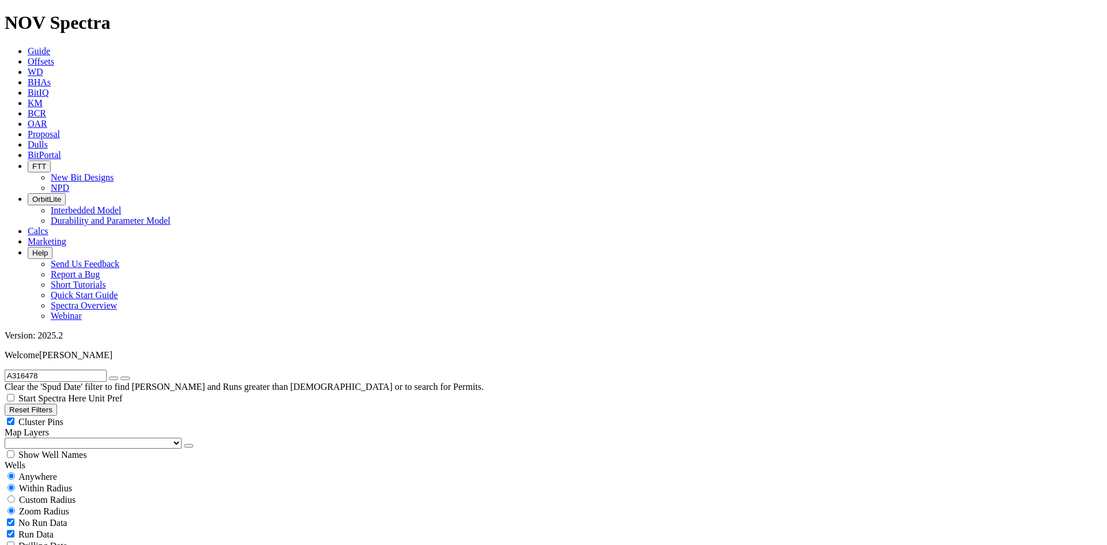
radio input "false"
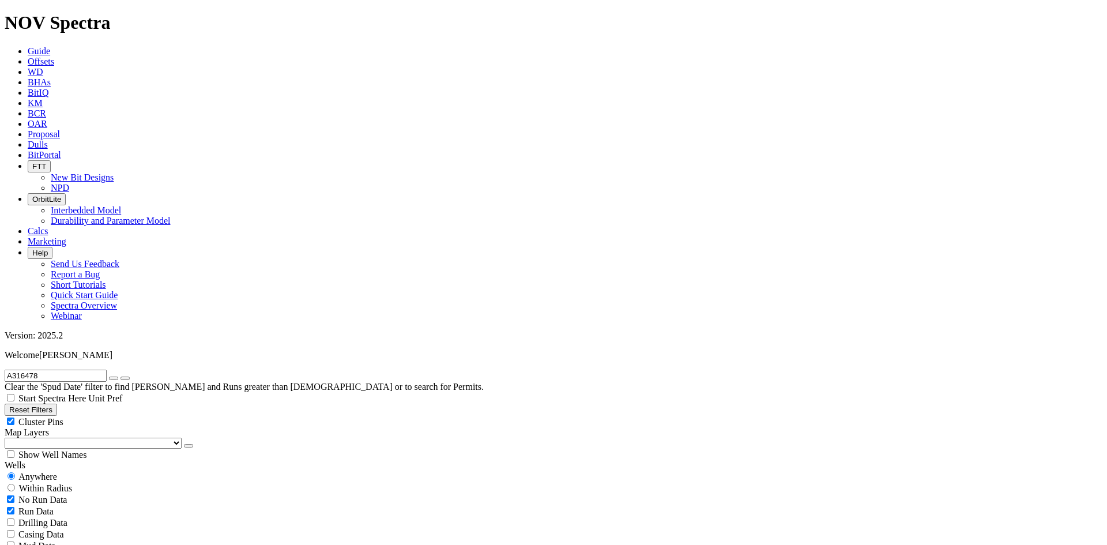
scroll to position [461, 0]
click at [118, 376] on button "button" at bounding box center [113, 377] width 9 height 3
radio input "false"
radio input "true"
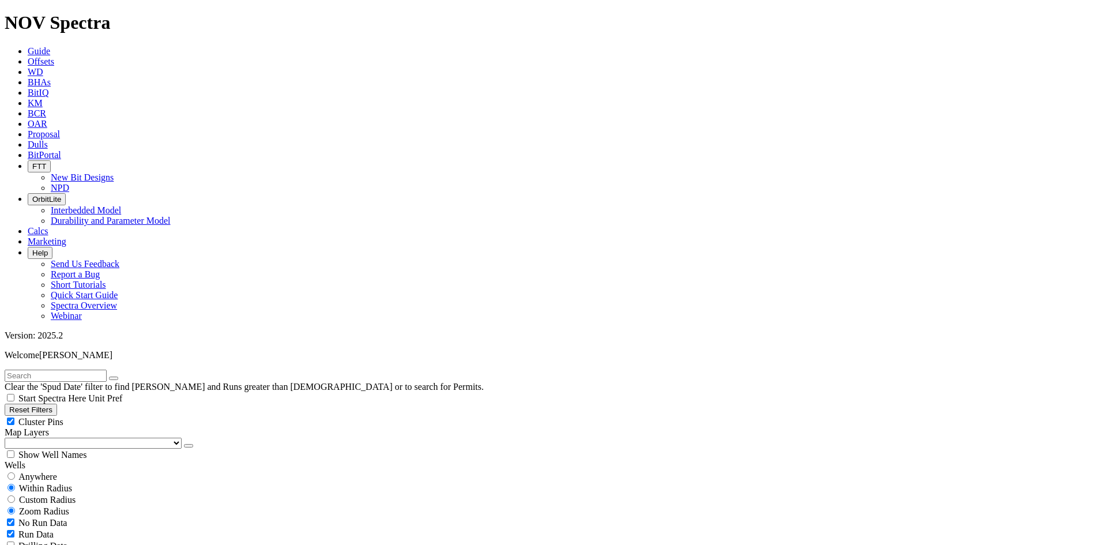
click at [107, 369] on input "text" at bounding box center [56, 375] width 102 height 12
type input "cf1"
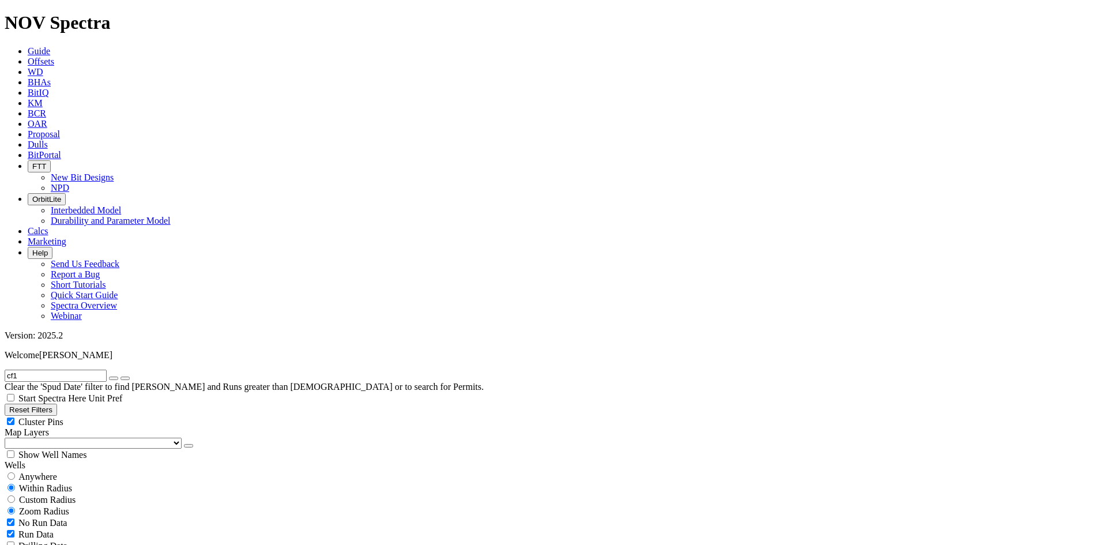
scroll to position [346, 0]
select select "8.75"
checkbox input "false"
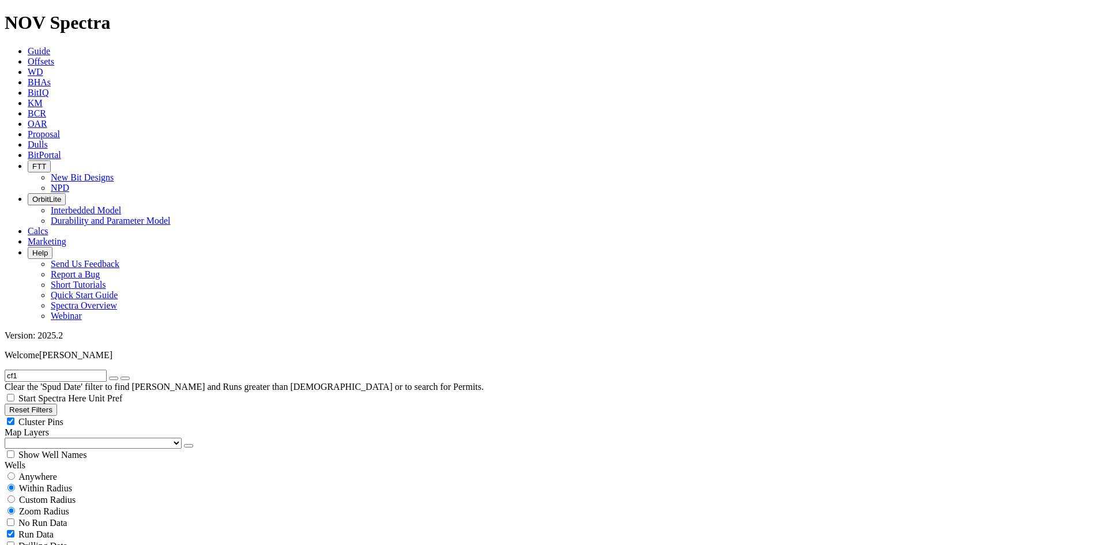
scroll to position [749, 0]
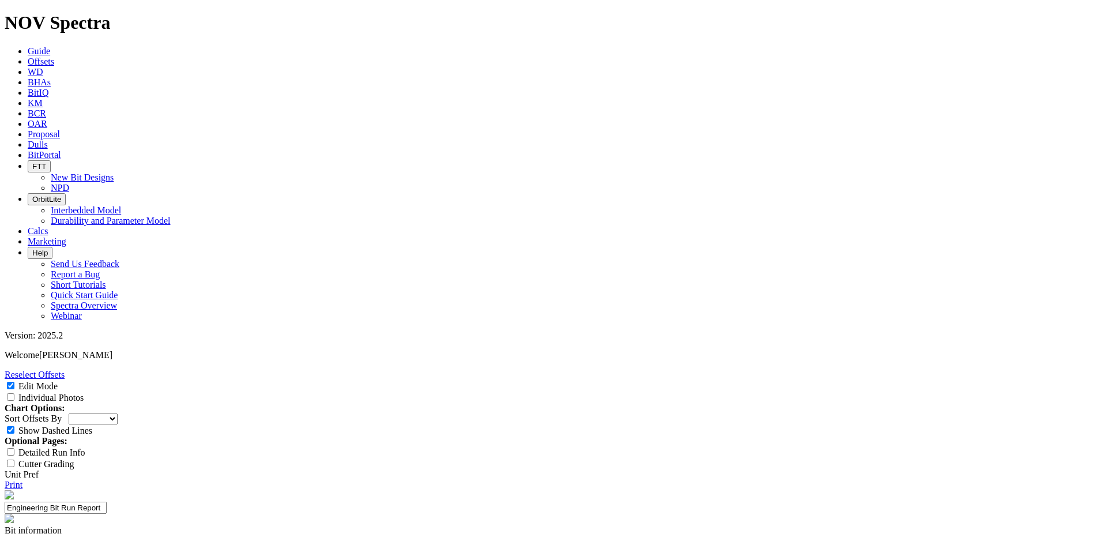
select select "Other"
type input "Polaris Gauge"
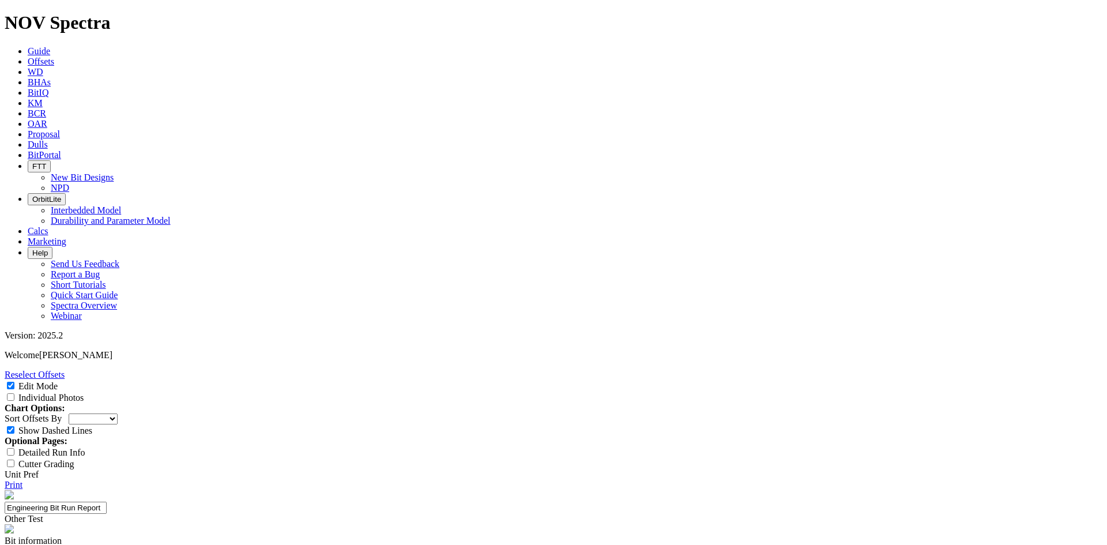
type input "N/A"
type input "2"
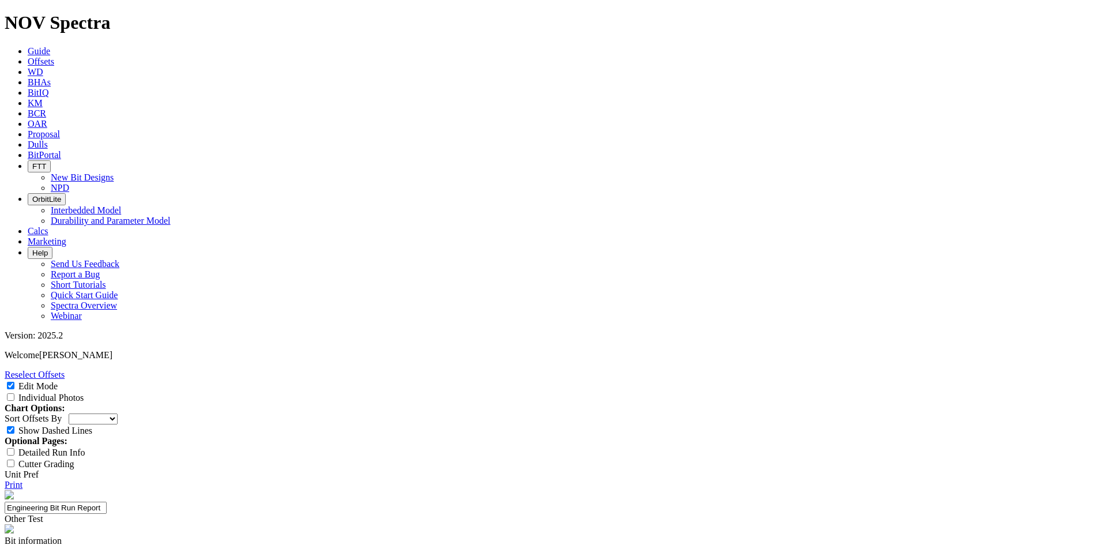
scroll to position [165, 0]
type textarea "Testing Polaris gauge on Williston vertical bit 8.75" TKC66-CF1."
type textarea "Above average dull. Gauge looks great after run 2."
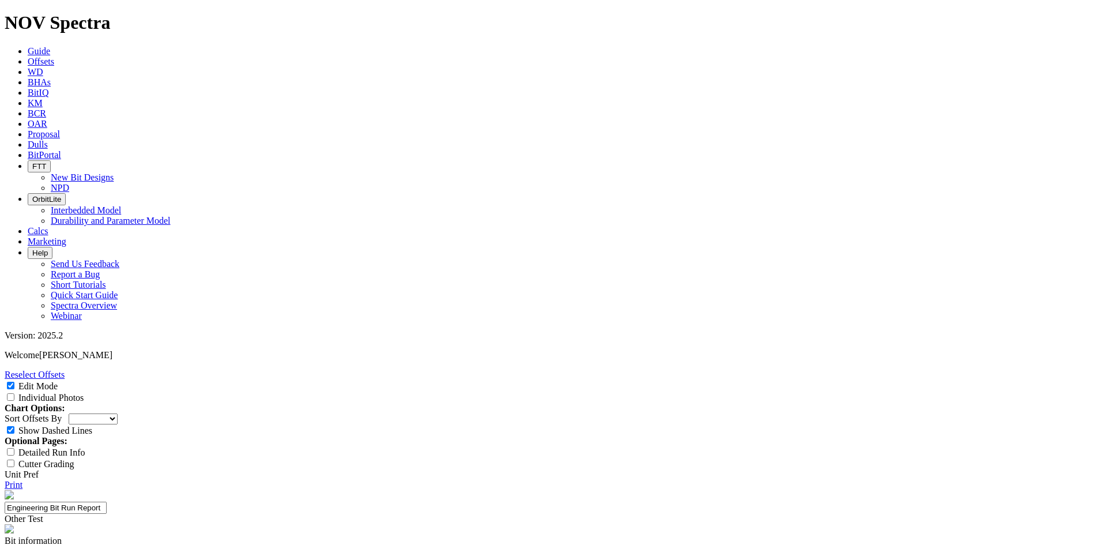
type textarea "Below average ROP. Well had high tangent and the bit did perform good. Held ang…"
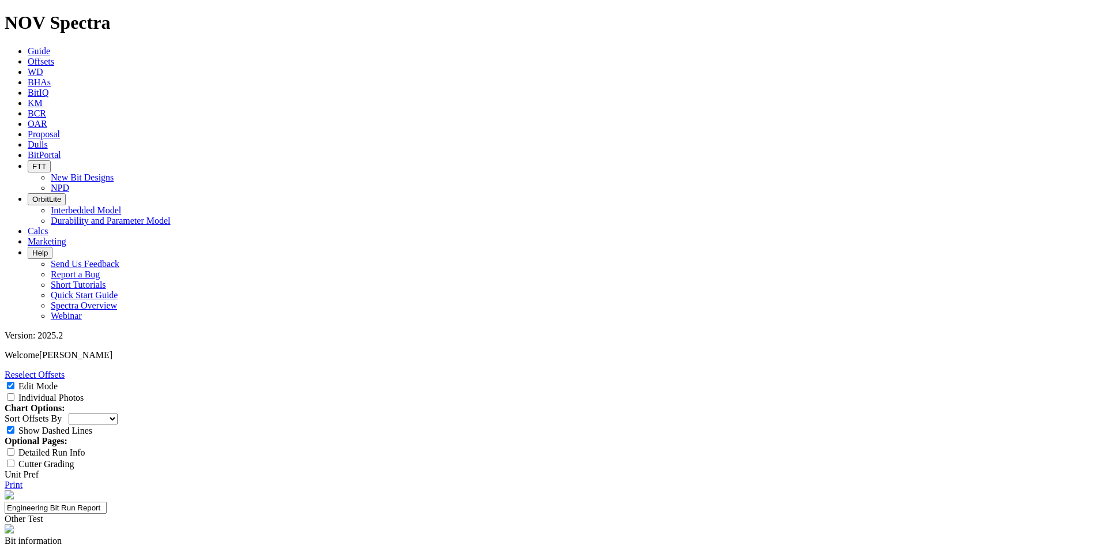
click at [14, 393] on input "Individual Photos" at bounding box center [10, 396] width 7 height 7
checkbox input "true"
drag, startPoint x: 153, startPoint y: 120, endPoint x: 193, endPoint y: 18, distance: 109.5
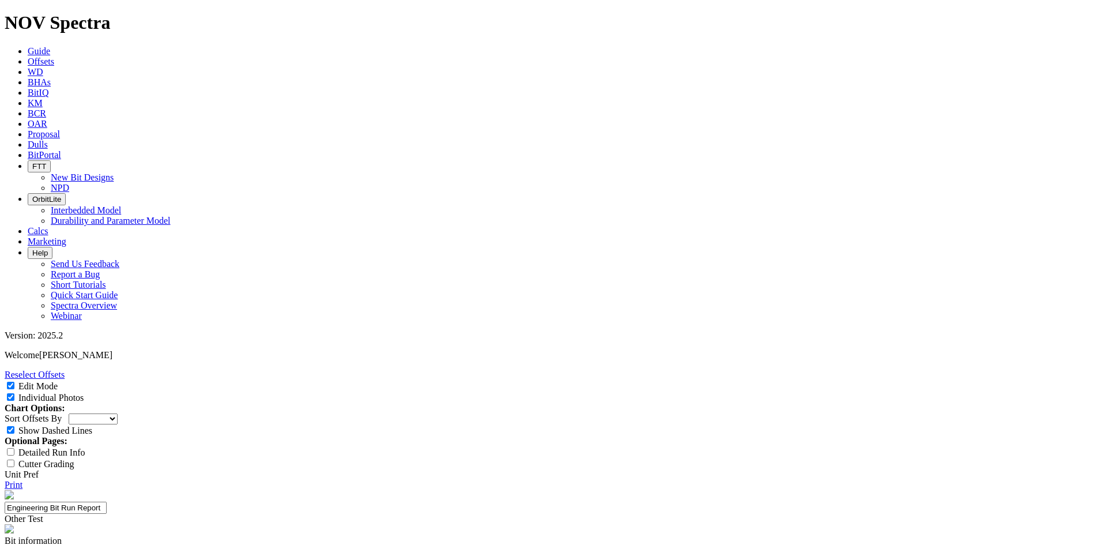
copy div "A316478"
click at [54, 56] on span "Offsets" at bounding box center [41, 61] width 27 height 10
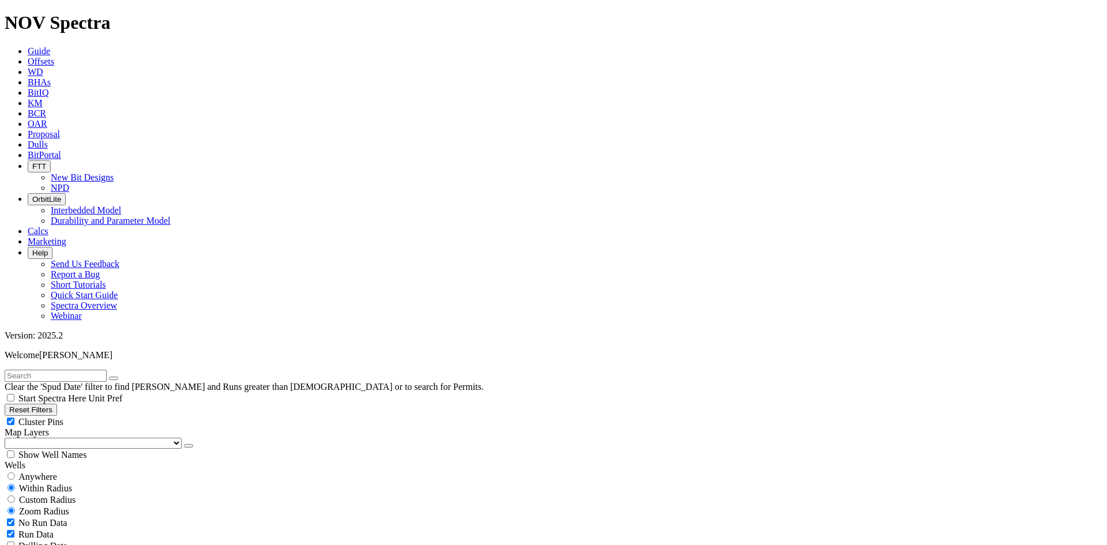
click at [86, 369] on input "text" at bounding box center [56, 375] width 102 height 12
type input "A316478"
click at [31, 471] on span "Anywhere" at bounding box center [37, 476] width 39 height 10
radio input "true"
radio input "false"
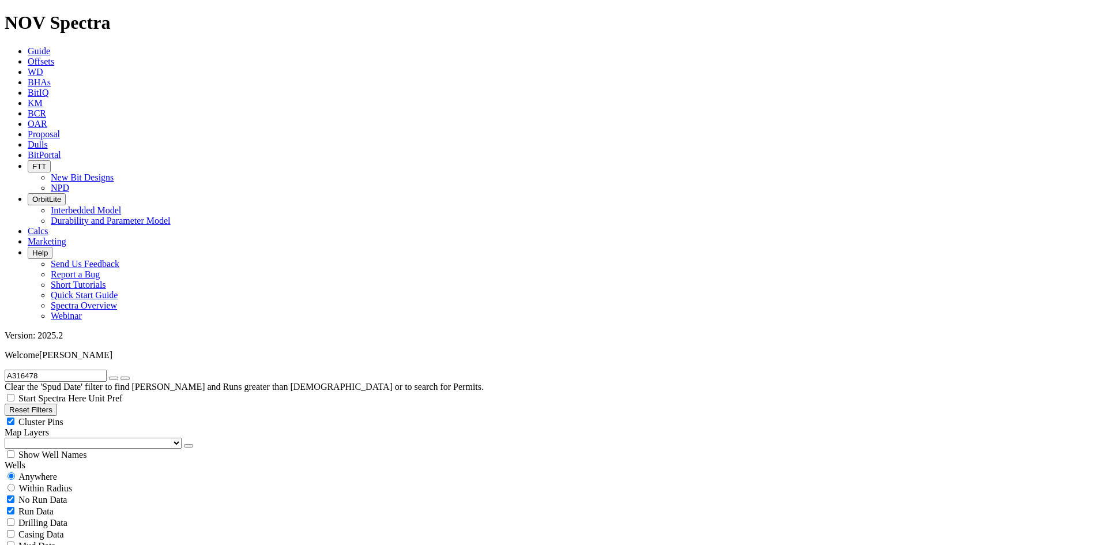
scroll to position [173, 0]
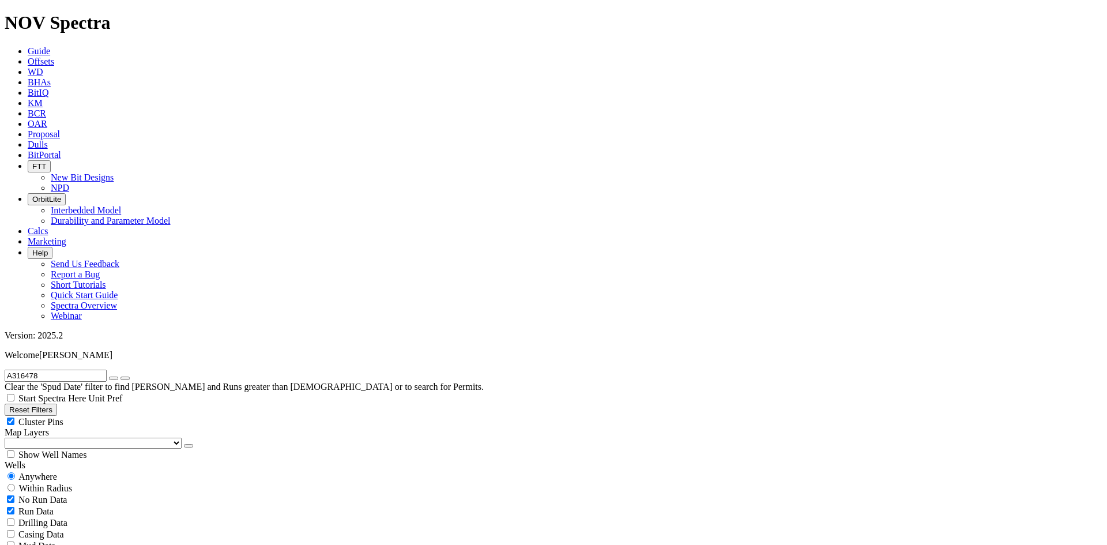
scroll to position [634, 0]
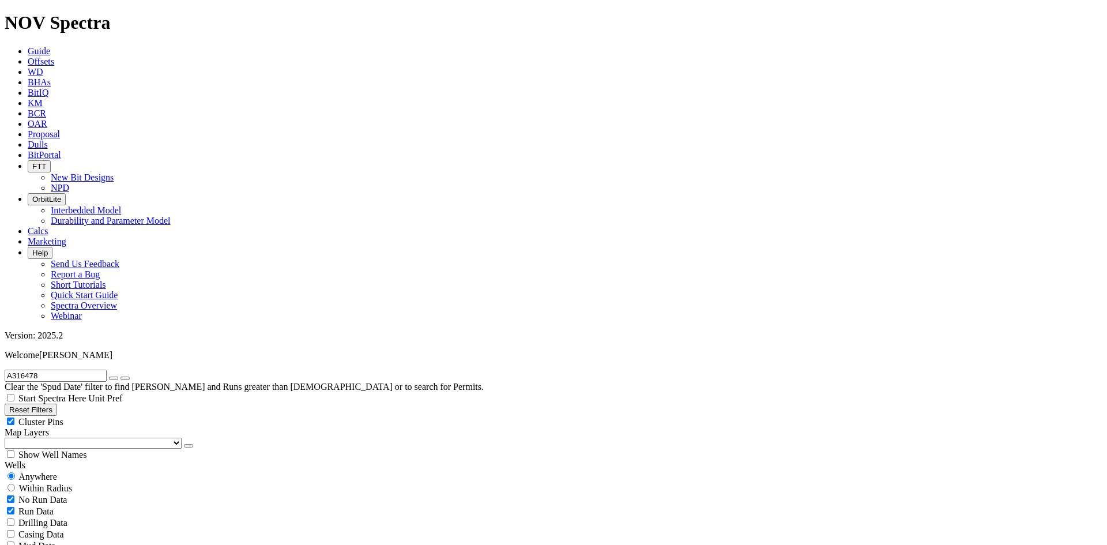
click at [114, 378] on icon "button" at bounding box center [114, 378] width 0 height 0
radio input "false"
radio input "true"
click at [93, 369] on input "text" at bounding box center [56, 375] width 102 height 12
type input "V"
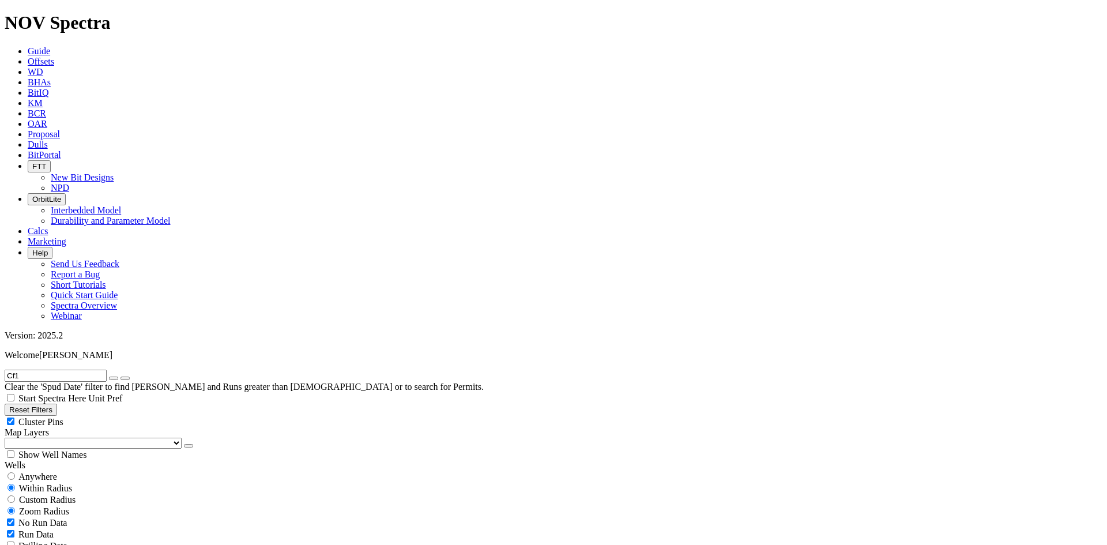
type input "Cf1"
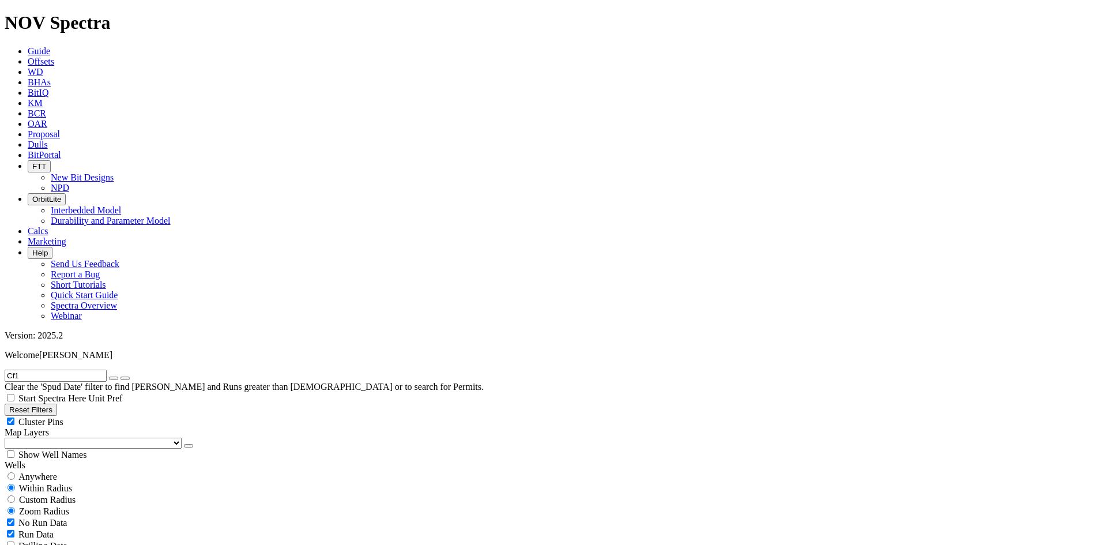
select select "8.75"
checkbox input "false"
select select "? number:8.75 ?"
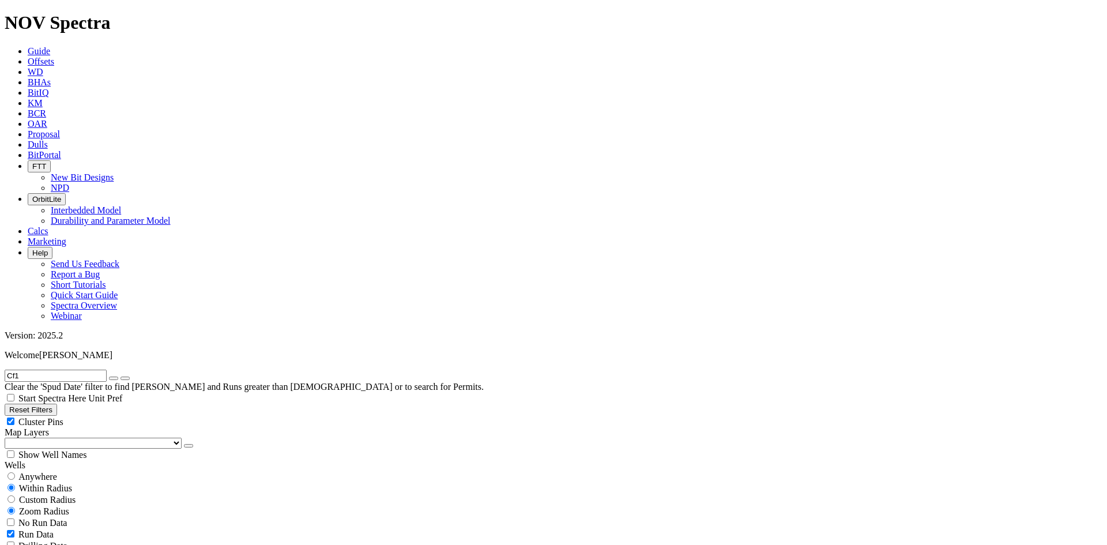
scroll to position [576, 0]
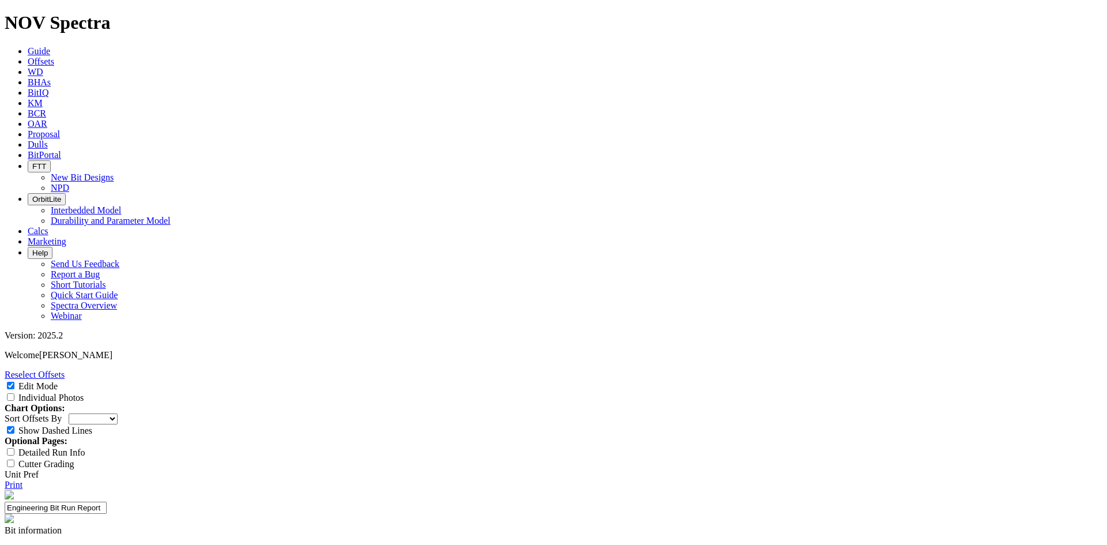
select select "Other"
type input "Polaris Gauge"
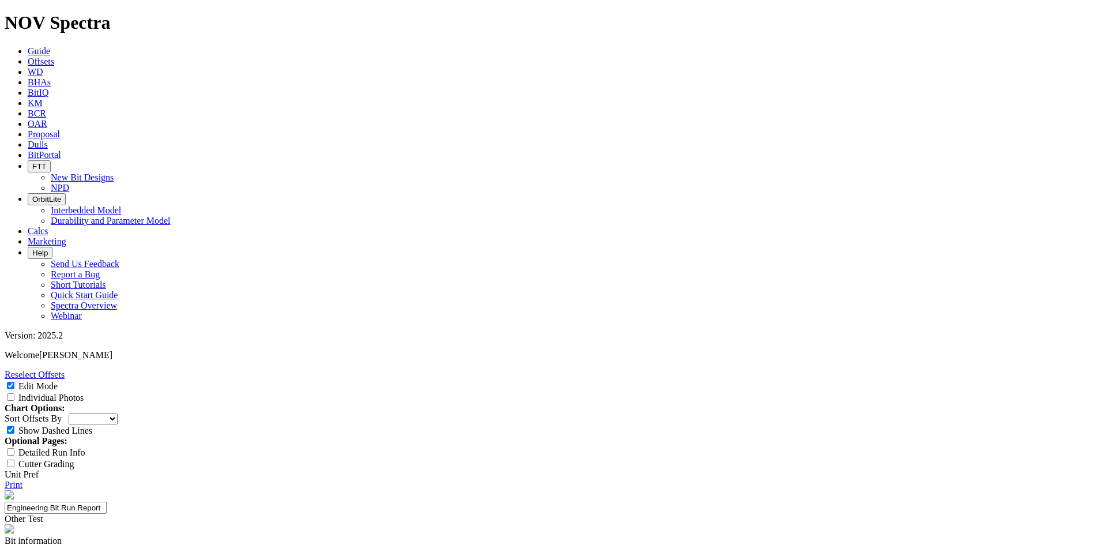
type textarea "Testing Polaris gauge on Williston vertical bit 8.75" TKC66-CF1."
type input "N/A"
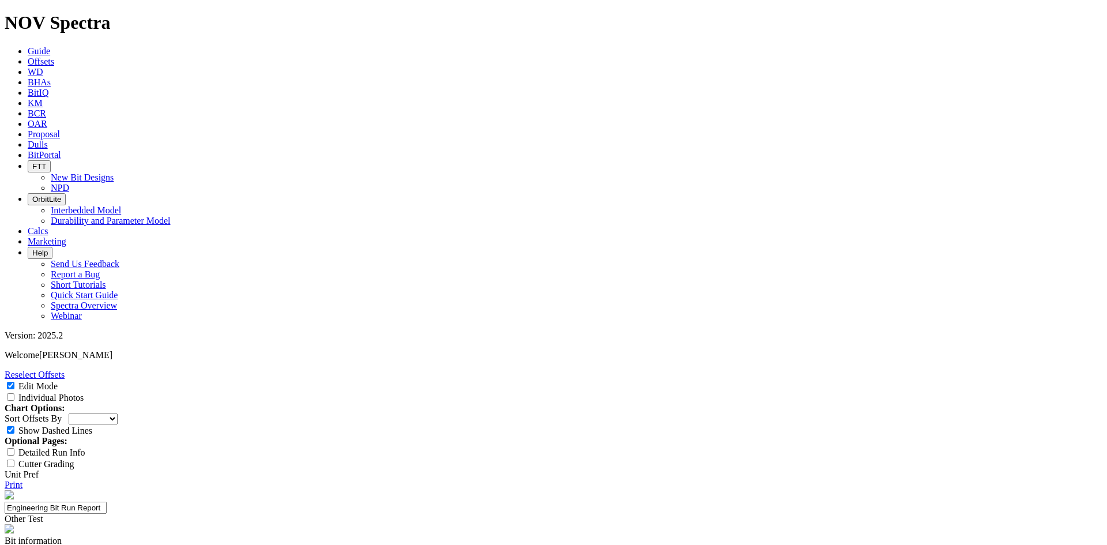
click at [14, 393] on input "Individual Photos" at bounding box center [10, 396] width 7 height 7
checkbox input "true"
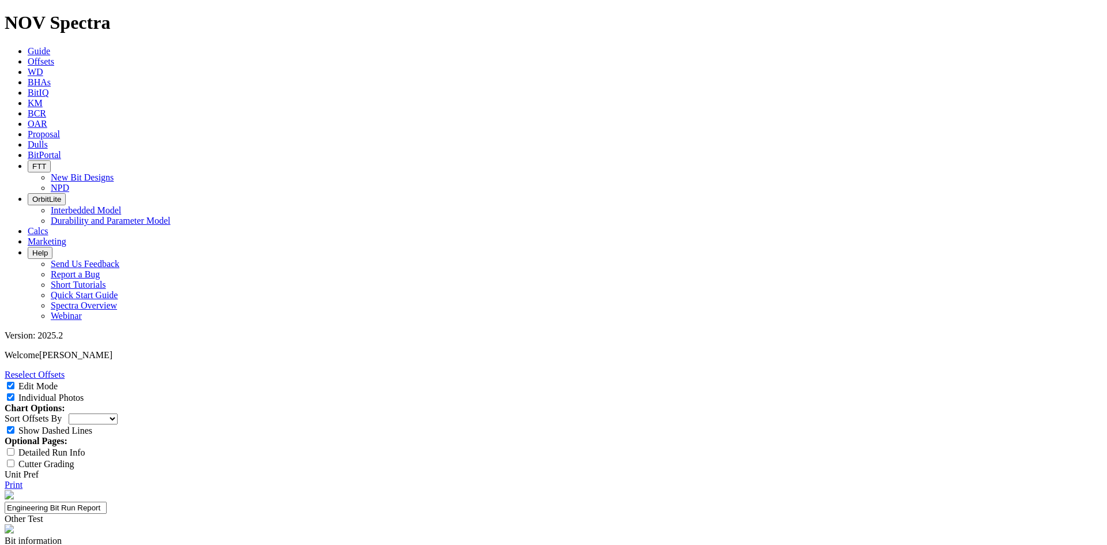
type input "2"
type input "3"
type textarea "Another above average dull. Polaris gauge looked great after run 3."
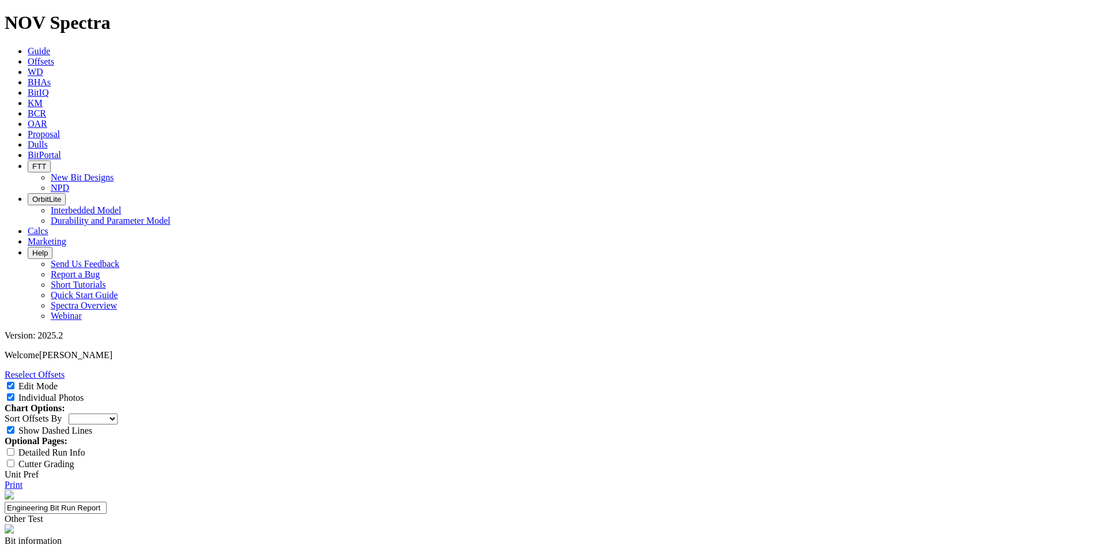
type textarea "Below average ROP likely due to another higher tangent run. Bit still performed…"
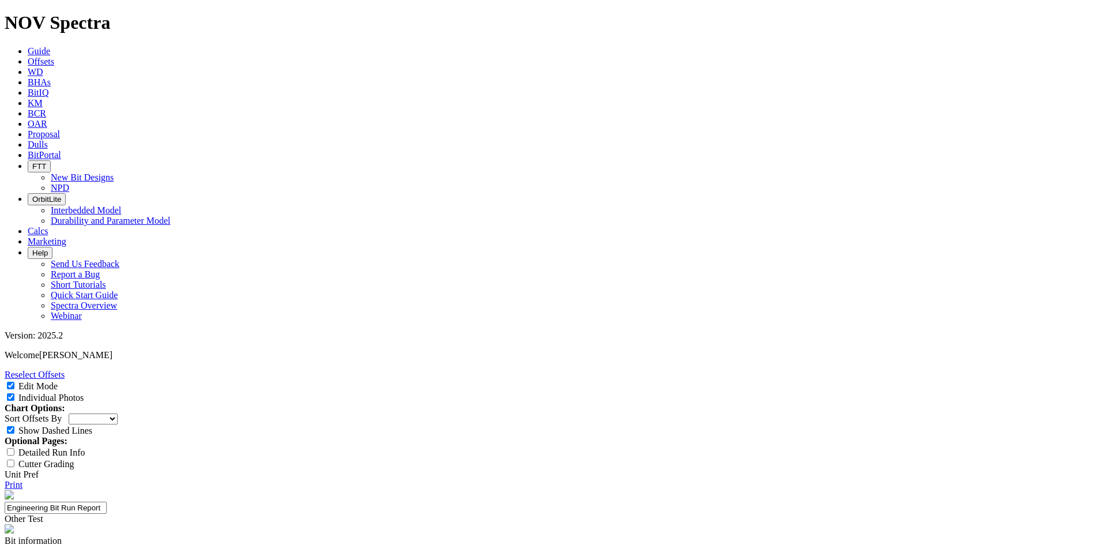
copy div "A316478"
click at [28, 56] on icon at bounding box center [28, 61] width 0 height 10
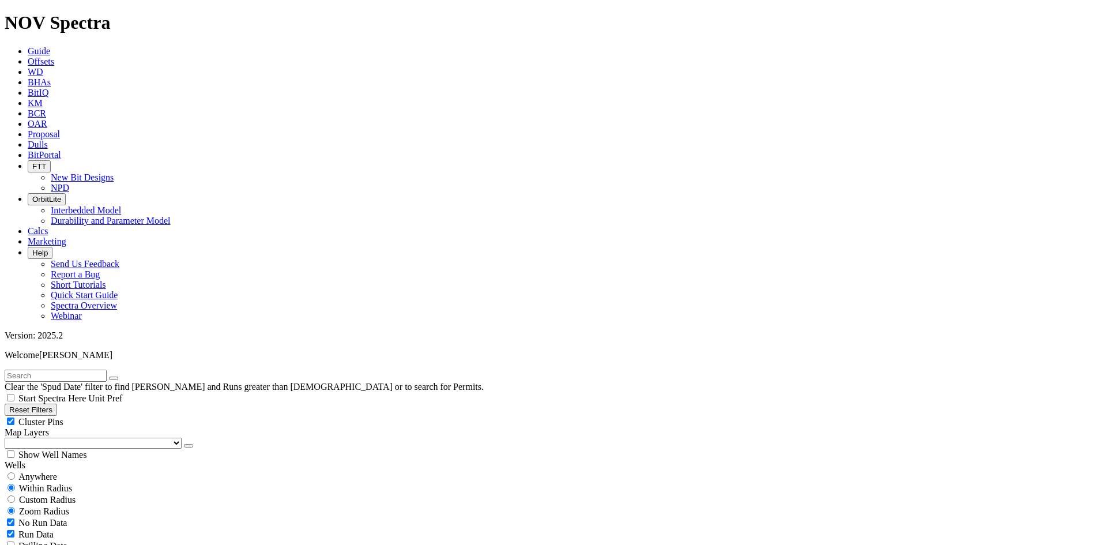
click at [52, 369] on input "text" at bounding box center [56, 375] width 102 height 12
paste input "A316478"
type input "A316478"
click at [35, 471] on span "Anywhere" at bounding box center [37, 476] width 39 height 10
radio input "true"
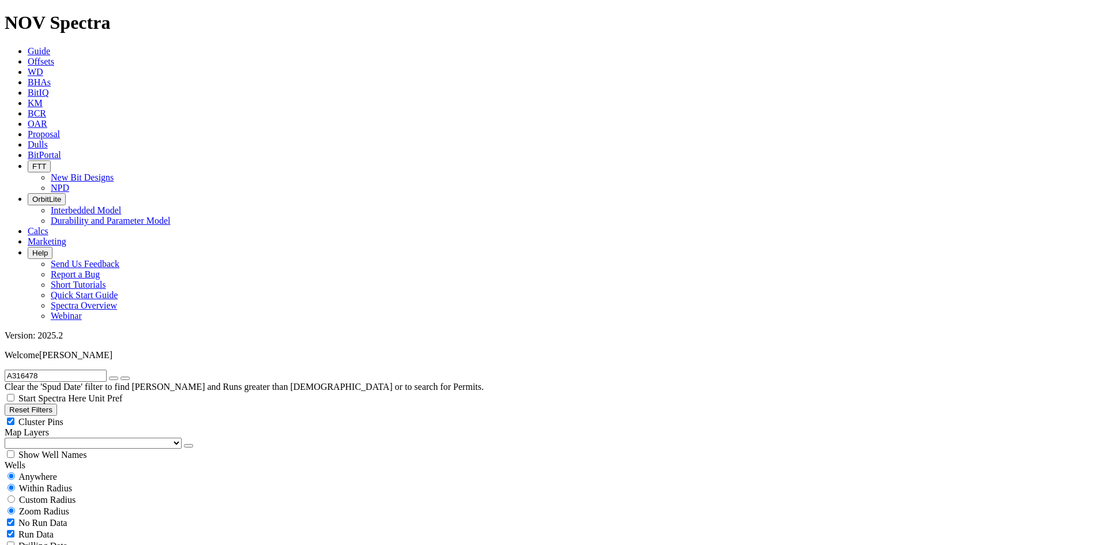
radio input "false"
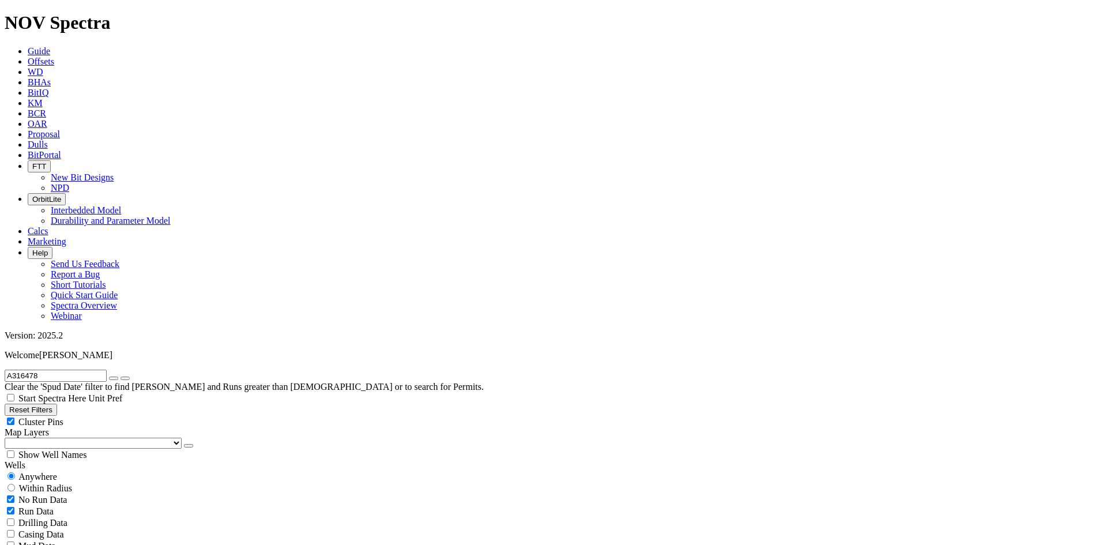
select select "8.75"
checkbox input "false"
select select "? number:8.75 ?"
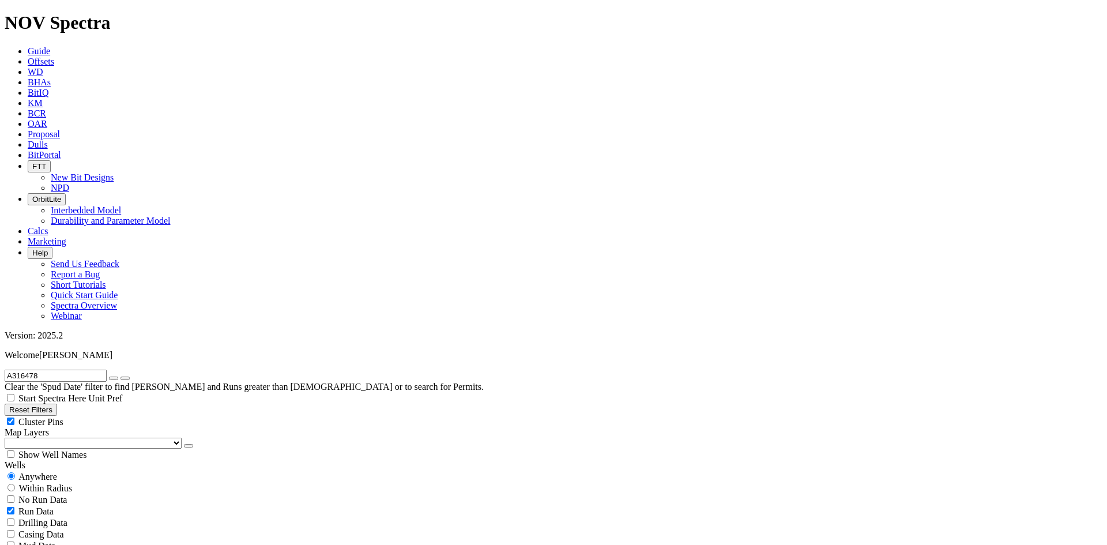
scroll to position [467, 0]
click at [114, 378] on icon "button" at bounding box center [114, 378] width 0 height 0
radio input "false"
radio input "true"
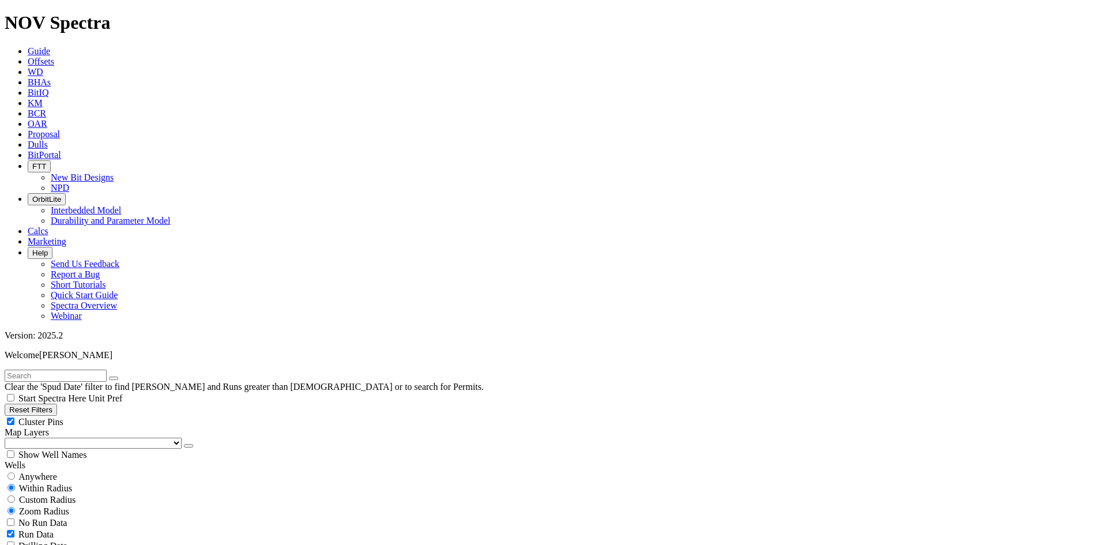
click at [52, 369] on input "text" at bounding box center [56, 375] width 102 height 12
type input "CF1"
click at [57, 403] on button "Reset Filters" at bounding box center [31, 409] width 52 height 12
checkbox input "true"
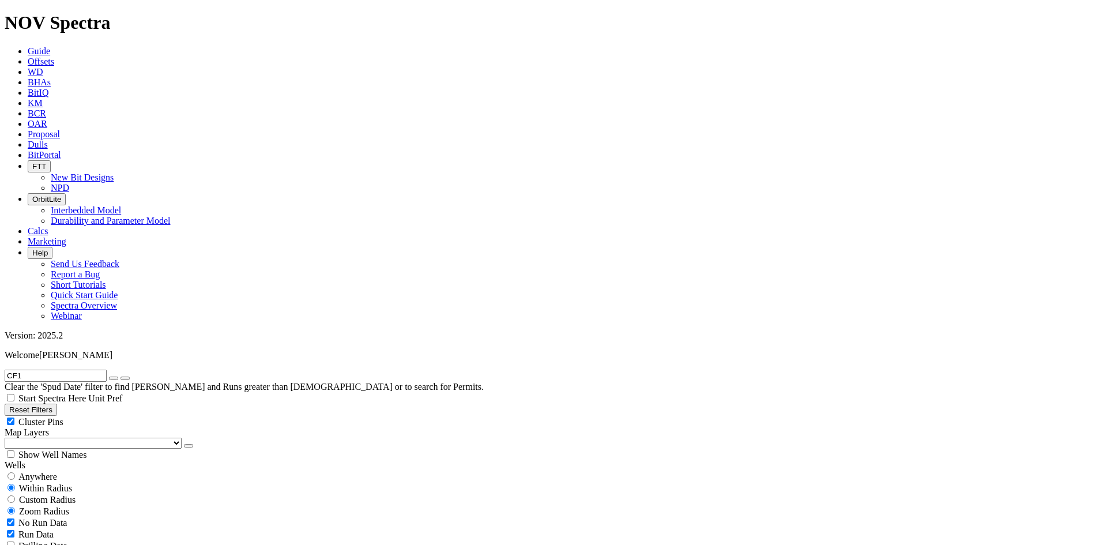
select select
click at [80, 369] on input "text" at bounding box center [56, 375] width 102 height 12
type input "CF1"
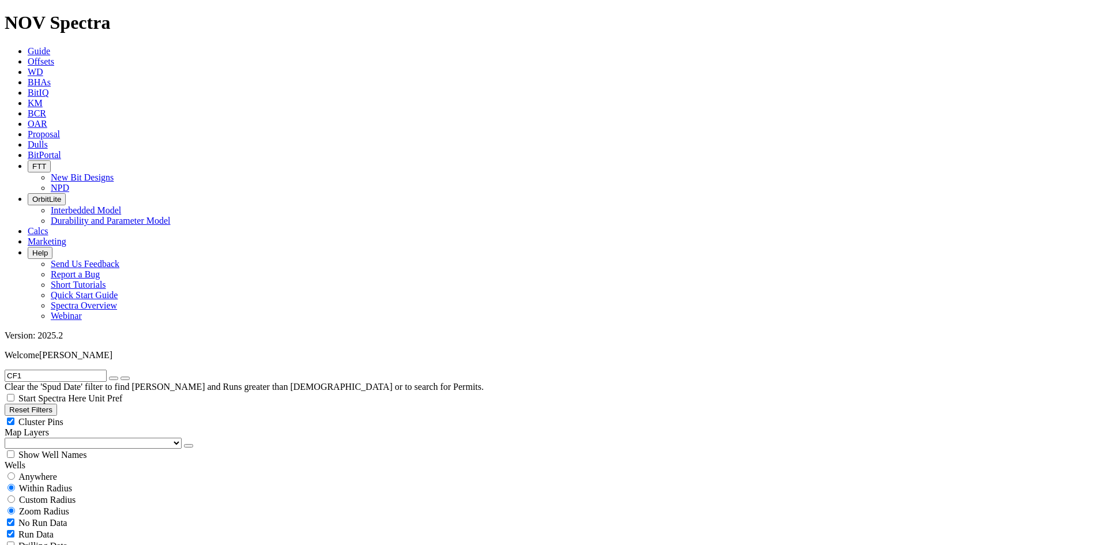
select select "8.75"
checkbox input "false"
select select "? number:8.75 ?"
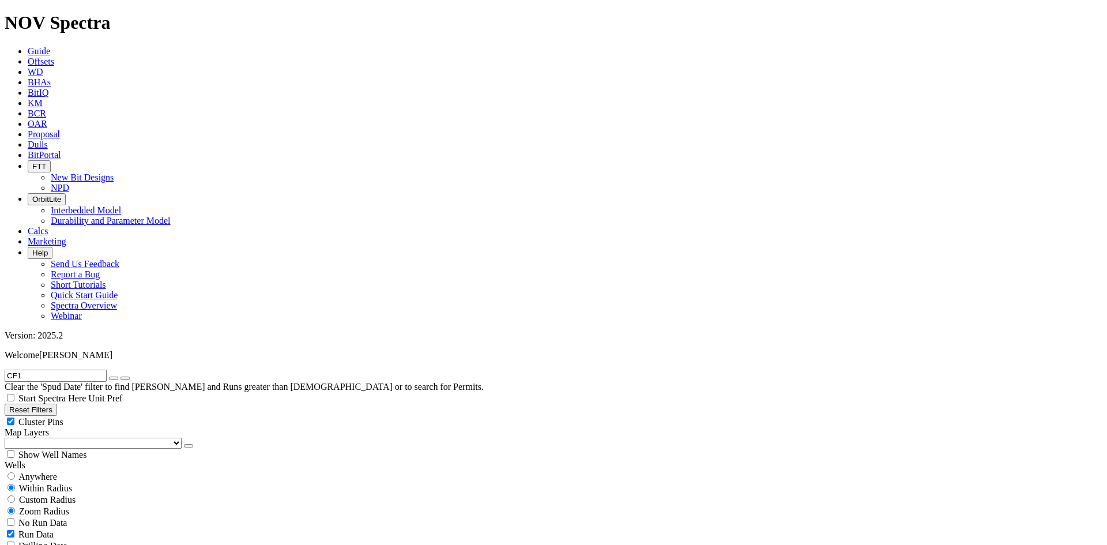
scroll to position [12779, 0]
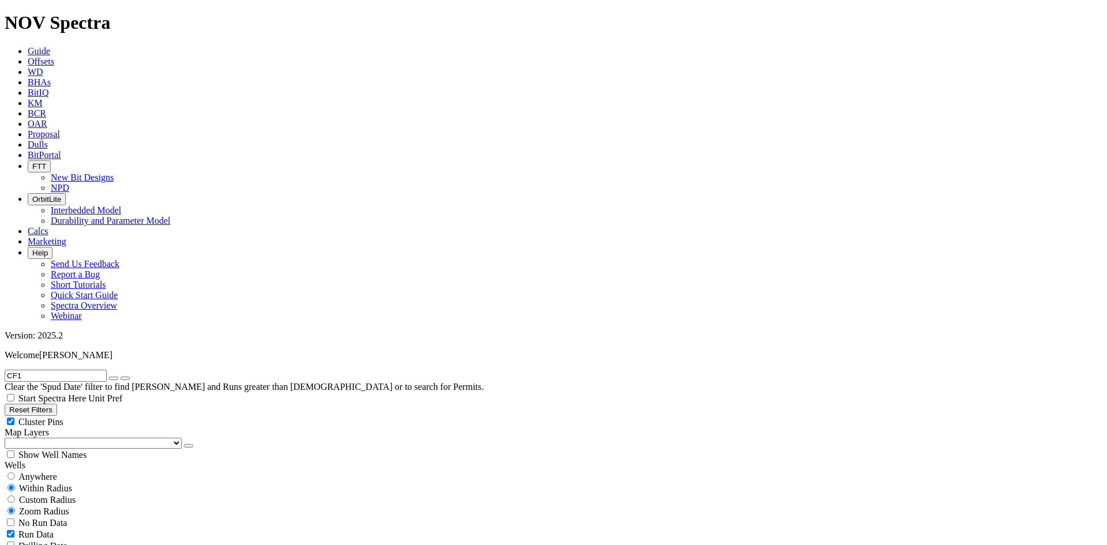
scroll to position [403, 0]
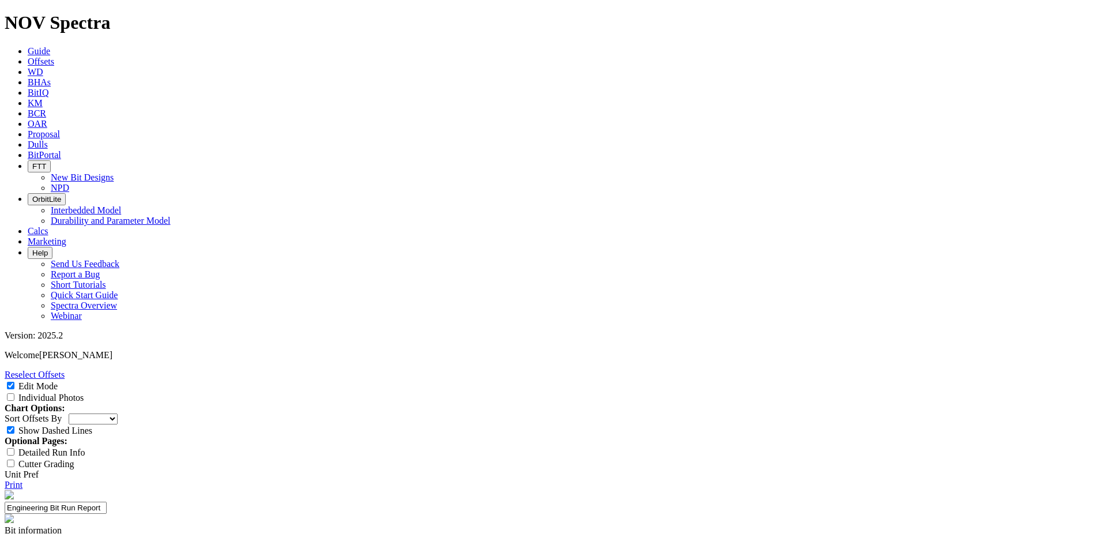
select select "Other"
type input "Polaris Gauge"
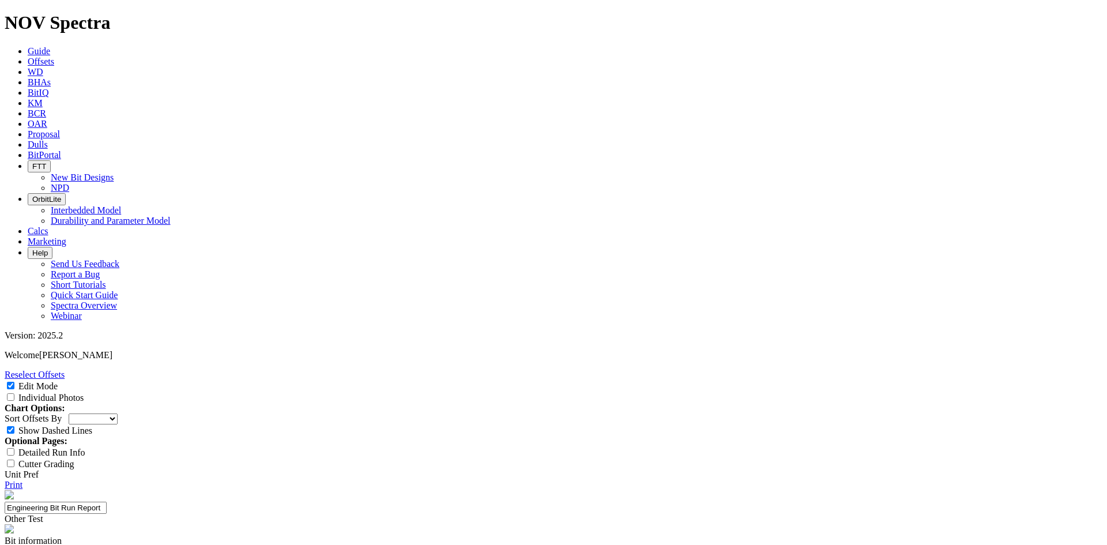
type textarea "Testing Polaris gauge on Williston Vertical bit 8.75" TKC66-CF1."
type input "N/A"
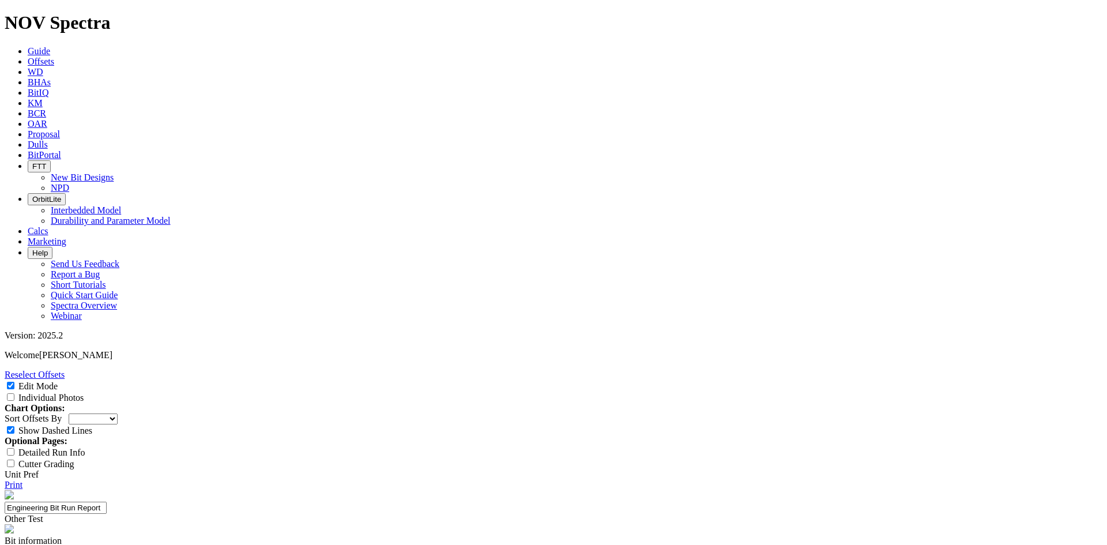
type input "4"
type textarea "Bit cored due to motor failure. Operator still willing to test the CF3 on more …"
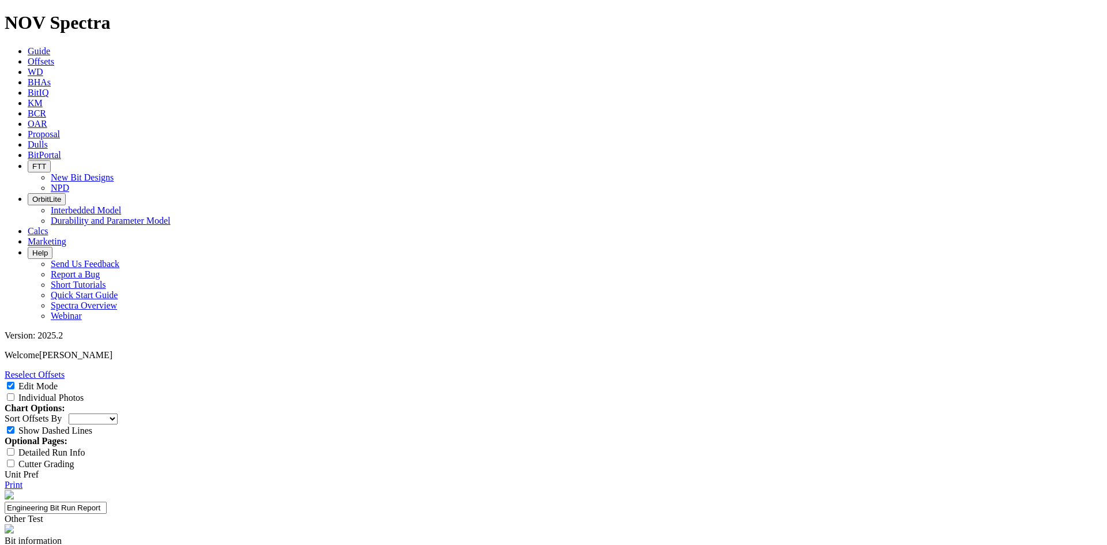
type textarea "Well below average run. Core out linked t"
select select "Other"
type textarea "Well below average run. Core out linked to motor failure."
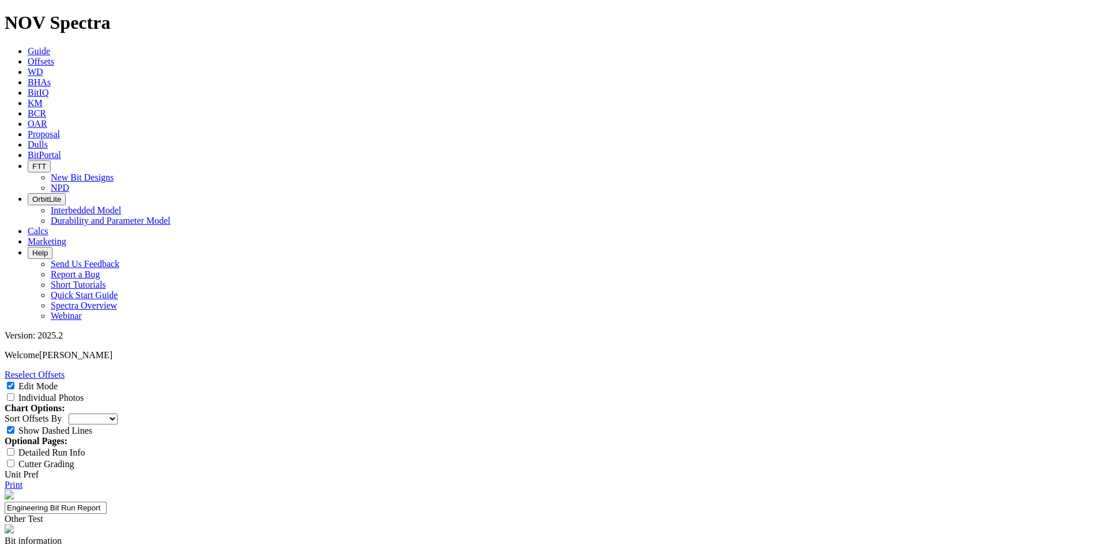
click at [14, 393] on input "Individual Photos" at bounding box center [10, 396] width 7 height 7
checkbox input "true"
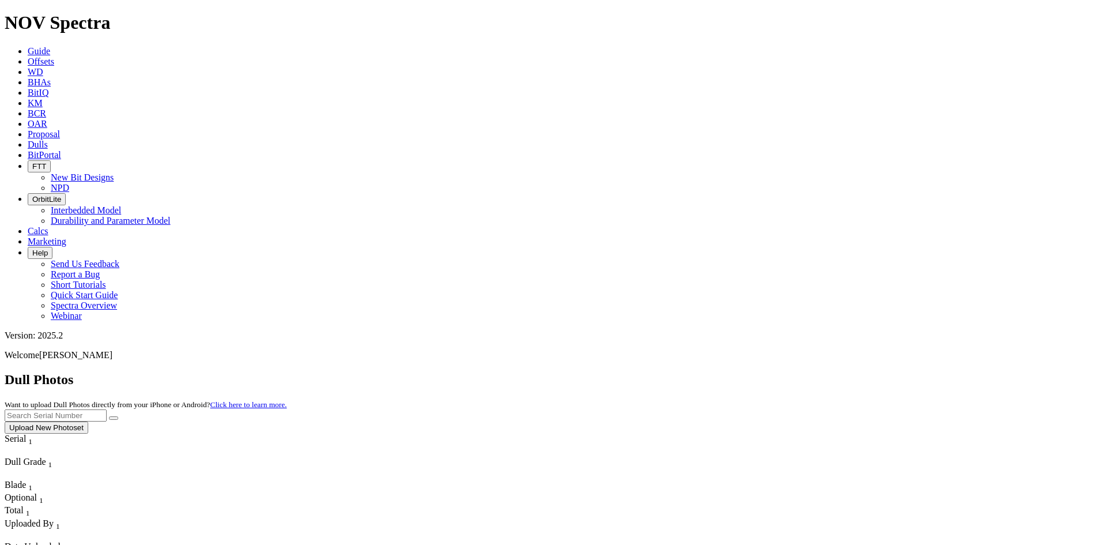
click at [54, 56] on span "Offsets" at bounding box center [41, 61] width 27 height 10
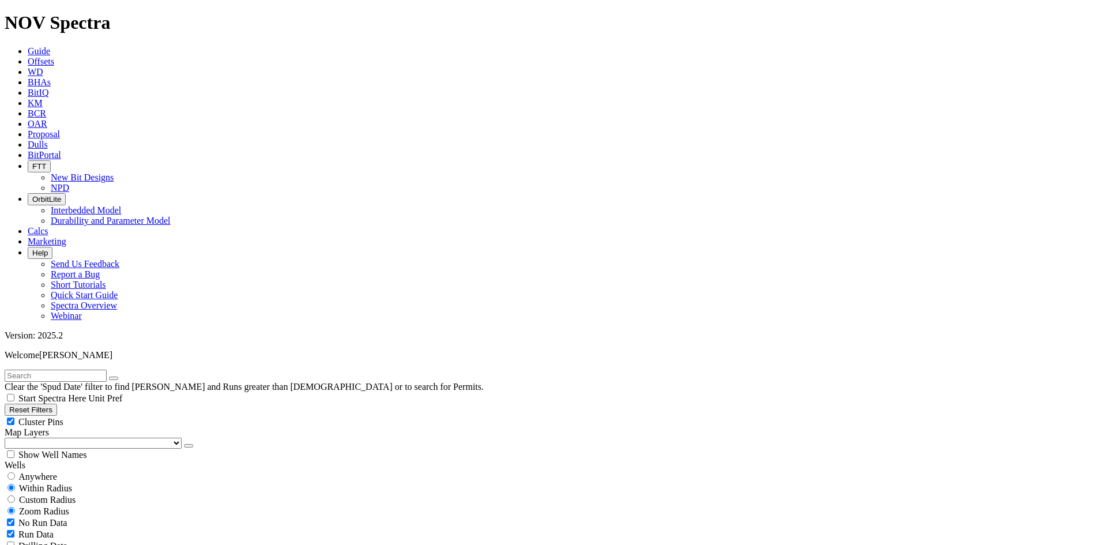
click at [60, 369] on input "text" at bounding box center [56, 375] width 102 height 12
paste input "A319405"
type input "A319405"
click at [53, 471] on span "Anywhere" at bounding box center [37, 476] width 39 height 10
radio input "true"
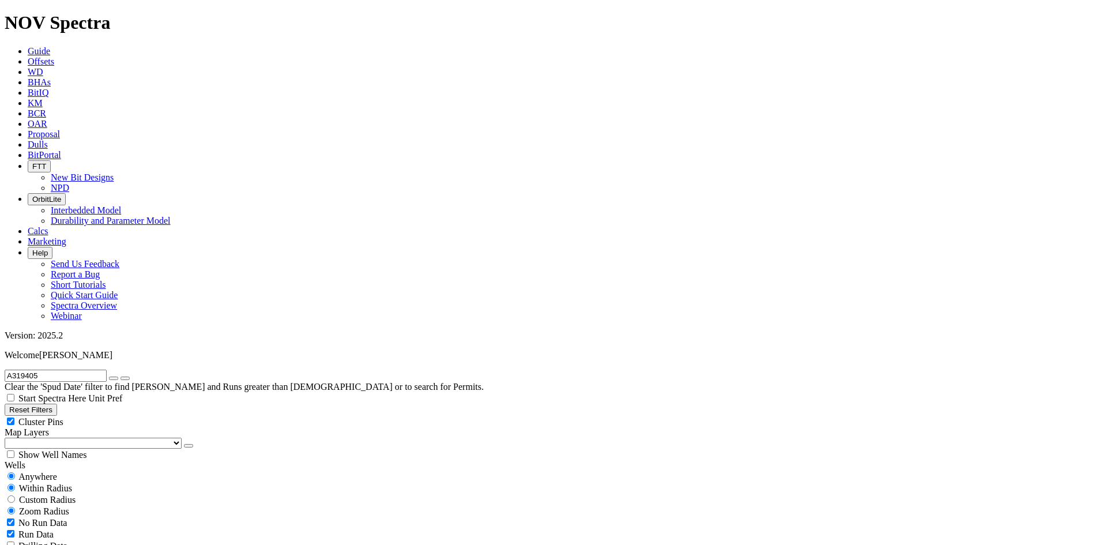
radio input "false"
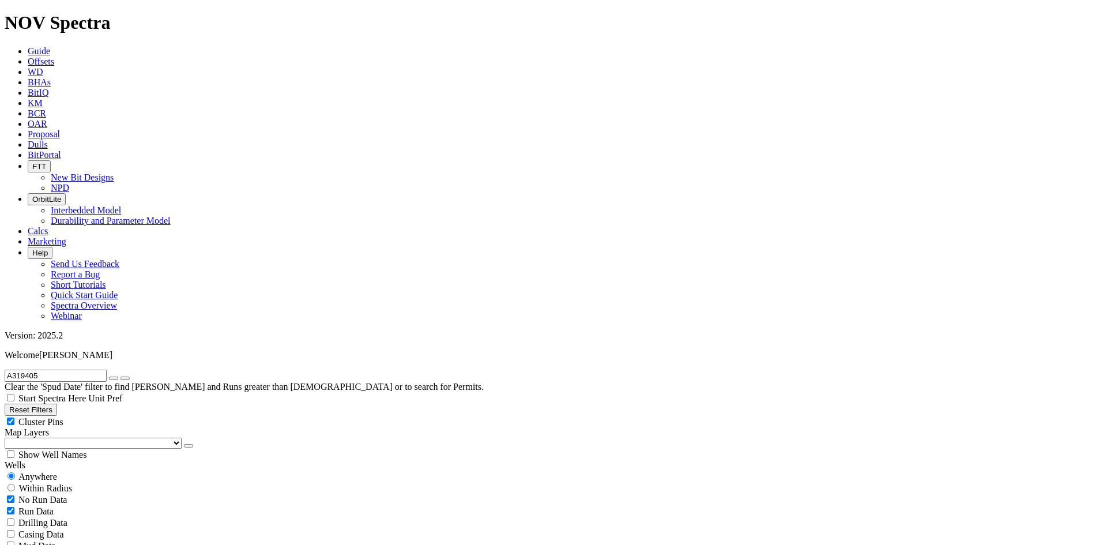
radio input "false"
radio input "true"
click at [114, 378] on icon "button" at bounding box center [114, 378] width 0 height 0
click at [47, 369] on input "text" at bounding box center [56, 375] width 102 height 12
type input "CF1"
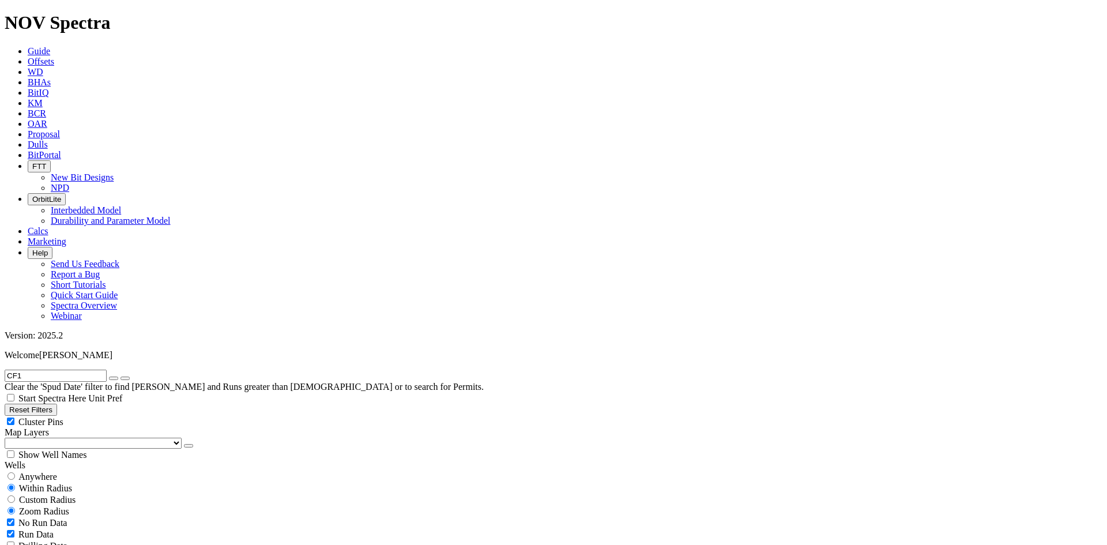
scroll to position [346, 0]
select select "8.75"
checkbox input "false"
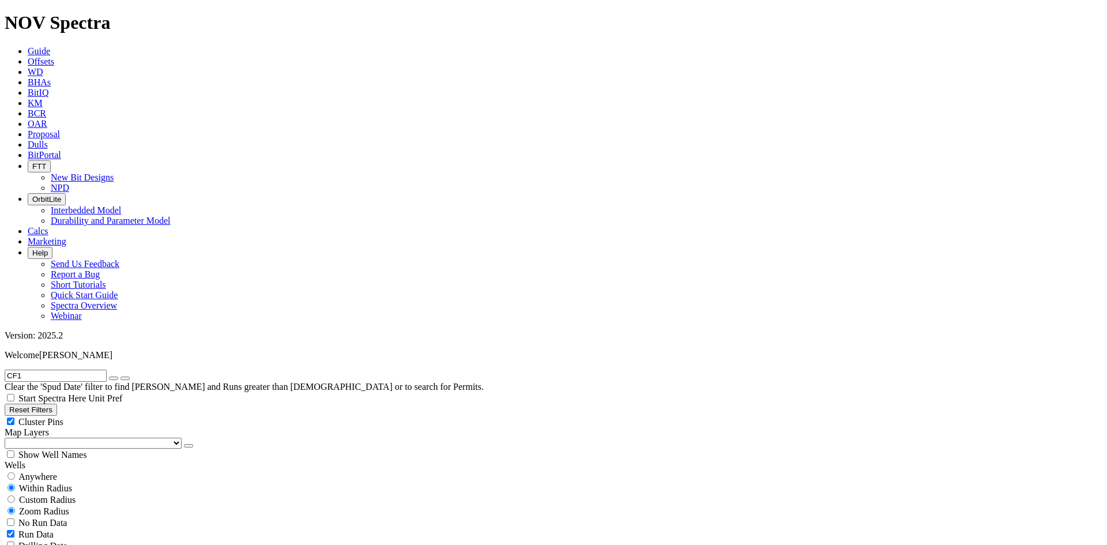
select select "? number:8.75 ?"
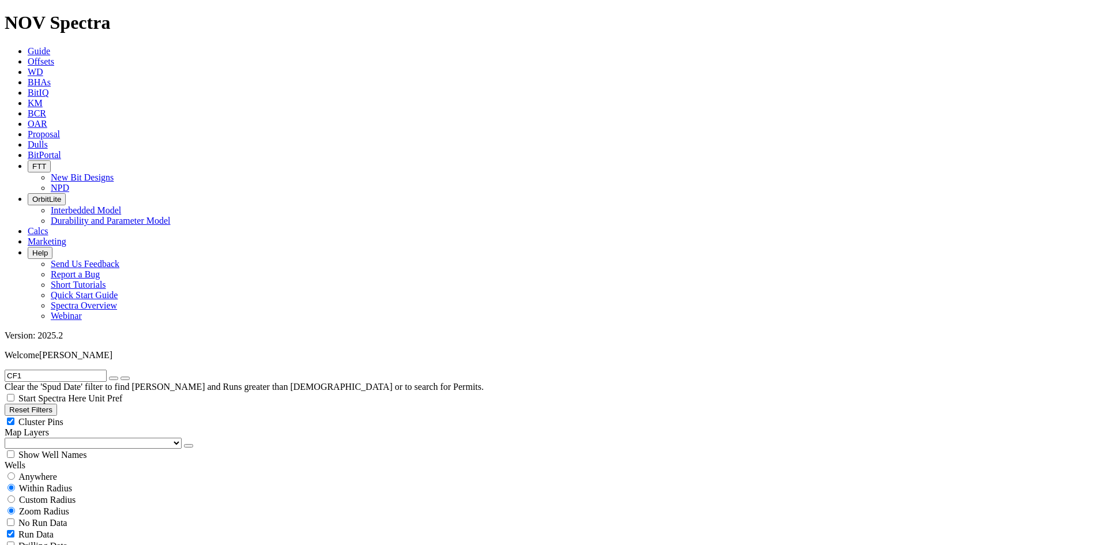
scroll to position [749, 0]
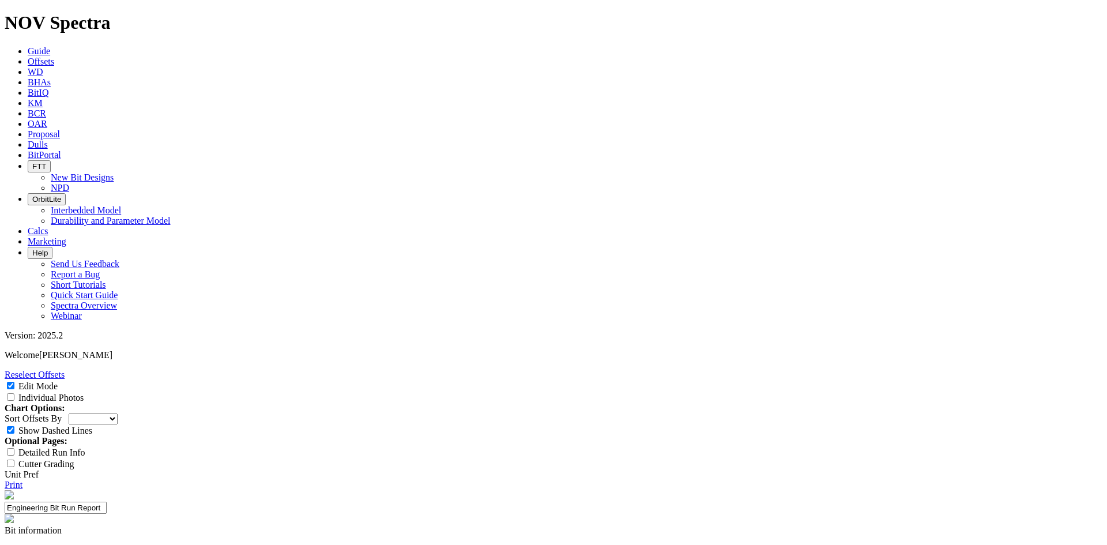
select select "Cutter"
type input "1613 ET211"
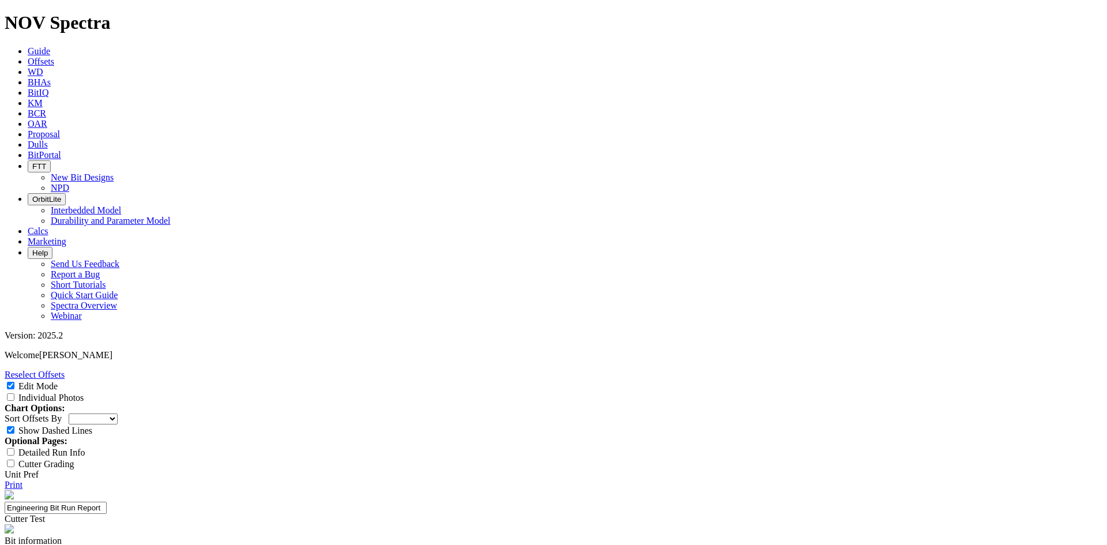
type textarea "Testing 1613 ET211 cutters vs 1613 ET174."
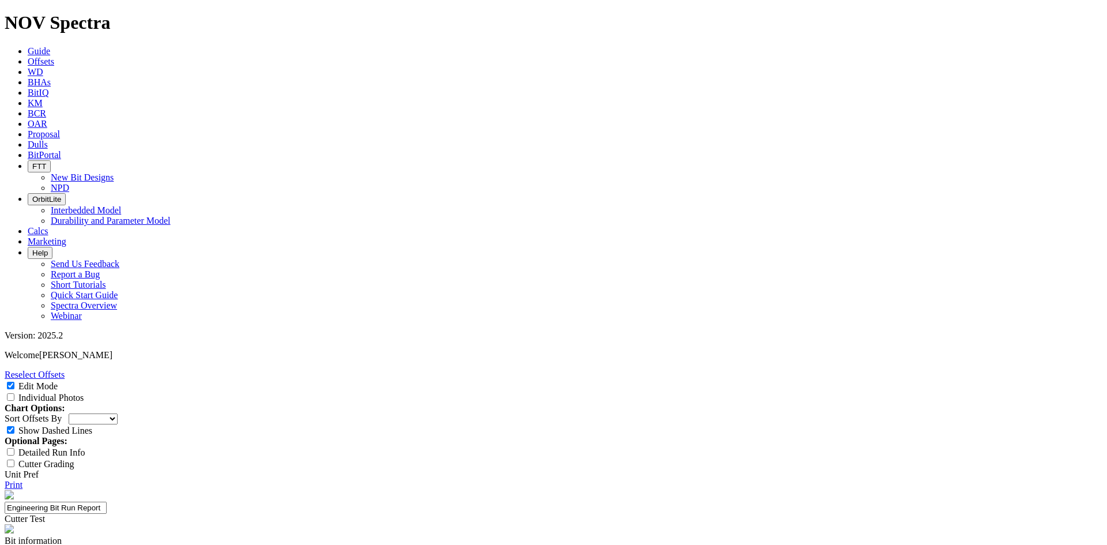
type input "N/A"
type input "1"
type textarea "Well below average dull. Bit didn't even make it to hard rock. ET211s will like…"
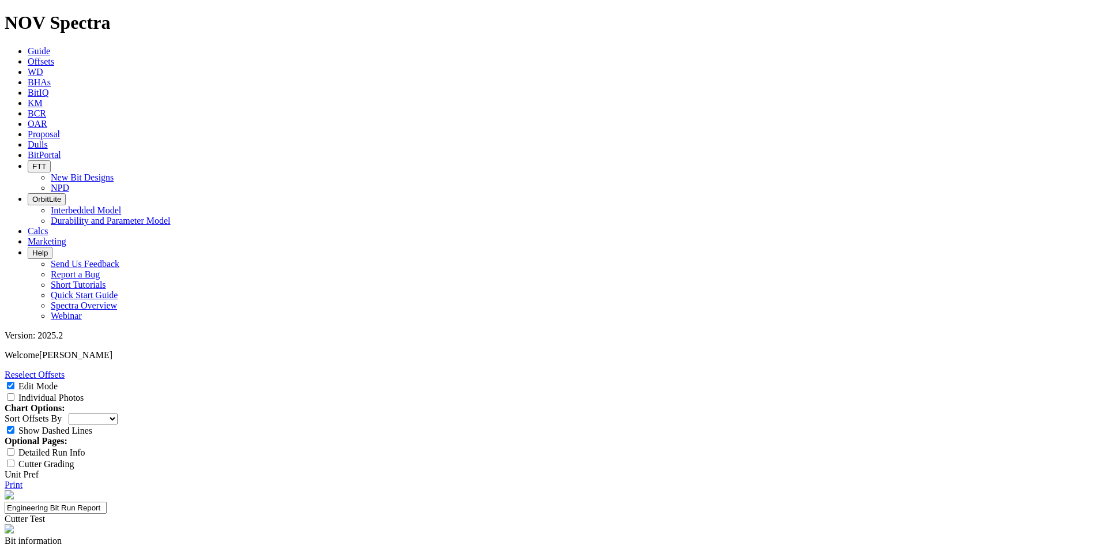
type textarea "Great ROP due to short interval. Bit didn't make it to hard rock before coring …"
click at [14, 393] on input "Individual Photos" at bounding box center [10, 396] width 7 height 7
checkbox input "true"
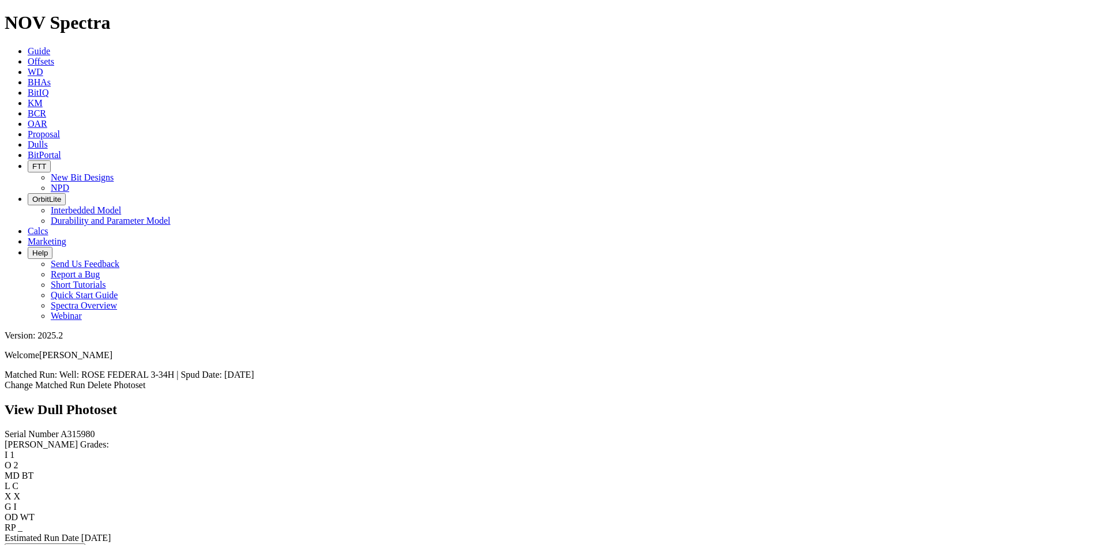
click at [54, 56] on span "Offsets" at bounding box center [41, 61] width 27 height 10
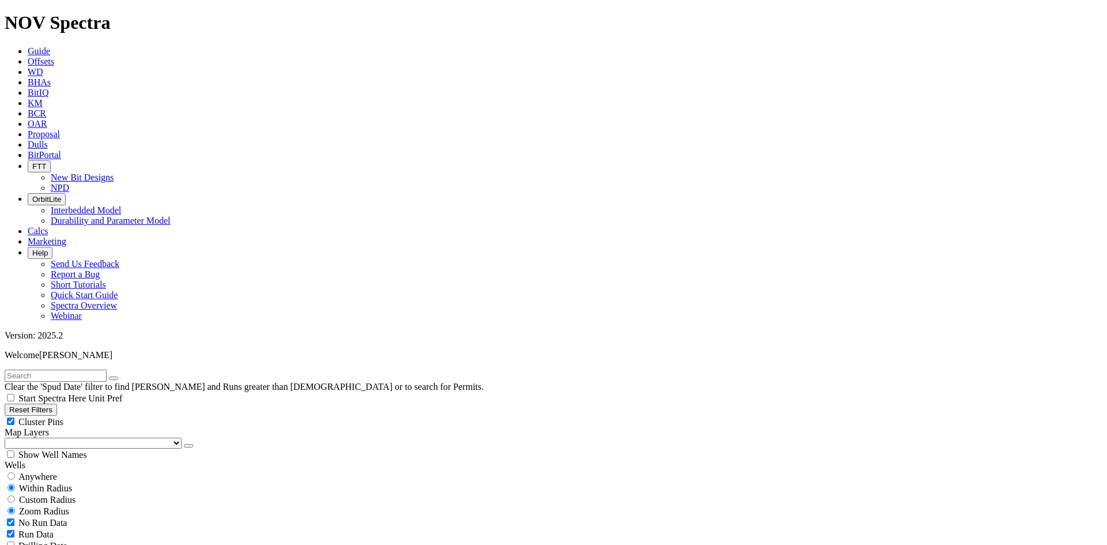
click at [75, 369] on input "text" at bounding box center [56, 375] width 102 height 12
paste input "A315980"
type input "A315980"
click at [45, 471] on span "Anywhere" at bounding box center [37, 476] width 39 height 10
radio input "true"
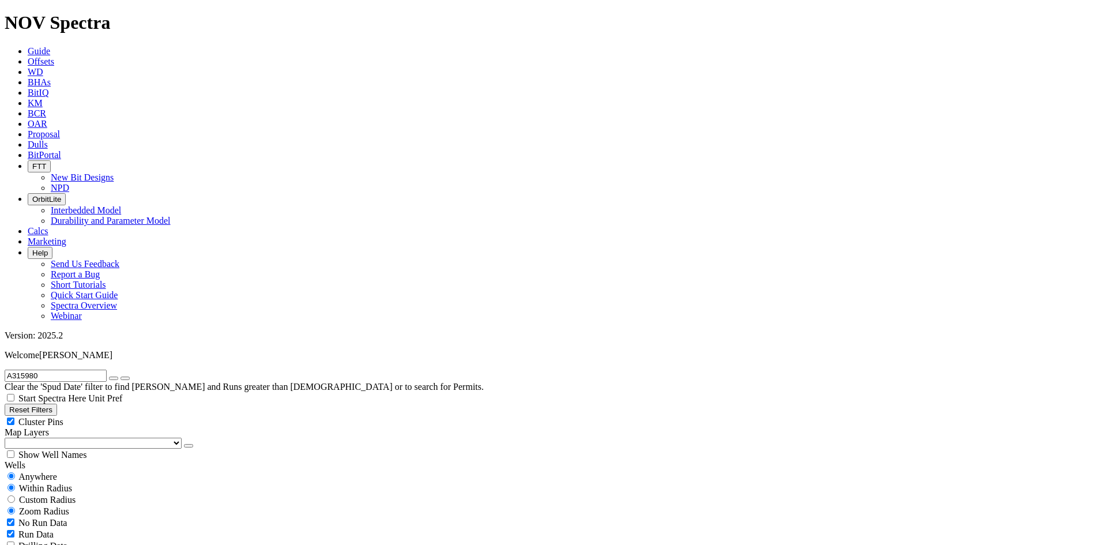
radio input "false"
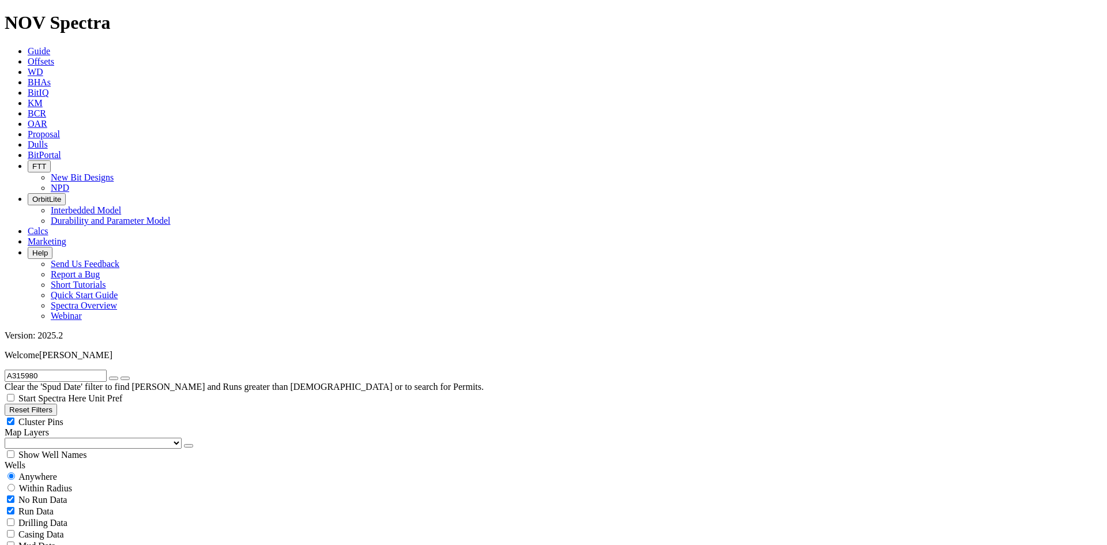
radio input "false"
radio input "true"
click at [114, 378] on icon "button" at bounding box center [114, 378] width 0 height 0
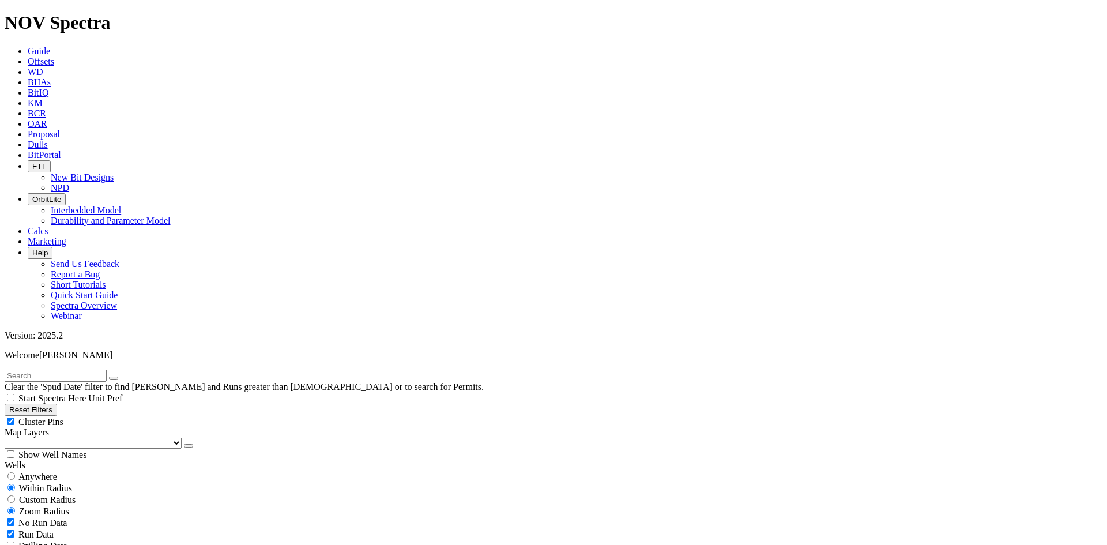
scroll to position [231, 0]
select select "8.75"
checkbox input "false"
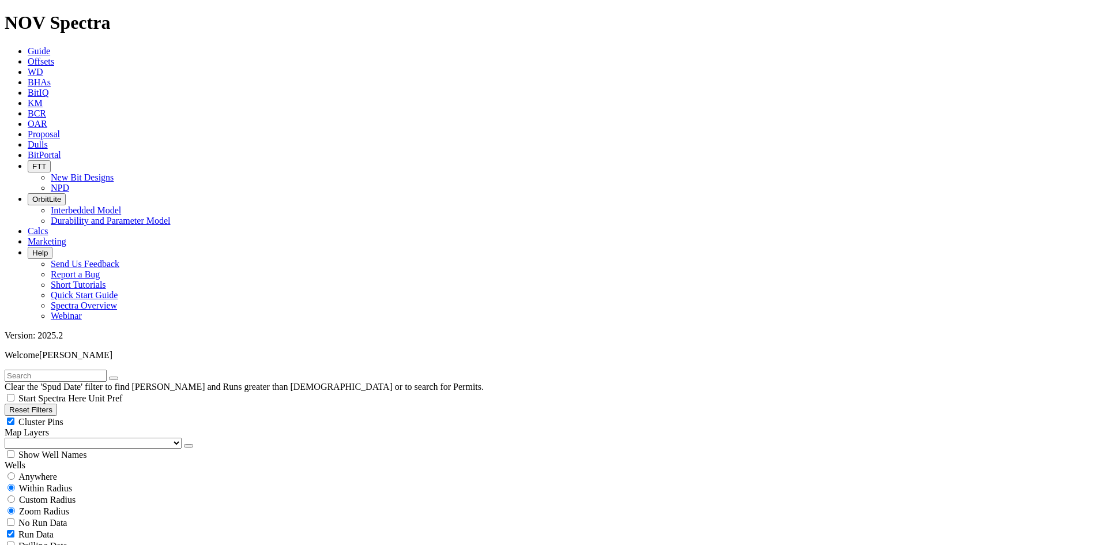
select select "? number:8.75 ?"
click at [62, 369] on input "text" at bounding box center [56, 375] width 102 height 12
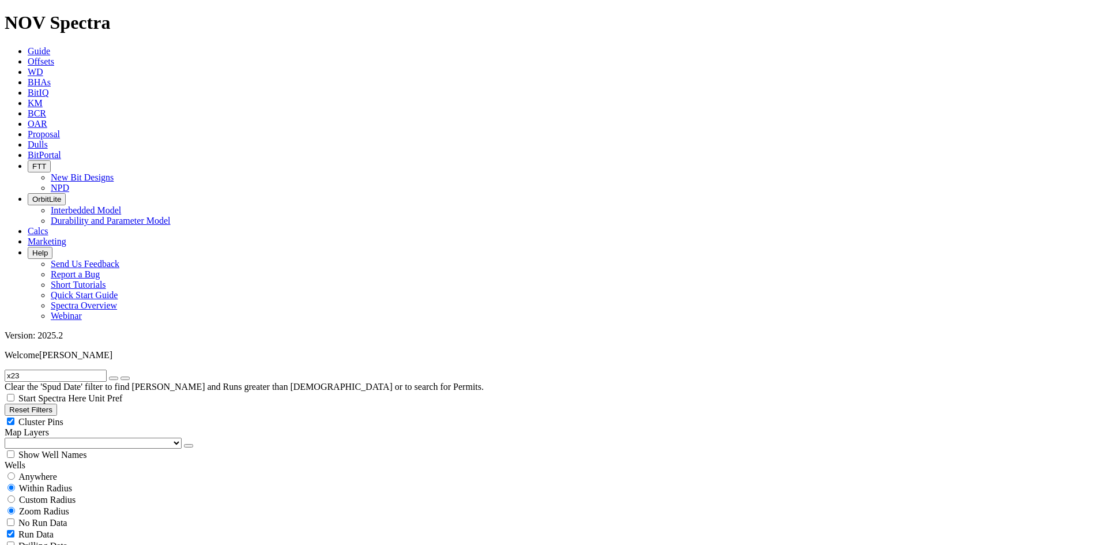
scroll to position [58, 0]
type input "x23"
click at [114, 378] on icon "button" at bounding box center [114, 378] width 0 height 0
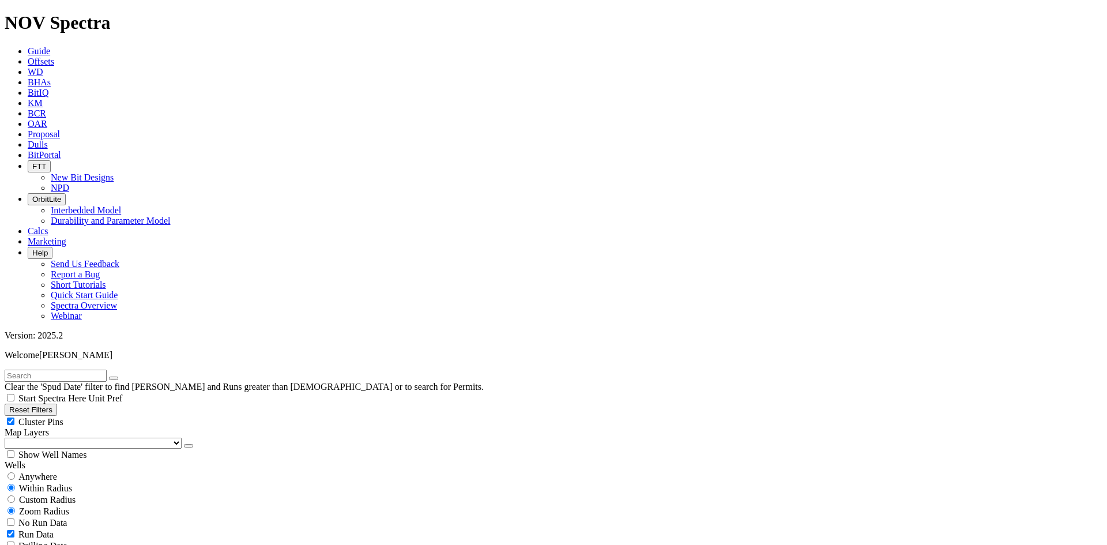
scroll to position [8537, 0]
click at [54, 369] on input "text" at bounding box center [56, 375] width 102 height 12
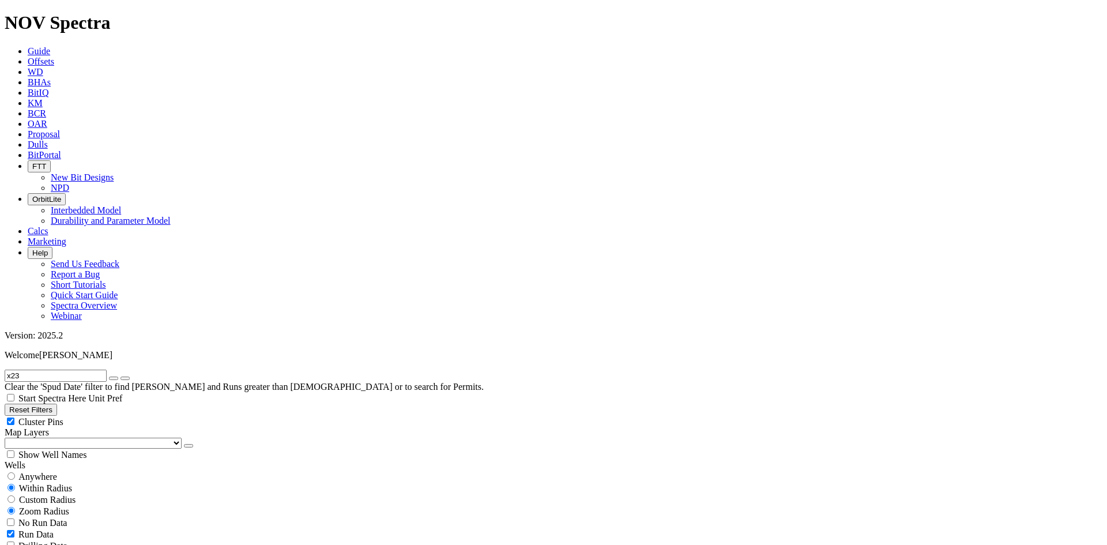
type input "x23"
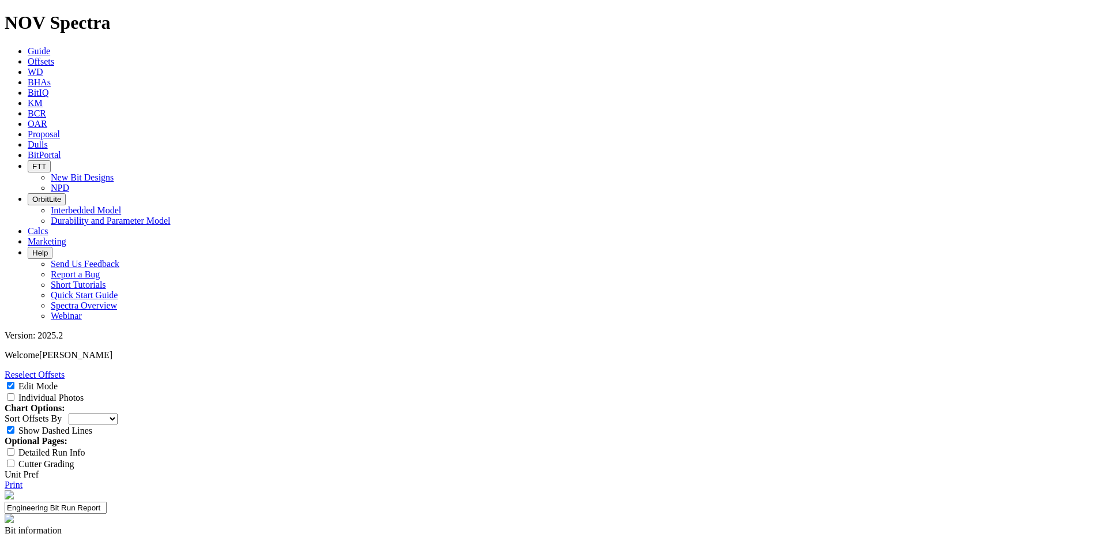
select select "Nozzle"
type input "Extended Nozzle"
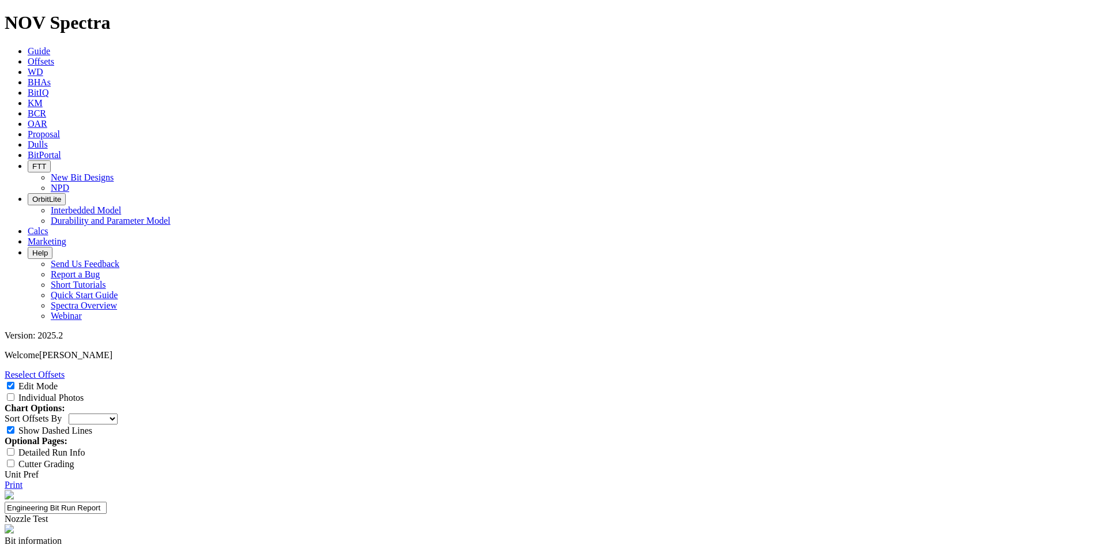
type textarea "Testing extended nozzles."
type textarea "Above average ROP and interval due to this bit being ran under iso vs offsets o…"
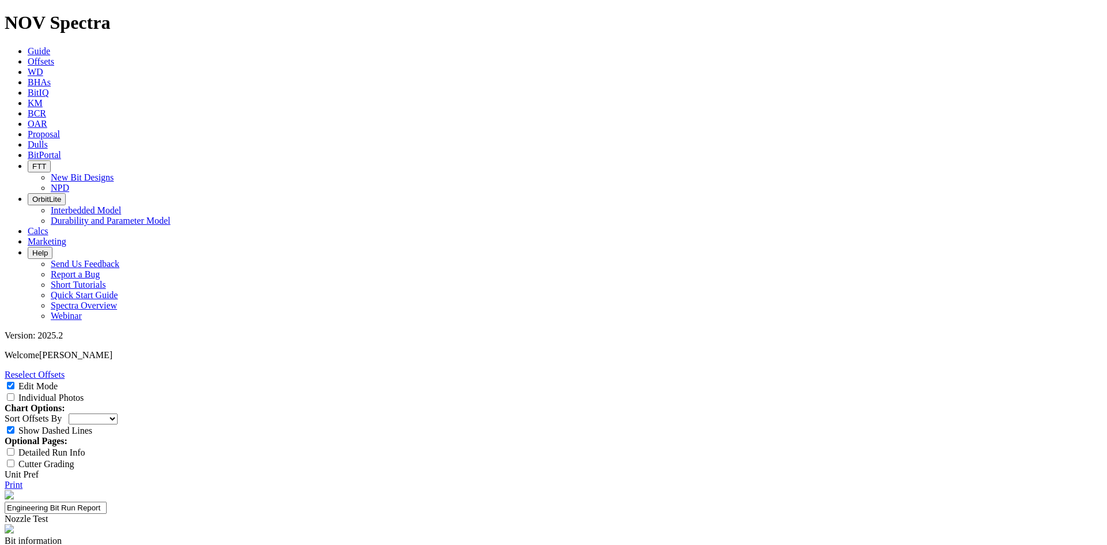
select select "number:2"
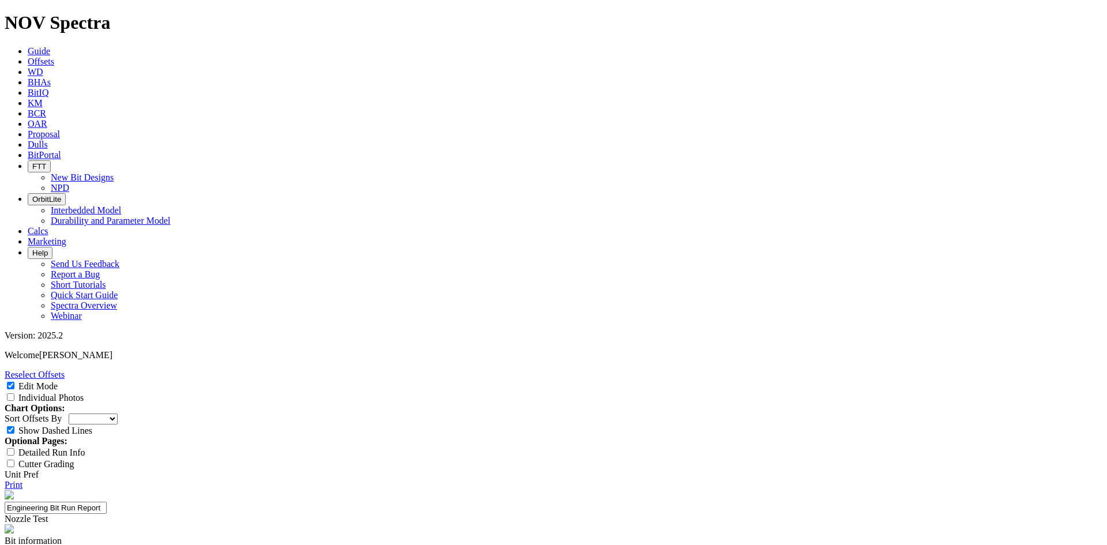
type textarea "Average dull versus offset which is great since ROP and interval were so much g…"
type input "N/A"
type input "1"
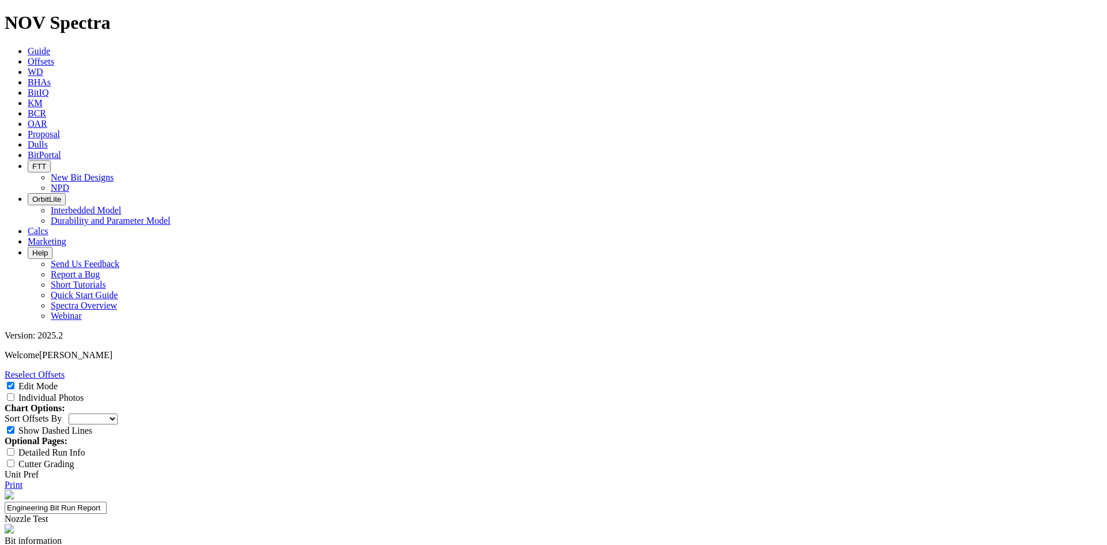
click at [14, 393] on input "Individual Photos" at bounding box center [10, 396] width 7 height 7
checkbox input "true"
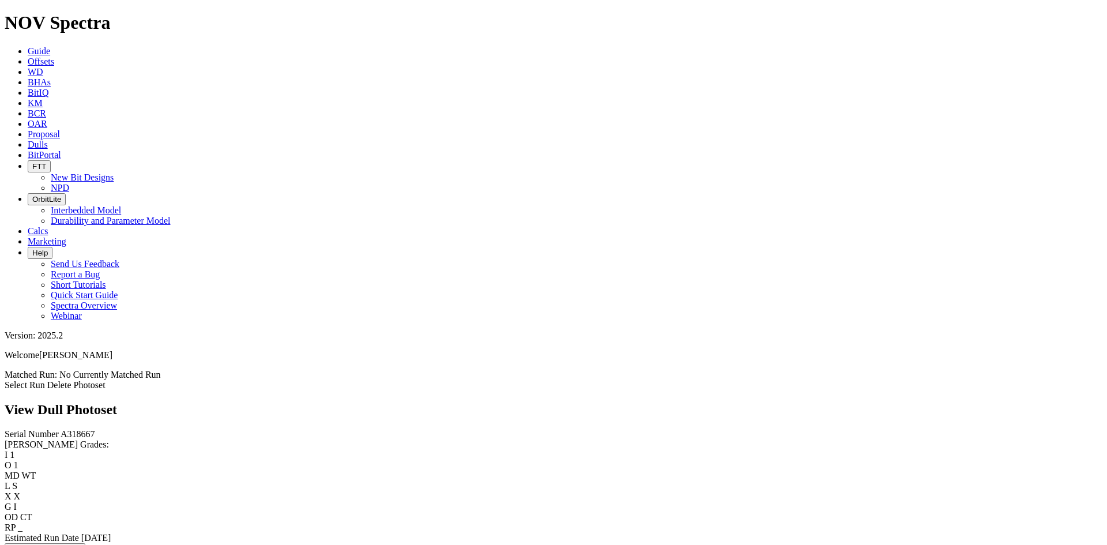
click at [45, 380] on link "Select Run" at bounding box center [25, 385] width 40 height 10
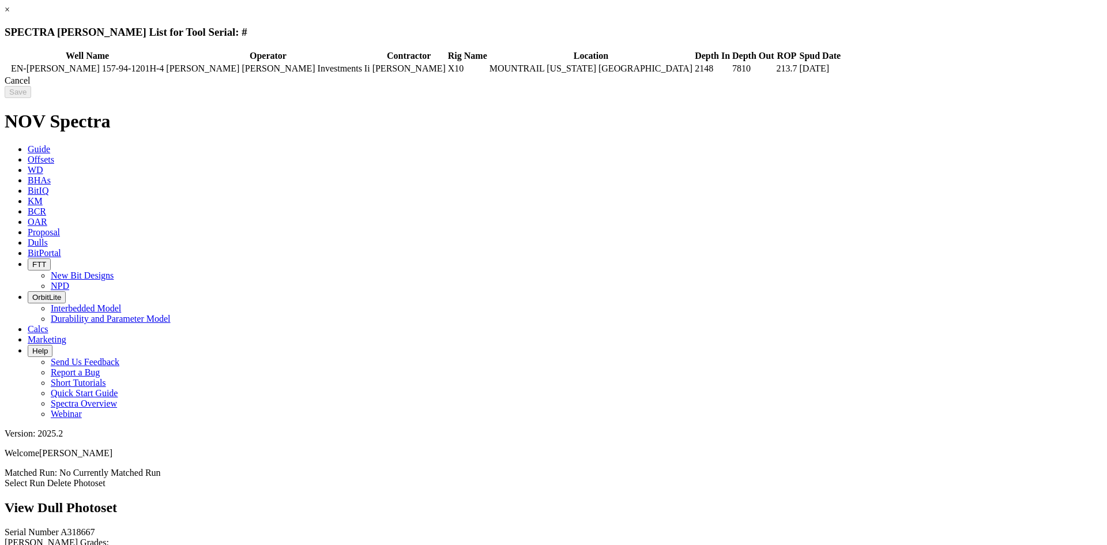
click at [872, 86] on div "Cancel" at bounding box center [553, 81] width 1097 height 10
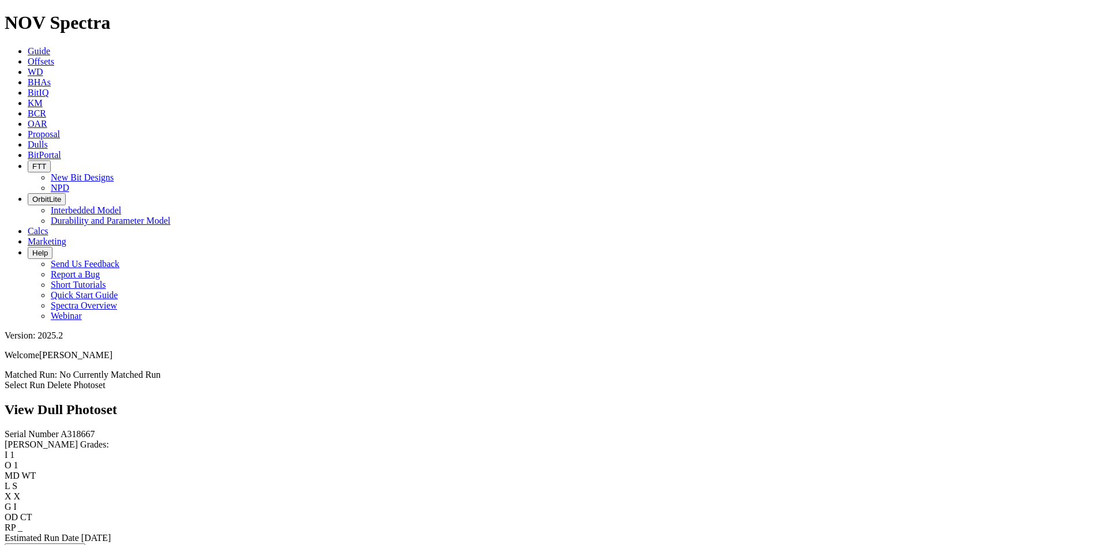
click at [48, 139] on link "Dulls" at bounding box center [38, 144] width 20 height 10
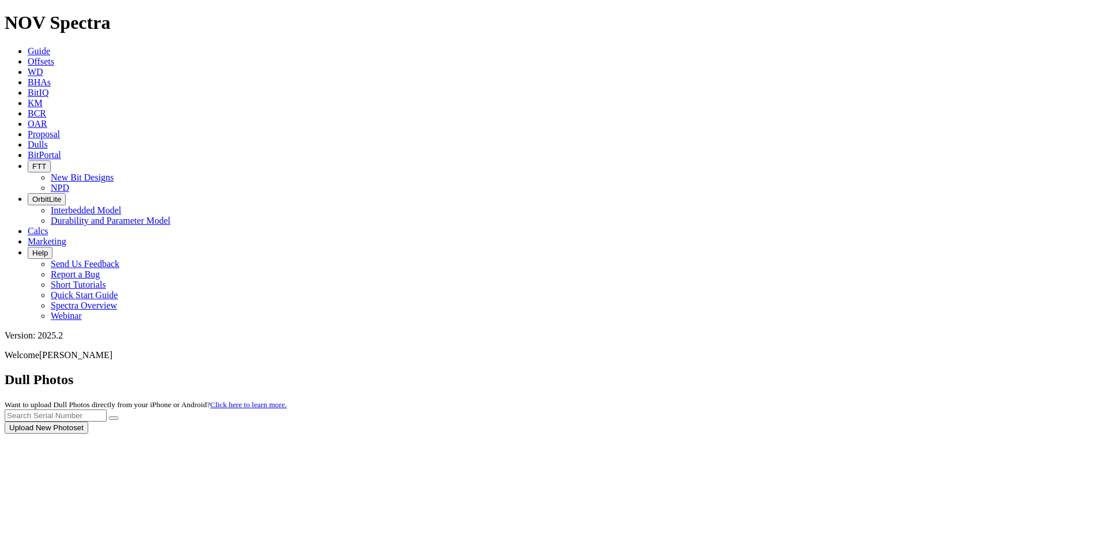
click at [935, 433] on div at bounding box center [553, 433] width 1097 height 0
click at [107, 409] on input "text" at bounding box center [56, 415] width 102 height 12
paste input "A316846"
type input "A316846"
click at [118, 416] on button "submit" at bounding box center [113, 417] width 9 height 3
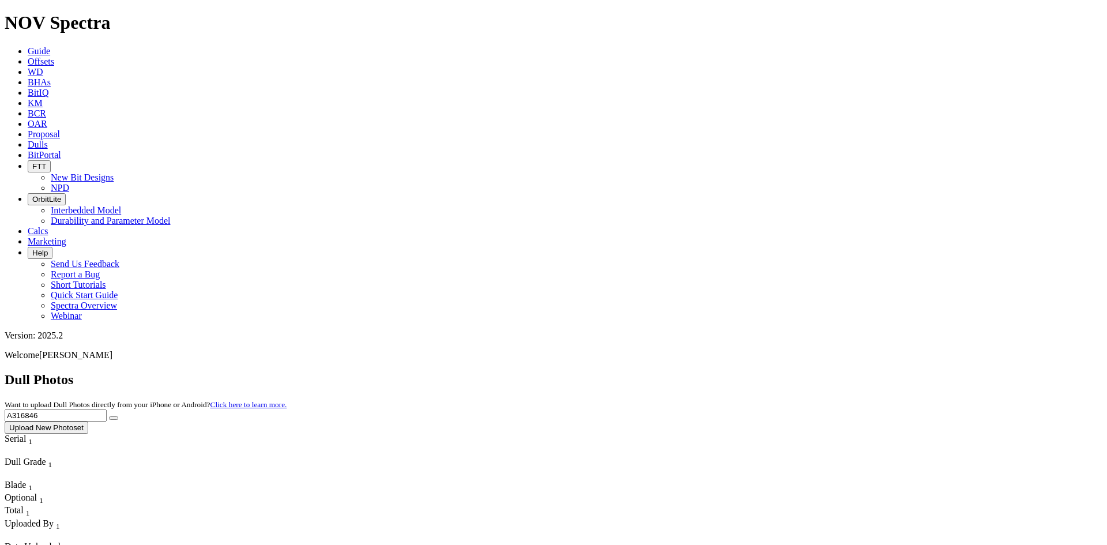
click at [28, 56] on icon at bounding box center [28, 61] width 0 height 10
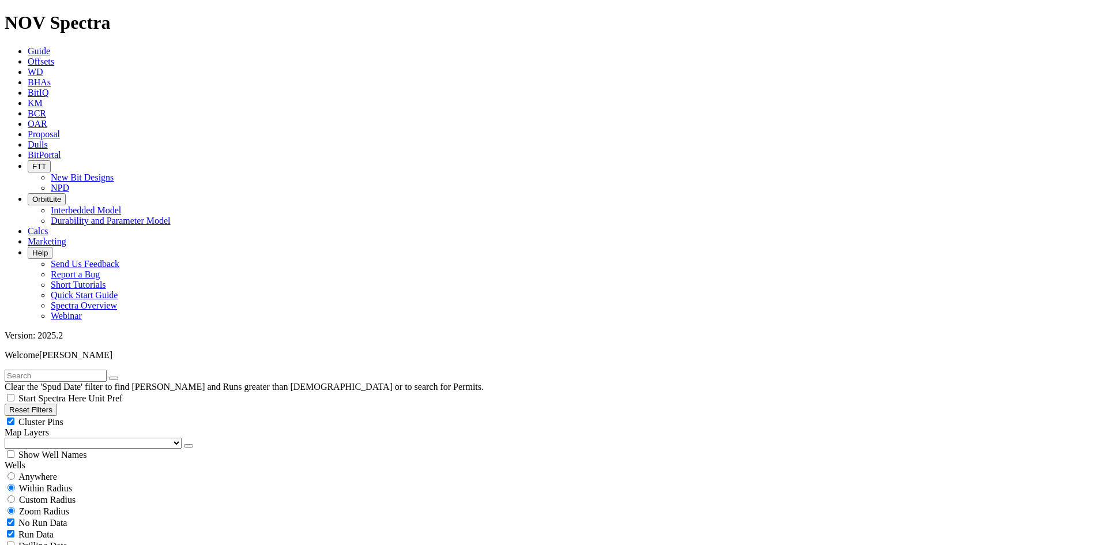
click at [84, 369] on input "text" at bounding box center [56, 375] width 102 height 12
type input "A316846"
click at [45, 471] on span "Anywhere" at bounding box center [37, 476] width 39 height 10
radio input "true"
radio input "false"
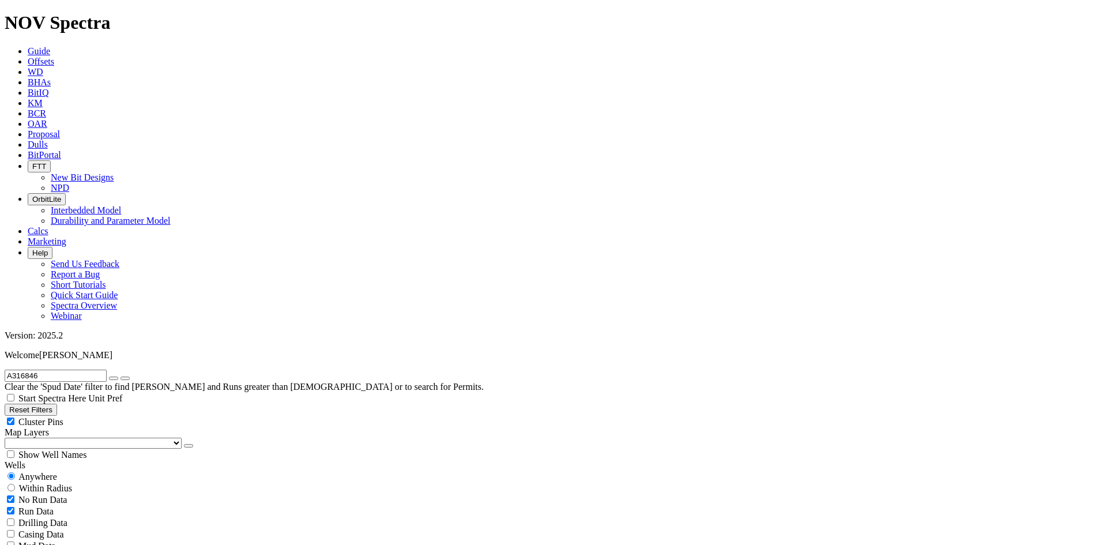
scroll to position [461, 0]
radio input "false"
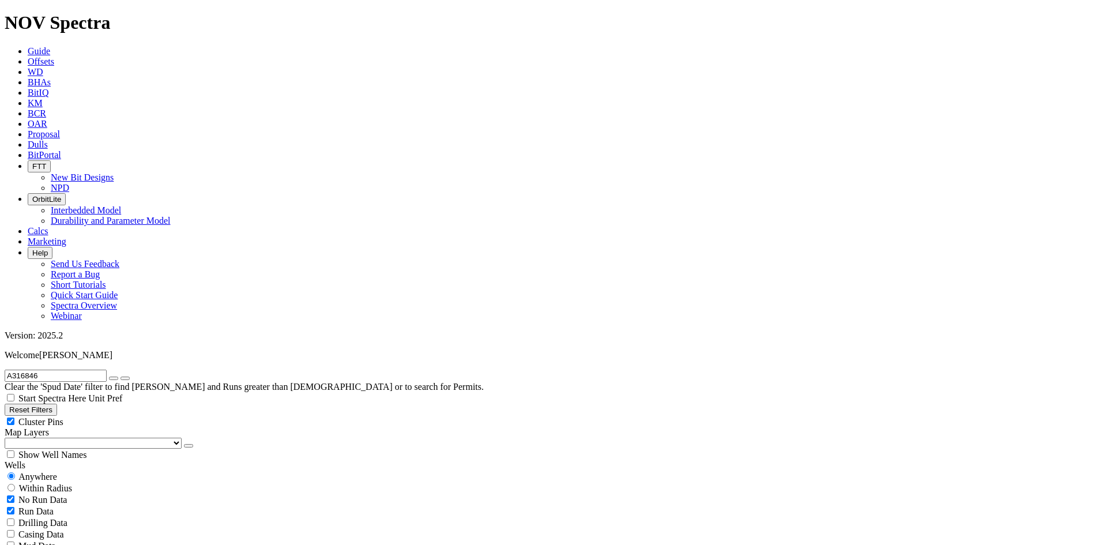
radio input "true"
click at [114, 378] on icon "button" at bounding box center [114, 378] width 0 height 0
click at [107, 369] on input "text" at bounding box center [56, 375] width 102 height 12
type input "x23"
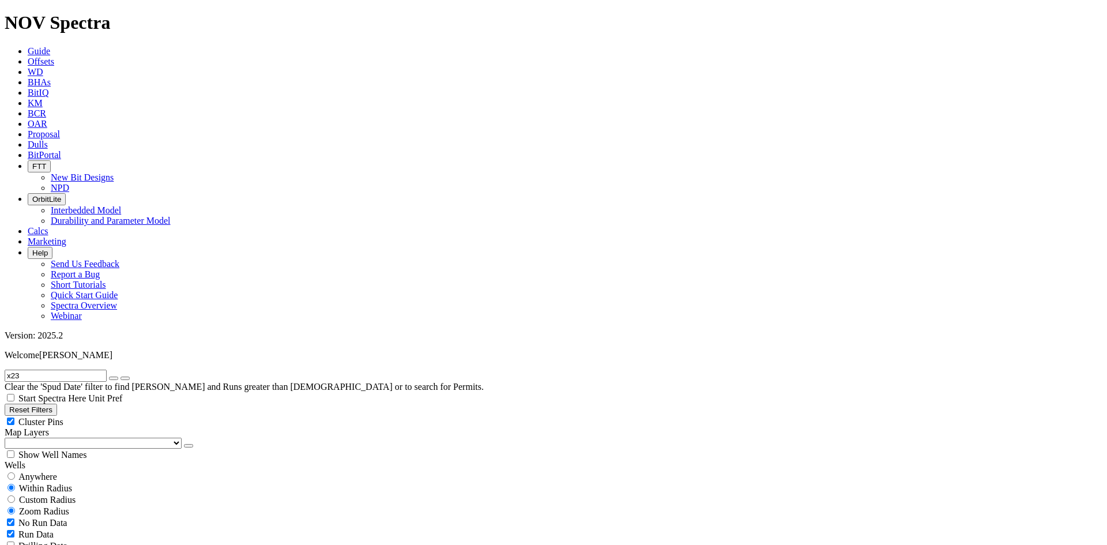
scroll to position [212, 0]
click at [114, 378] on icon "button" at bounding box center [114, 378] width 0 height 0
select select "8.75"
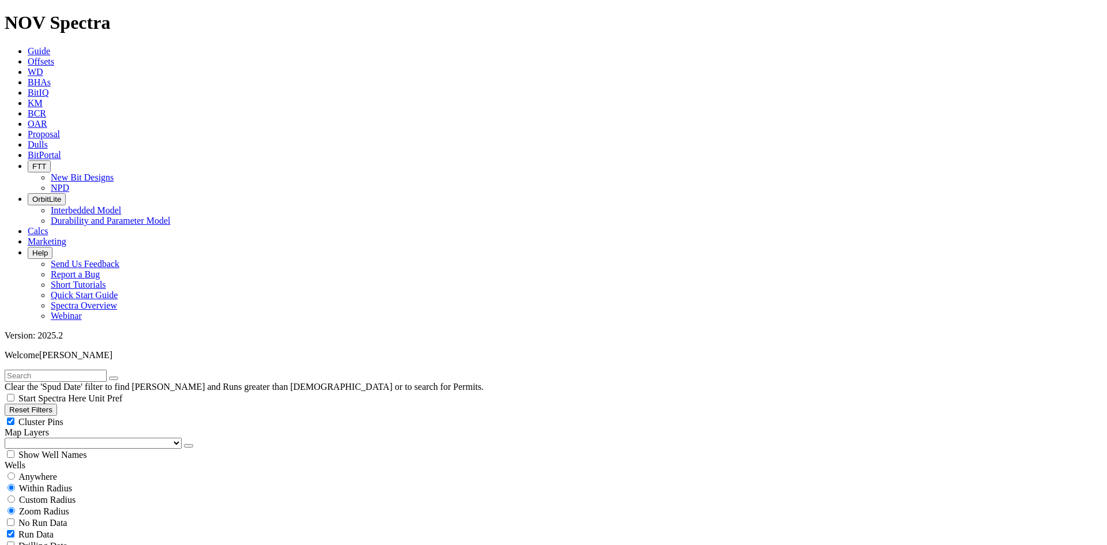
checkbox input "false"
select select "? number:8.75 ?"
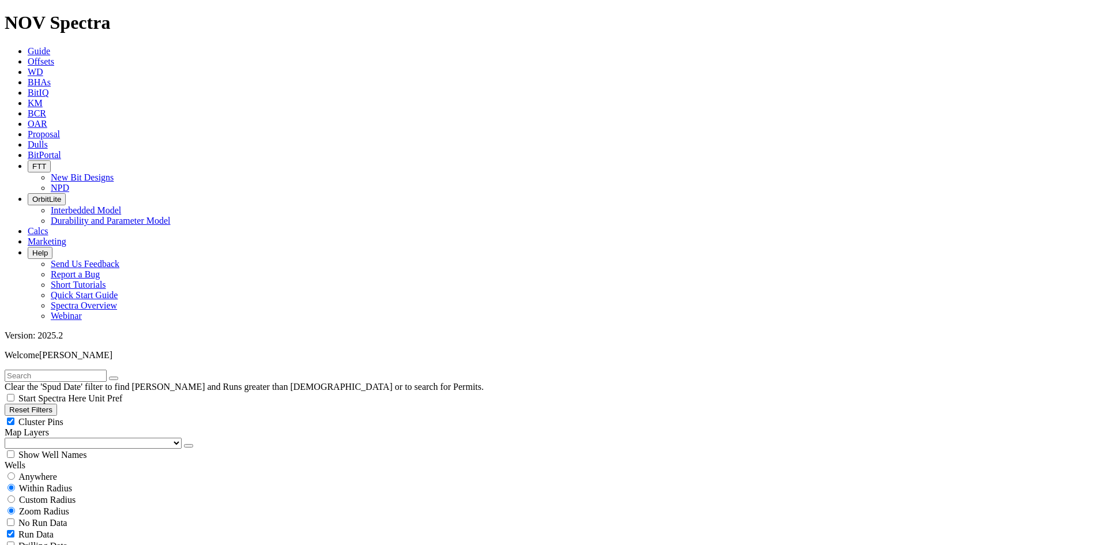
scroll to position [231, 0]
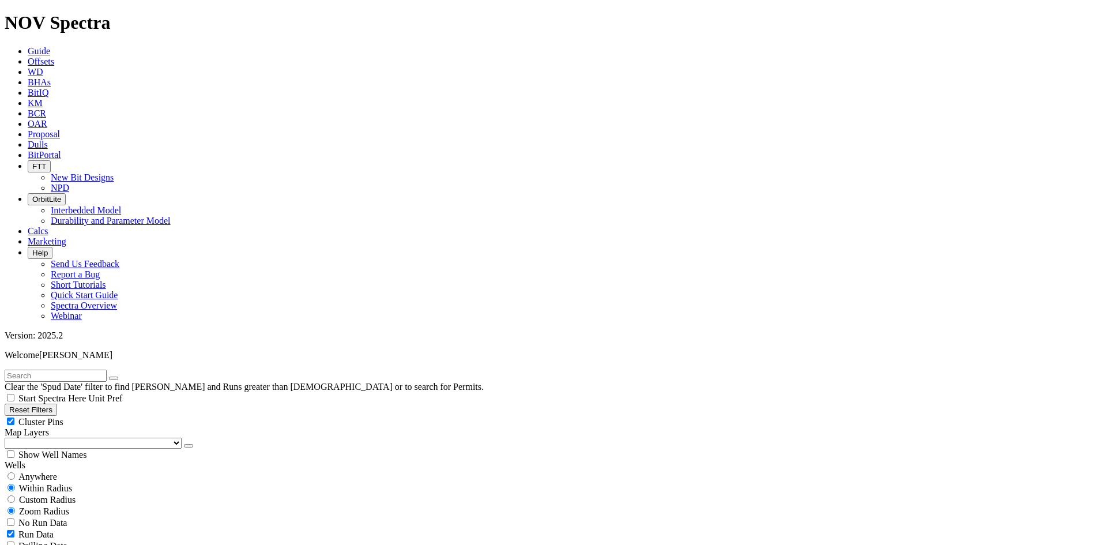
scroll to position [403, 0]
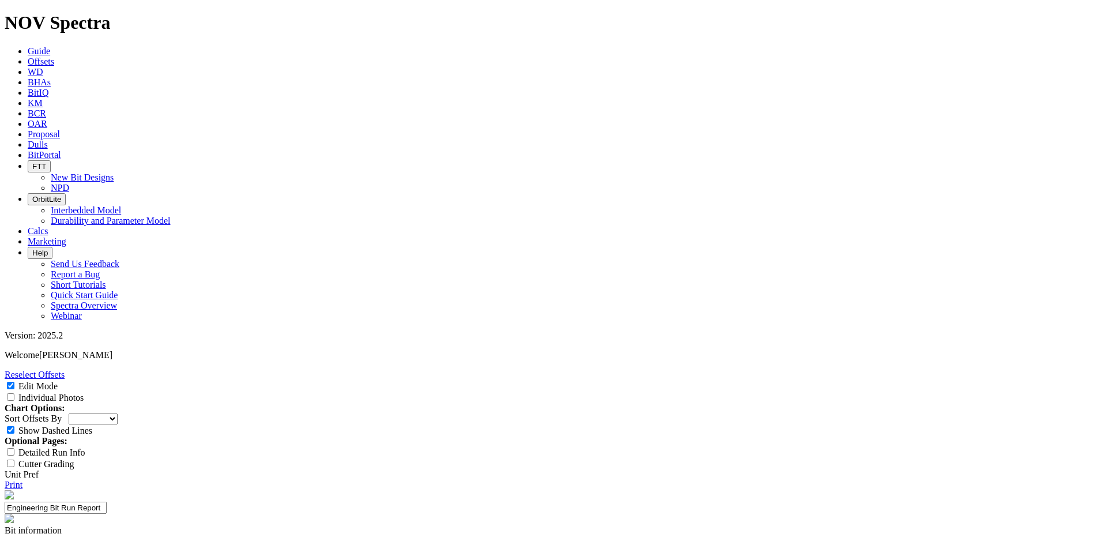
select select "Nozzle"
type input "Extended Nozzles"
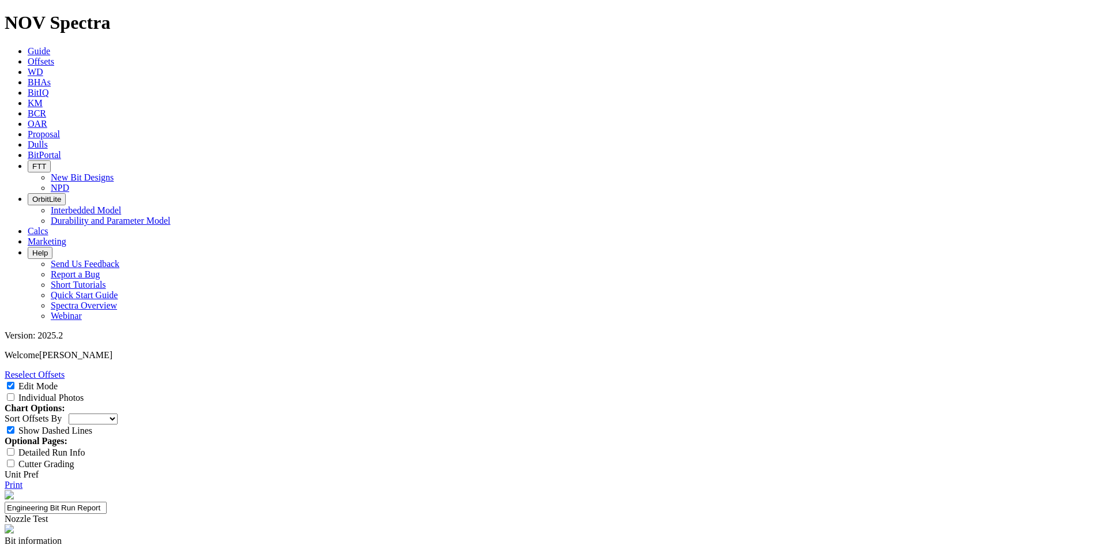
type textarea "Testing Extended nozzles."
type input "N/A"
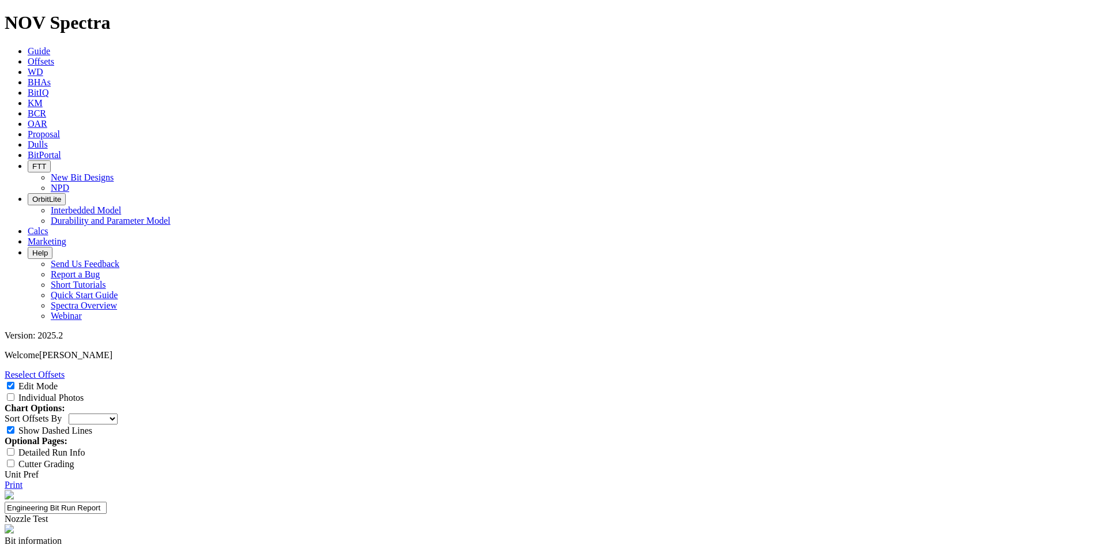
type input "1"
type textarea "Above average ROP compared to offsets. No unusual drilling events."
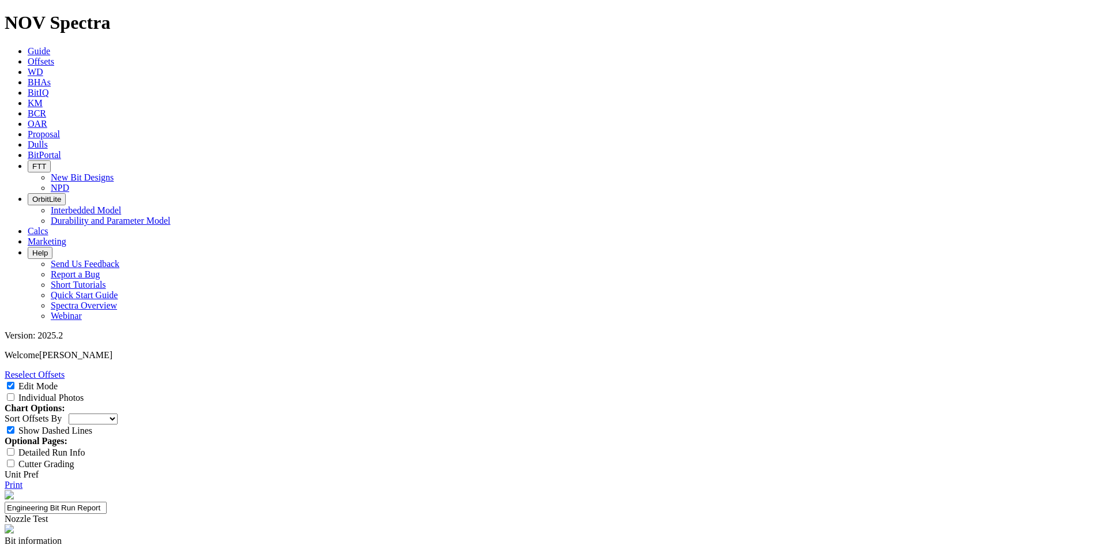
scroll to position [0, 0]
type textarea "Great dull for top hole section. No evidence of bit balling."
click at [14, 393] on input "Individual Photos" at bounding box center [10, 396] width 7 height 7
checkbox input "true"
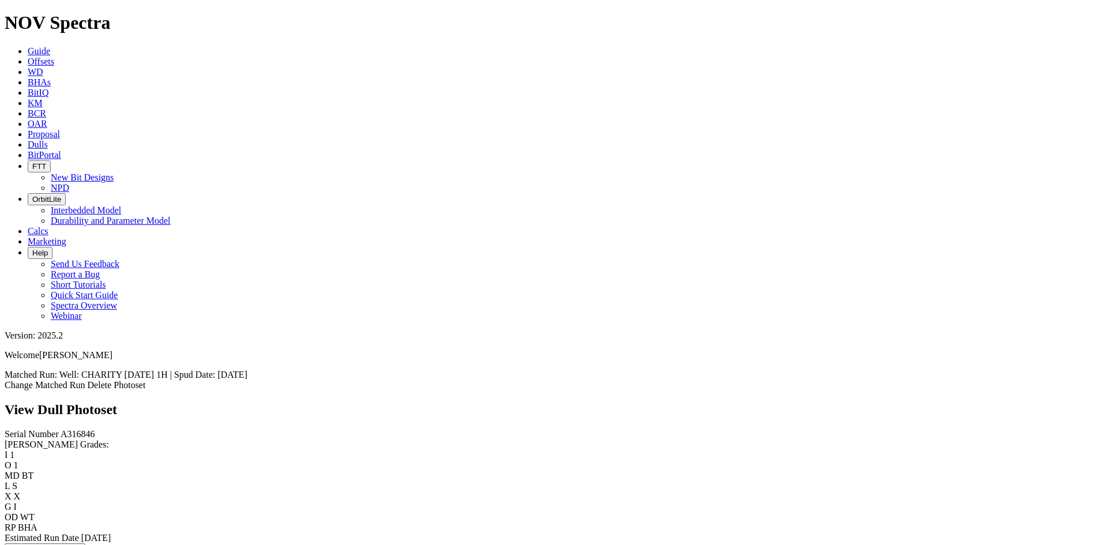
click at [48, 139] on link "Dulls" at bounding box center [38, 144] width 20 height 10
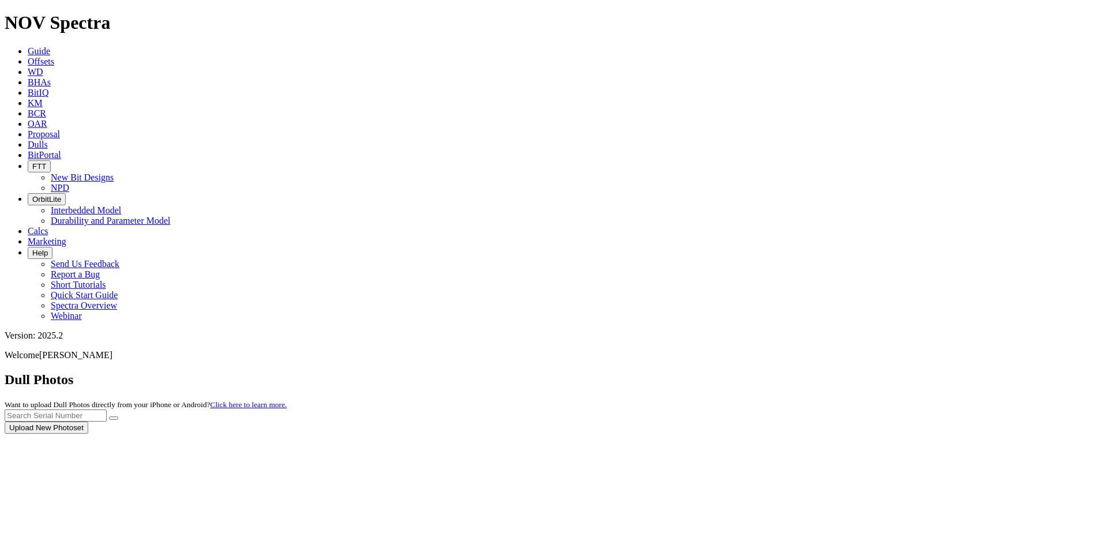
click at [916, 433] on div at bounding box center [553, 433] width 1097 height 0
click at [107, 409] on input "text" at bounding box center [56, 415] width 102 height 12
paste input "A321359"
type input "A321359"
drag, startPoint x: 972, startPoint y: 56, endPoint x: 971, endPoint y: 63, distance: 6.9
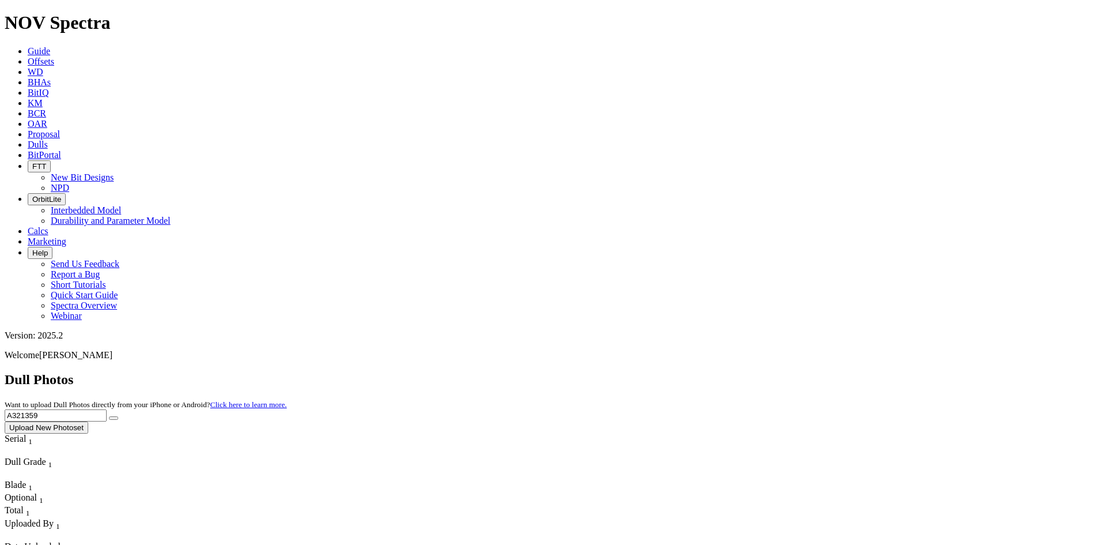
click at [118, 416] on button "submit" at bounding box center [113, 417] width 9 height 3
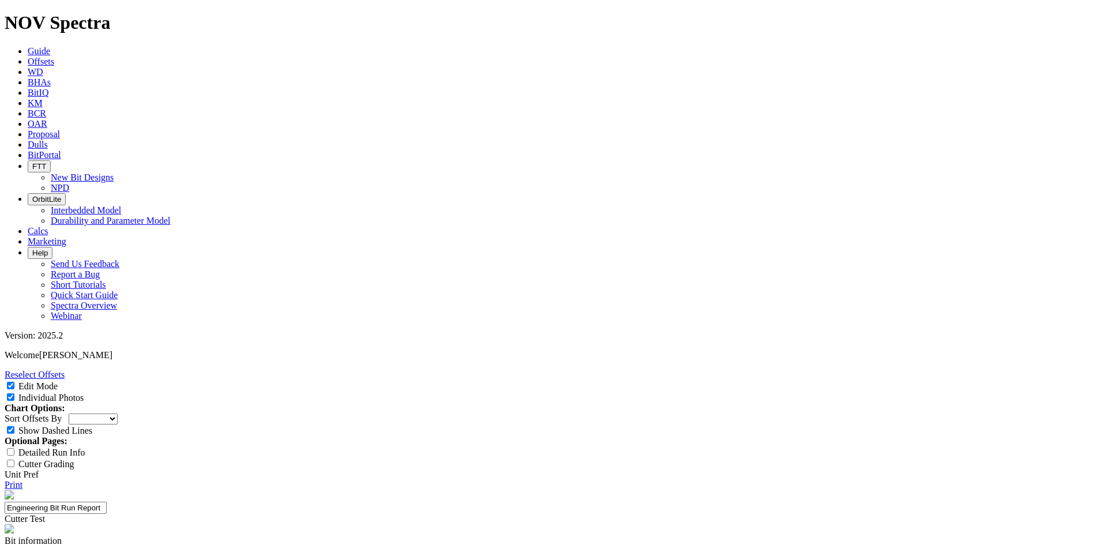
select select "Cutter"
type textarea "Testing IP chamfer in [GEOGRAPHIC_DATA] vertical."
type textarea "Great dull for top hole section. IPs are looking promising."
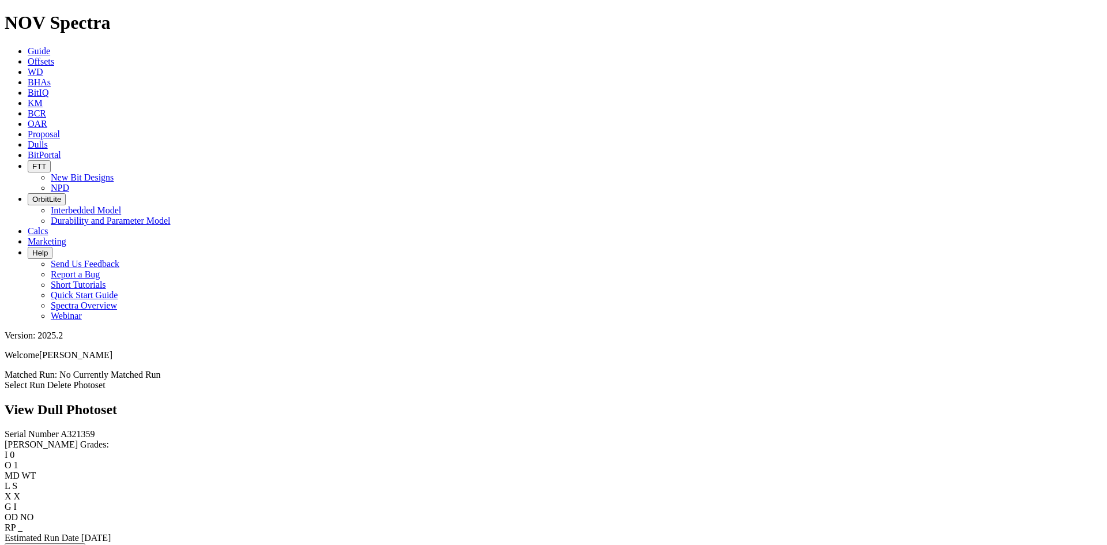
click at [45, 380] on link "Select Run" at bounding box center [25, 385] width 40 height 10
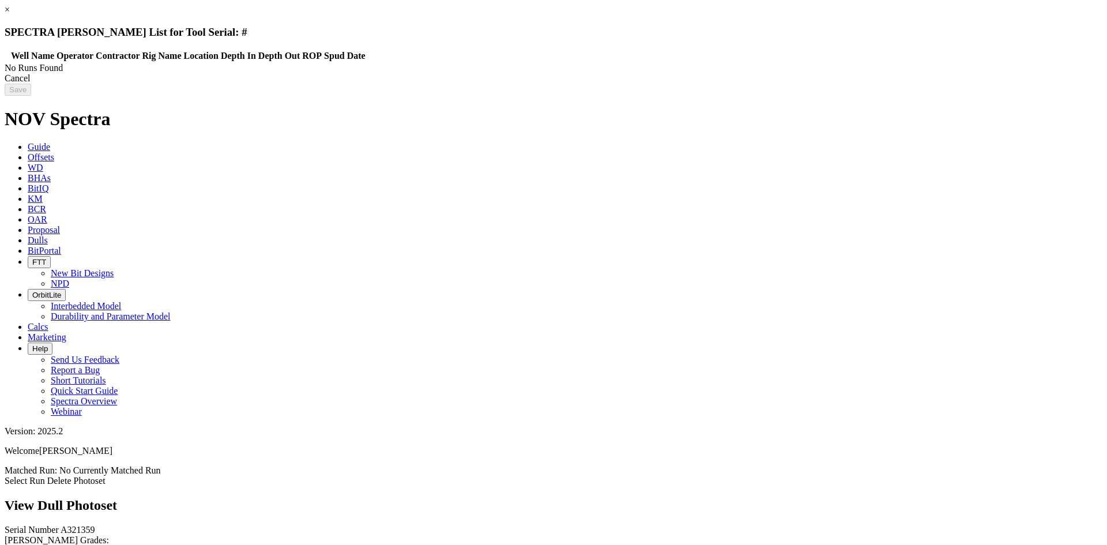
click at [10, 14] on link "×" at bounding box center [7, 10] width 5 height 10
